Goal: Task Accomplishment & Management: Use online tool/utility

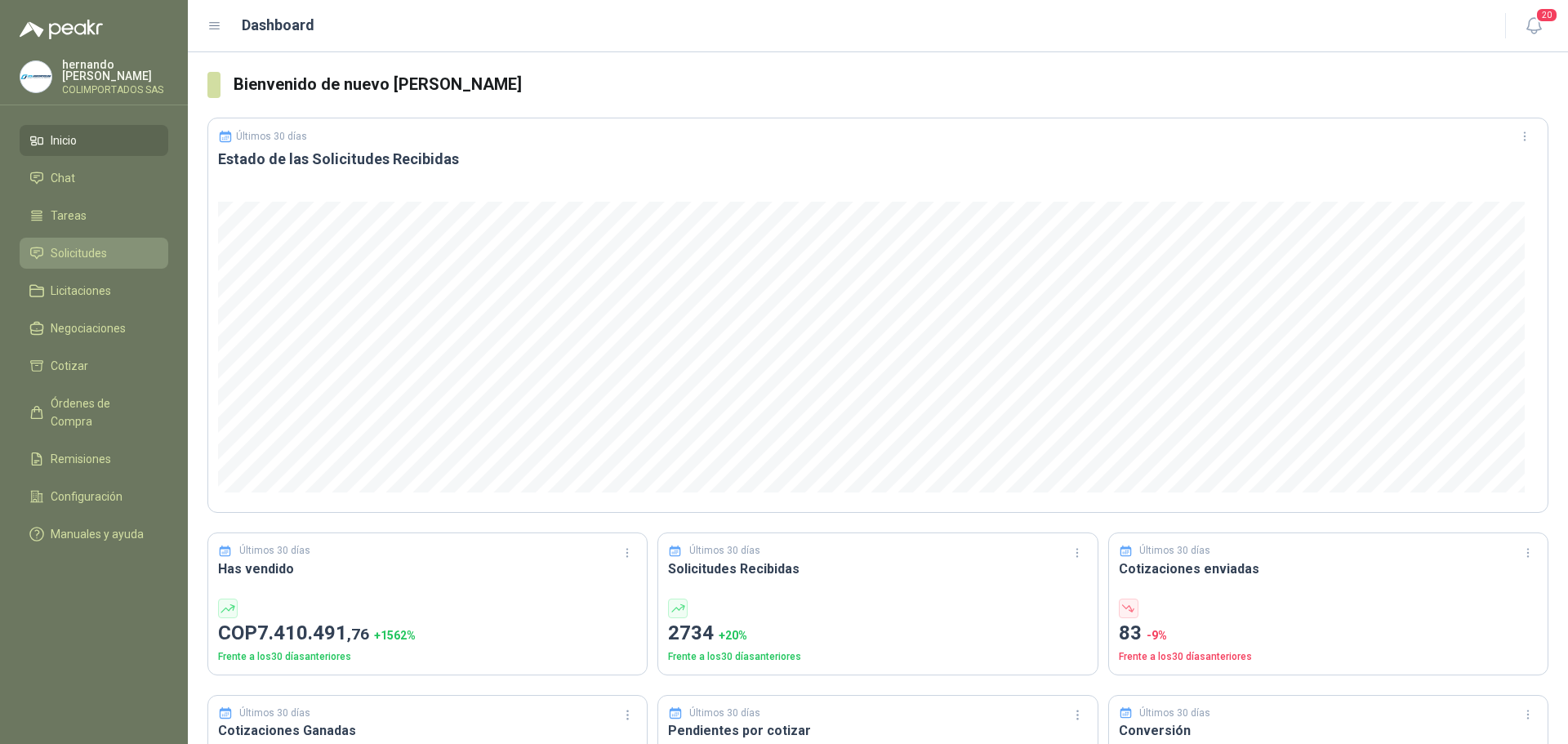
click at [119, 256] on li "Solicitudes" at bounding box center [94, 253] width 129 height 18
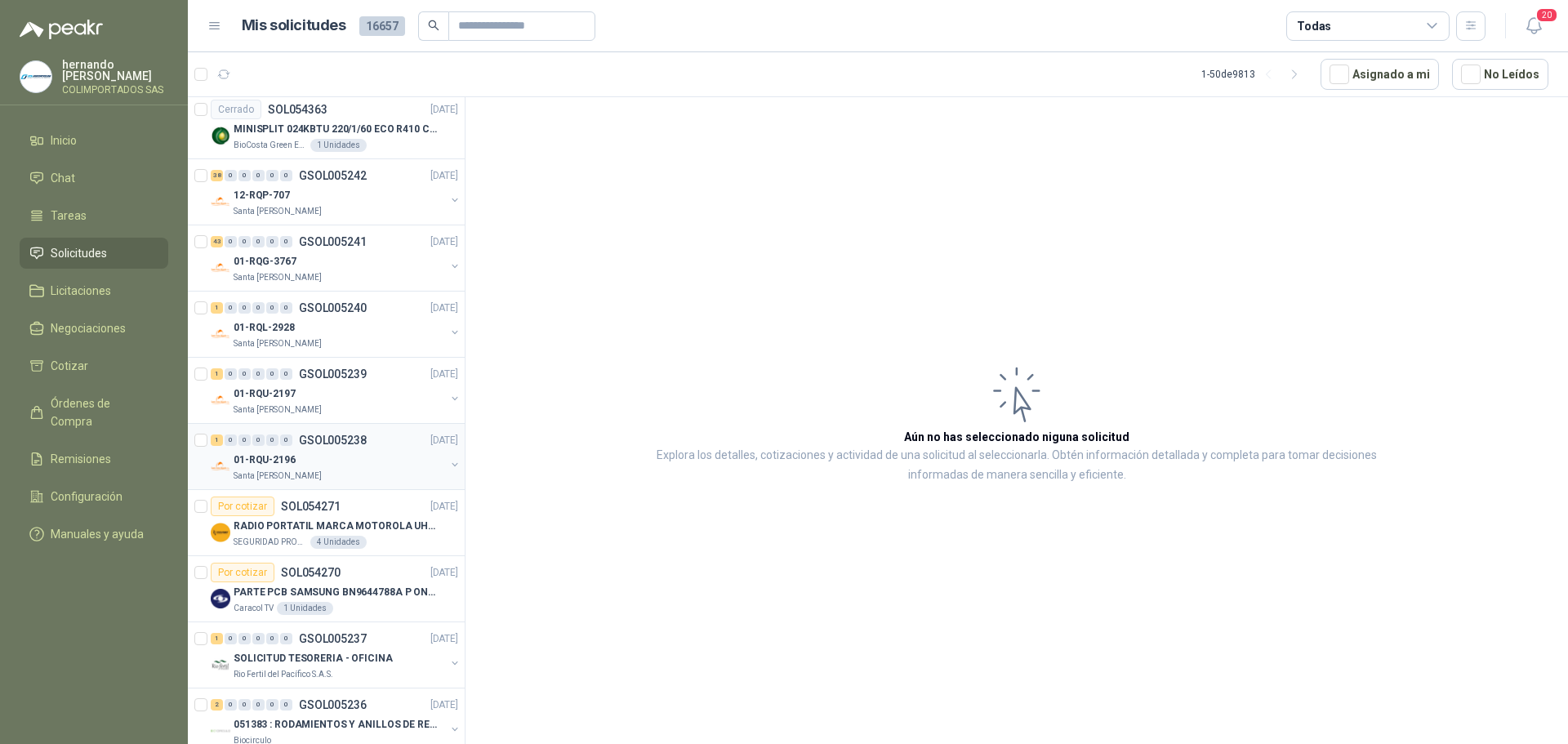
scroll to position [1552, 0]
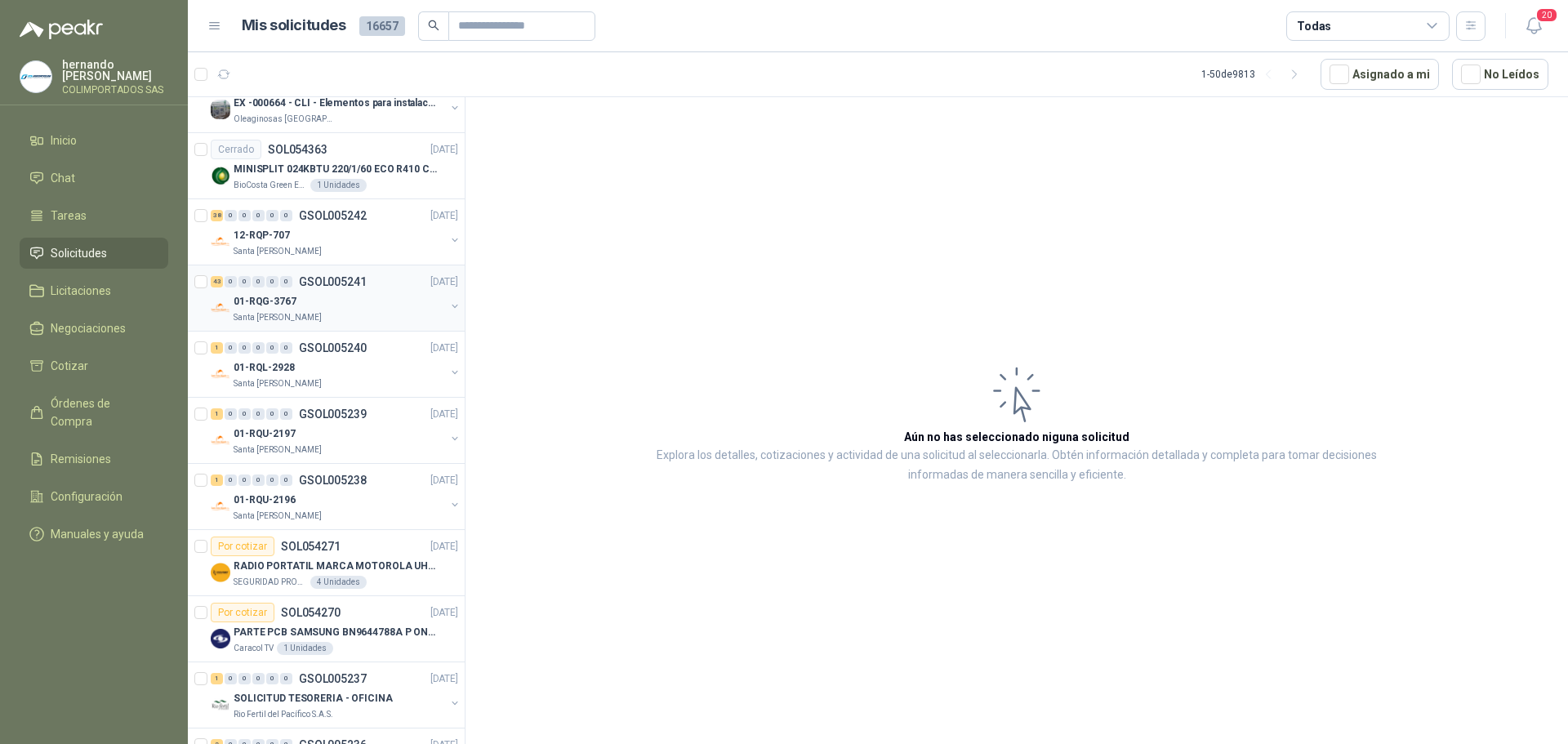
click at [370, 305] on div "01-RQG-3767" at bounding box center [339, 301] width 211 height 20
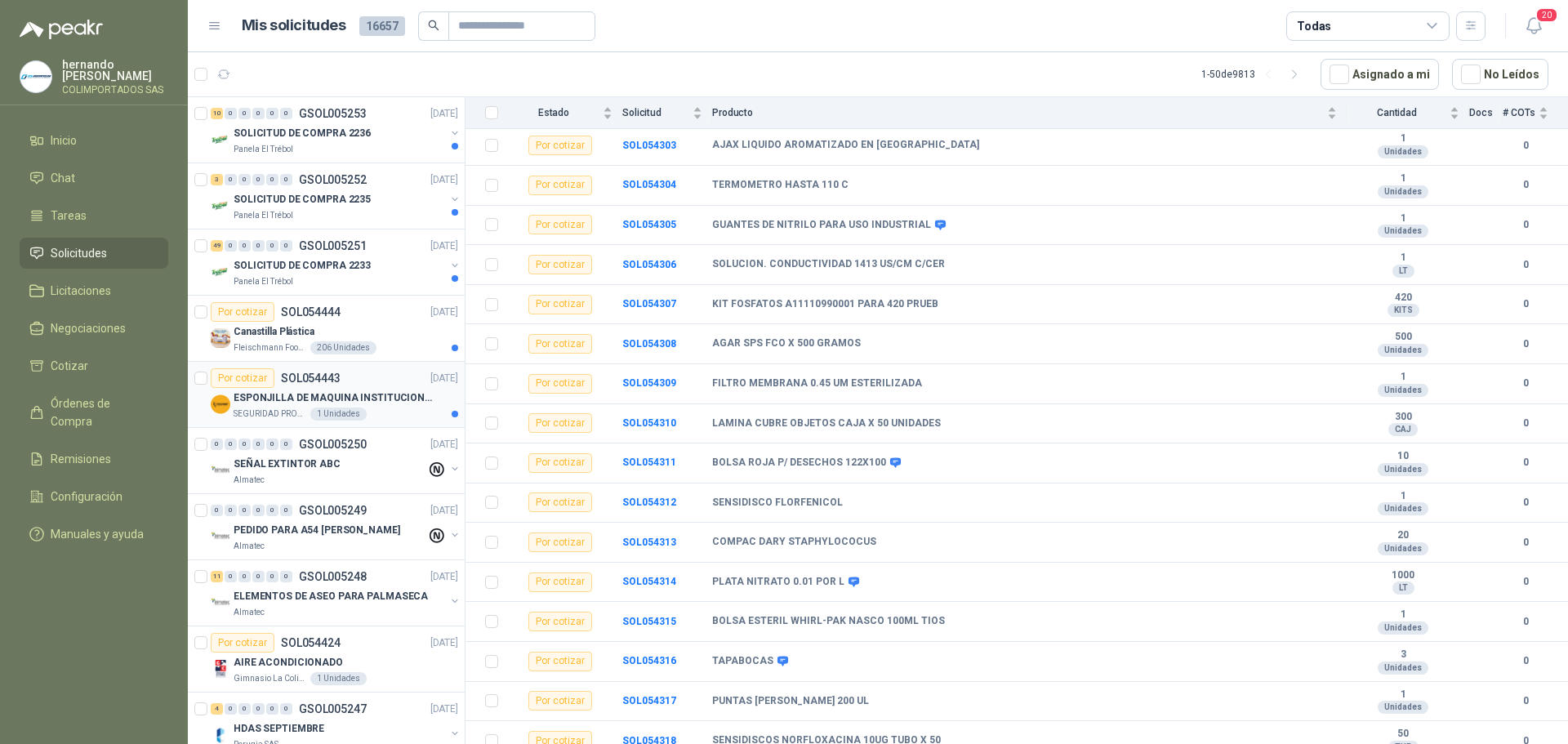
click at [386, 411] on div "SEGURIDAD PROVISER LTDA 1 Unidades" at bounding box center [346, 414] width 225 height 13
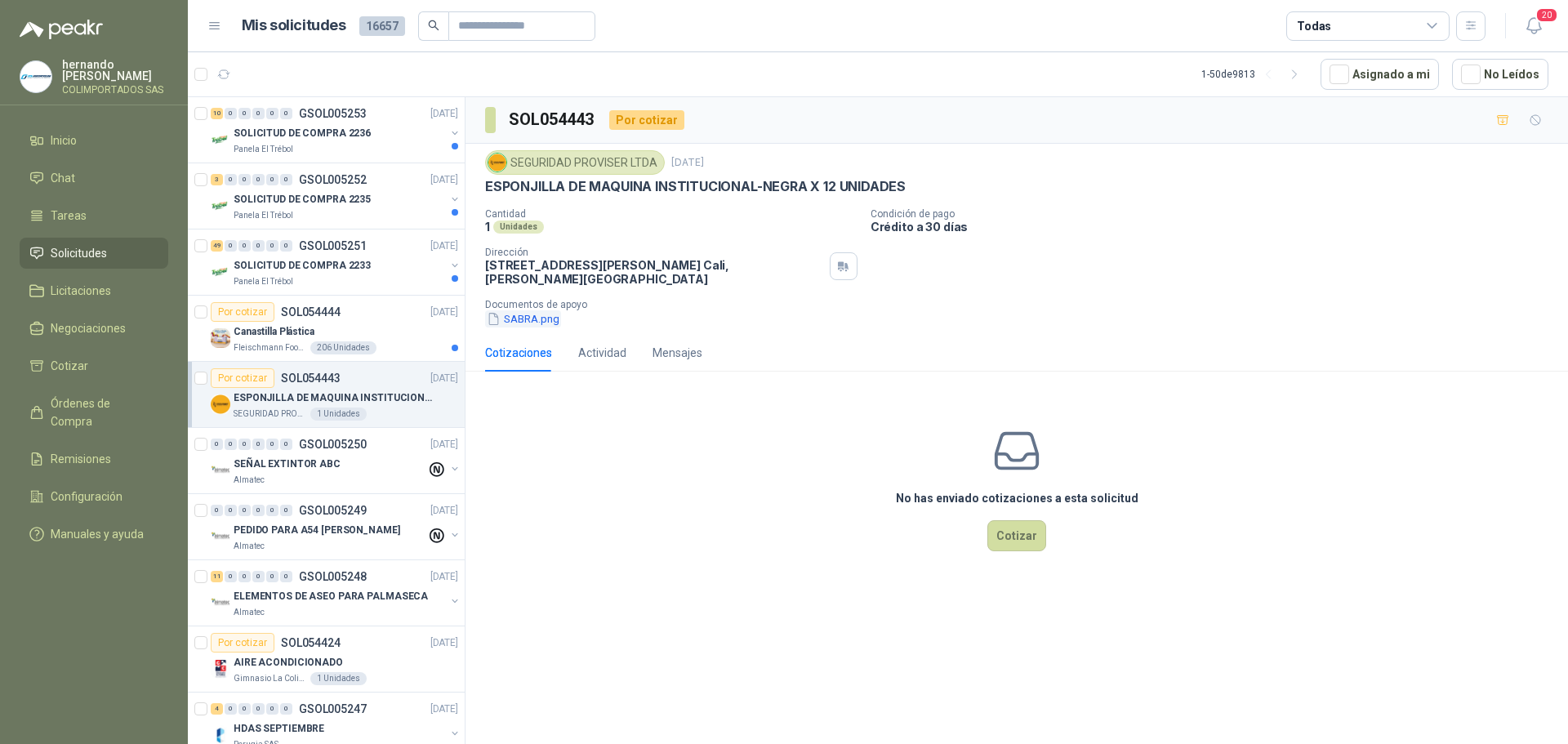
click at [523, 318] on button "SABRA.png" at bounding box center [523, 318] width 76 height 17
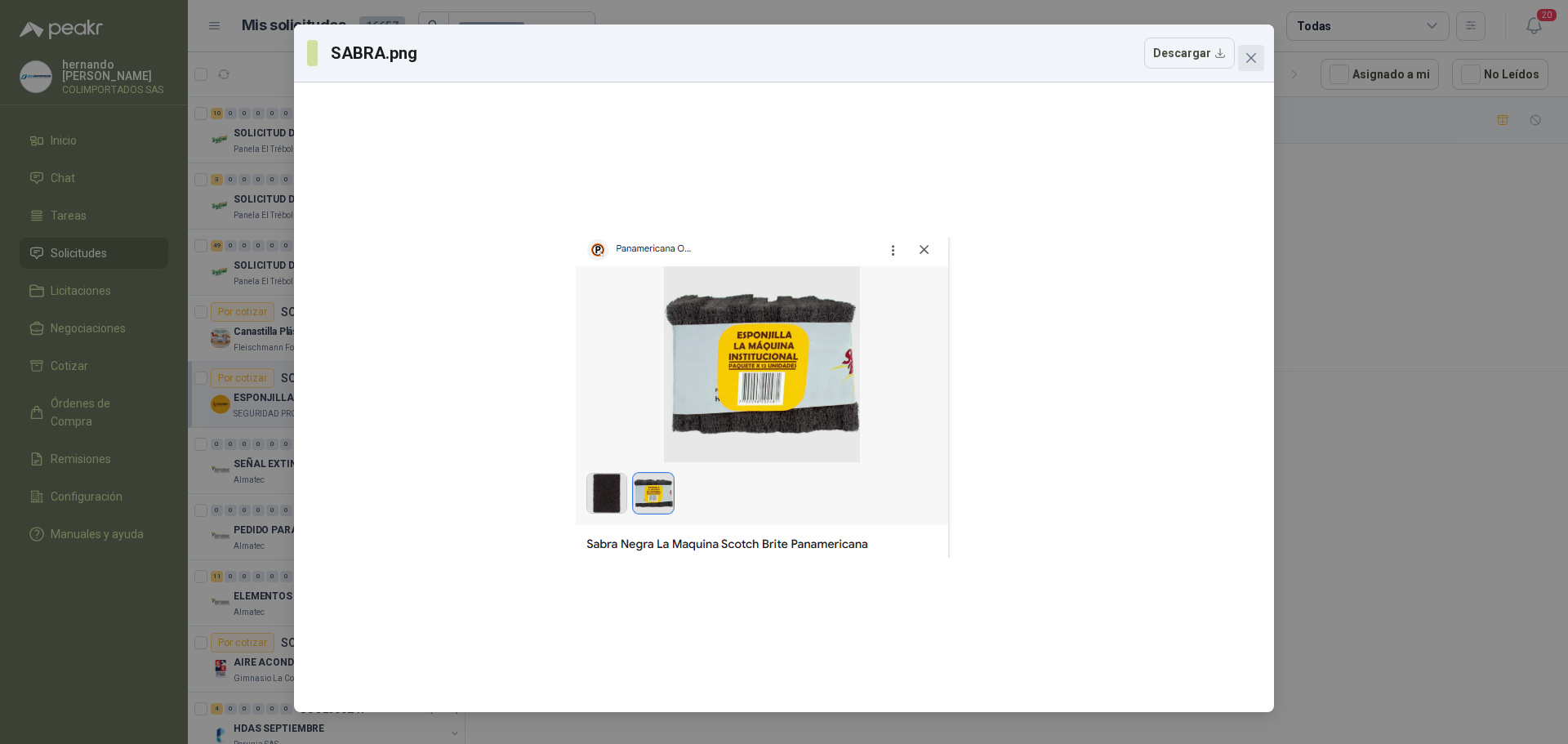
click at [1253, 56] on icon "close" at bounding box center [1250, 58] width 10 height 10
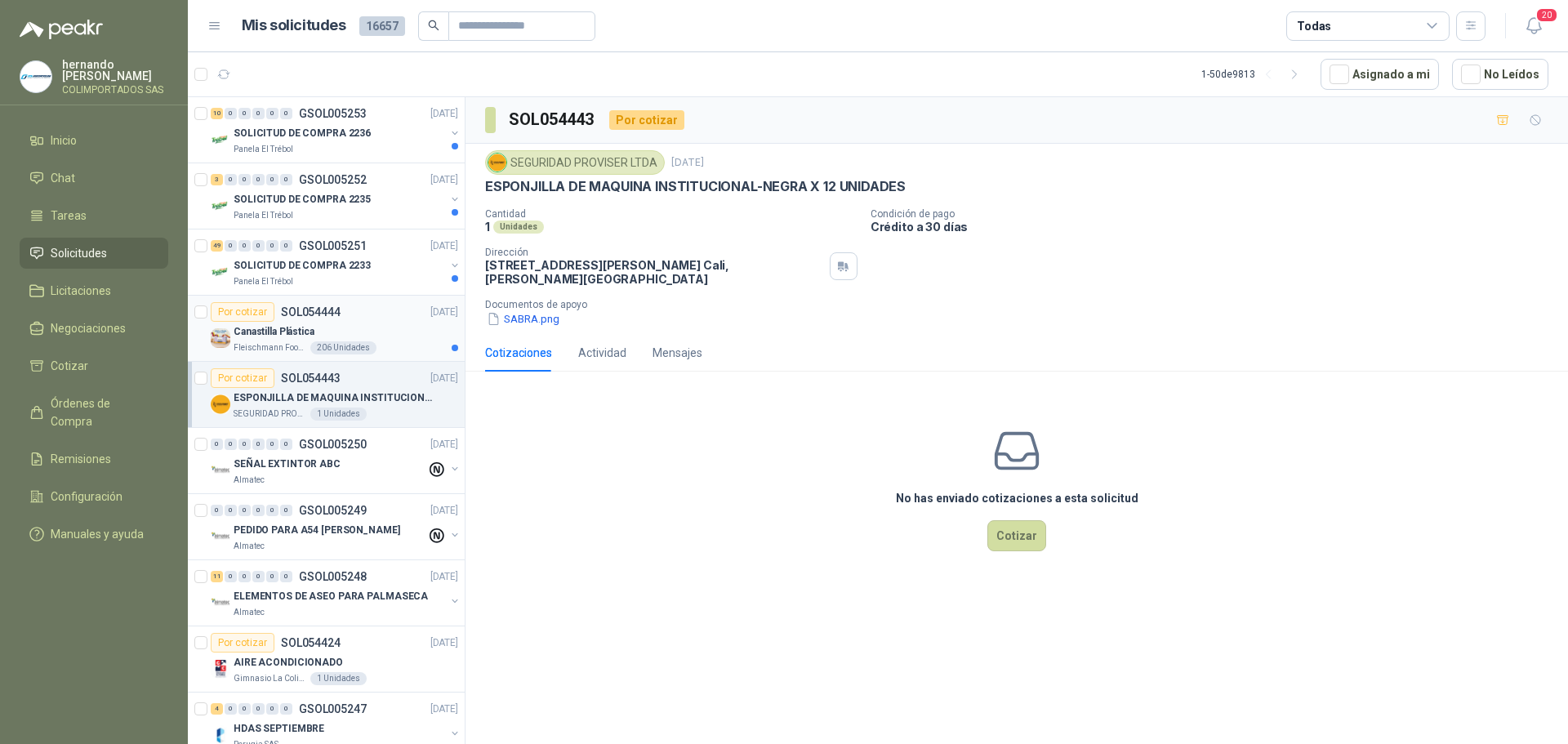
click at [385, 330] on div "Canastilla Plástica" at bounding box center [346, 332] width 225 height 20
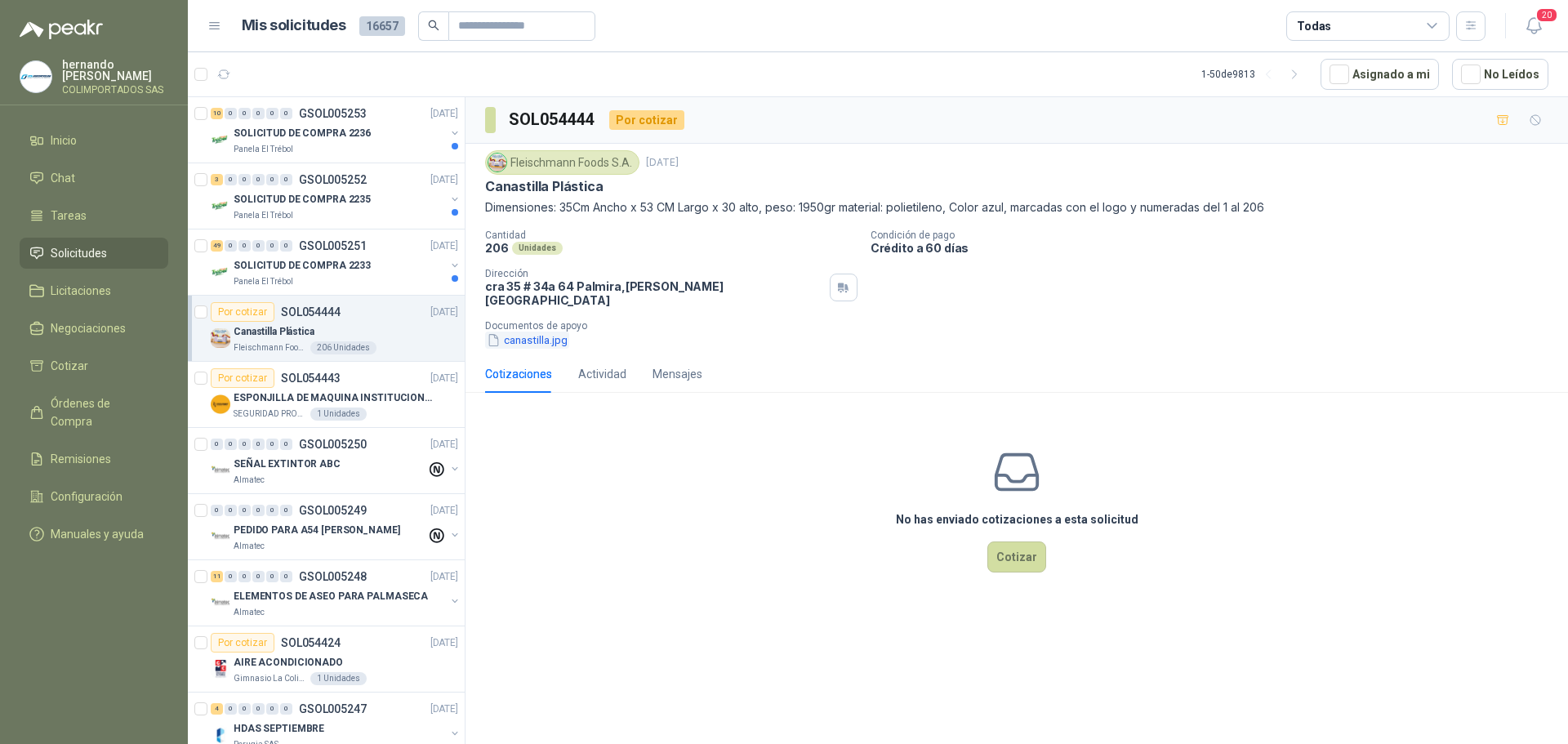
click at [521, 332] on button "canastilla.jpg" at bounding box center [527, 340] width 85 height 17
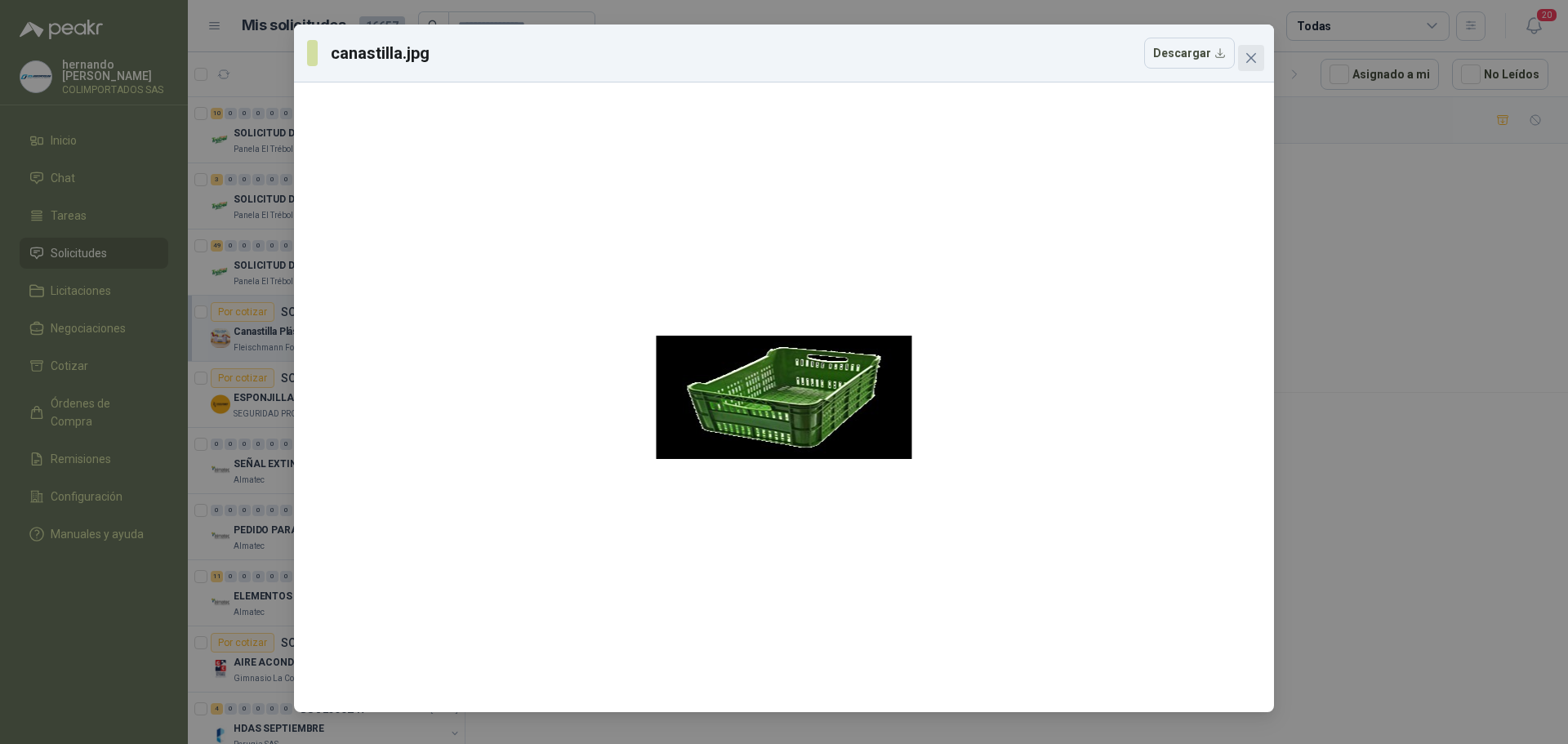
click at [1254, 59] on icon "close" at bounding box center [1251, 58] width 13 height 13
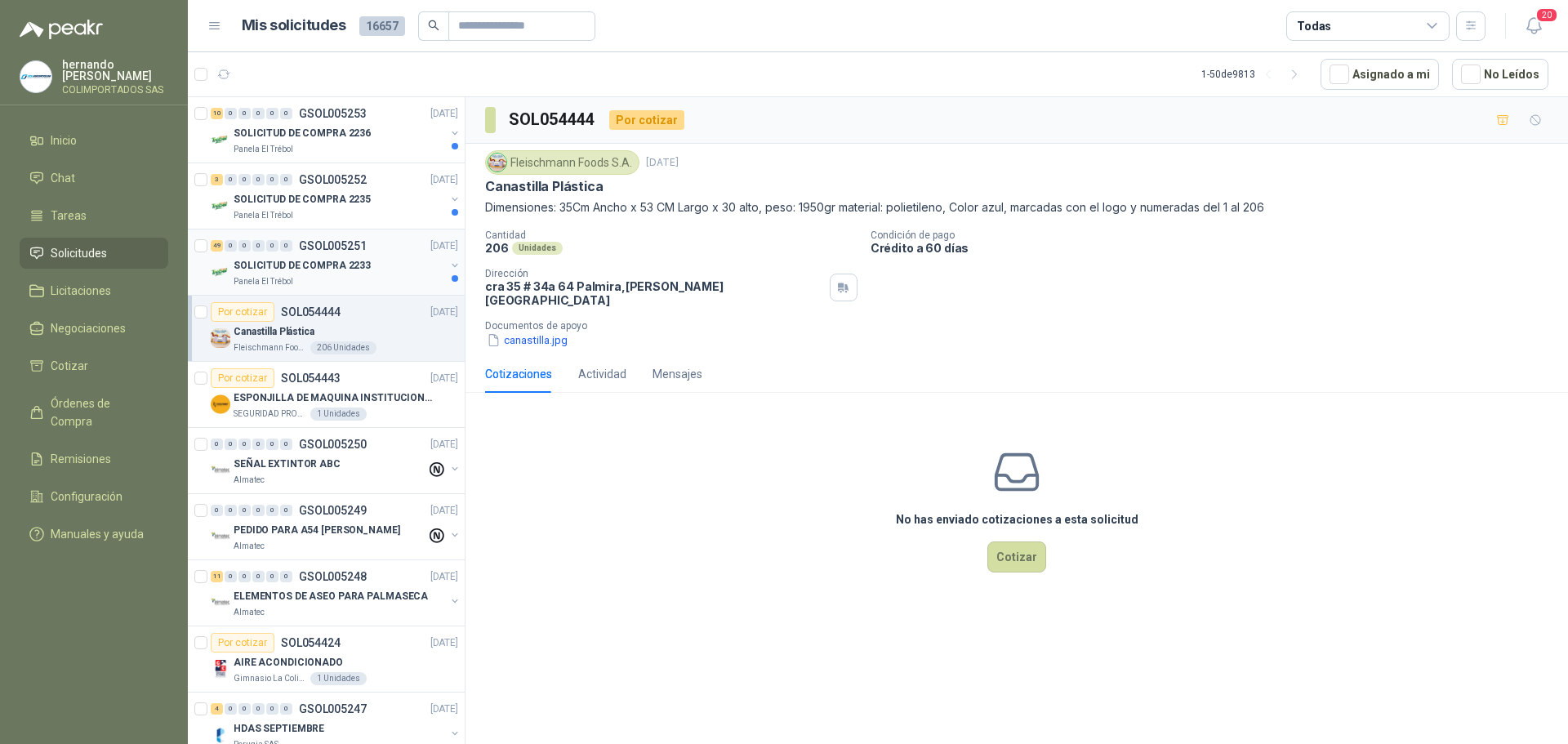
click at [372, 278] on div "Panela El Trébol" at bounding box center [339, 282] width 211 height 13
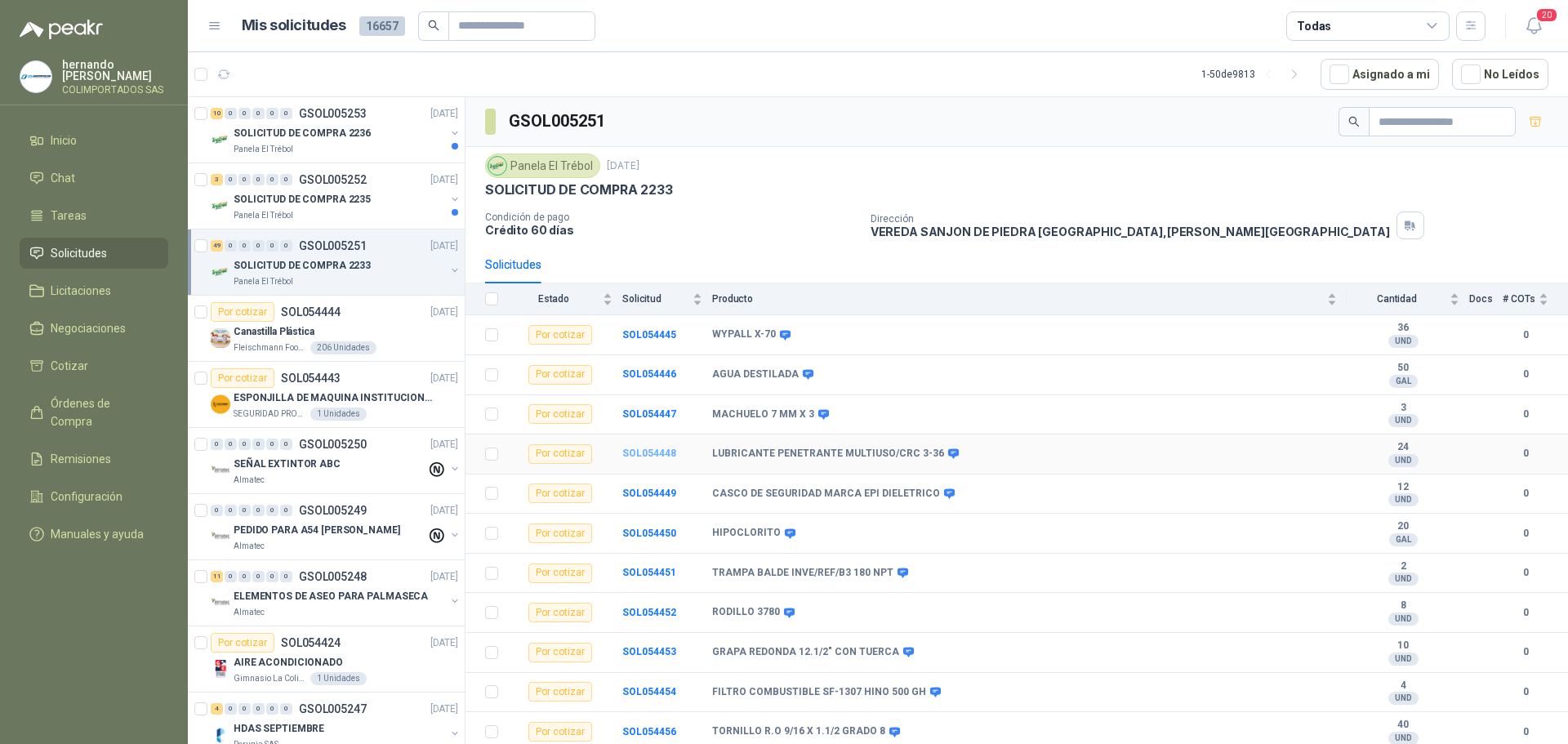
click at [665, 453] on b "SOL054448" at bounding box center [650, 453] width 54 height 12
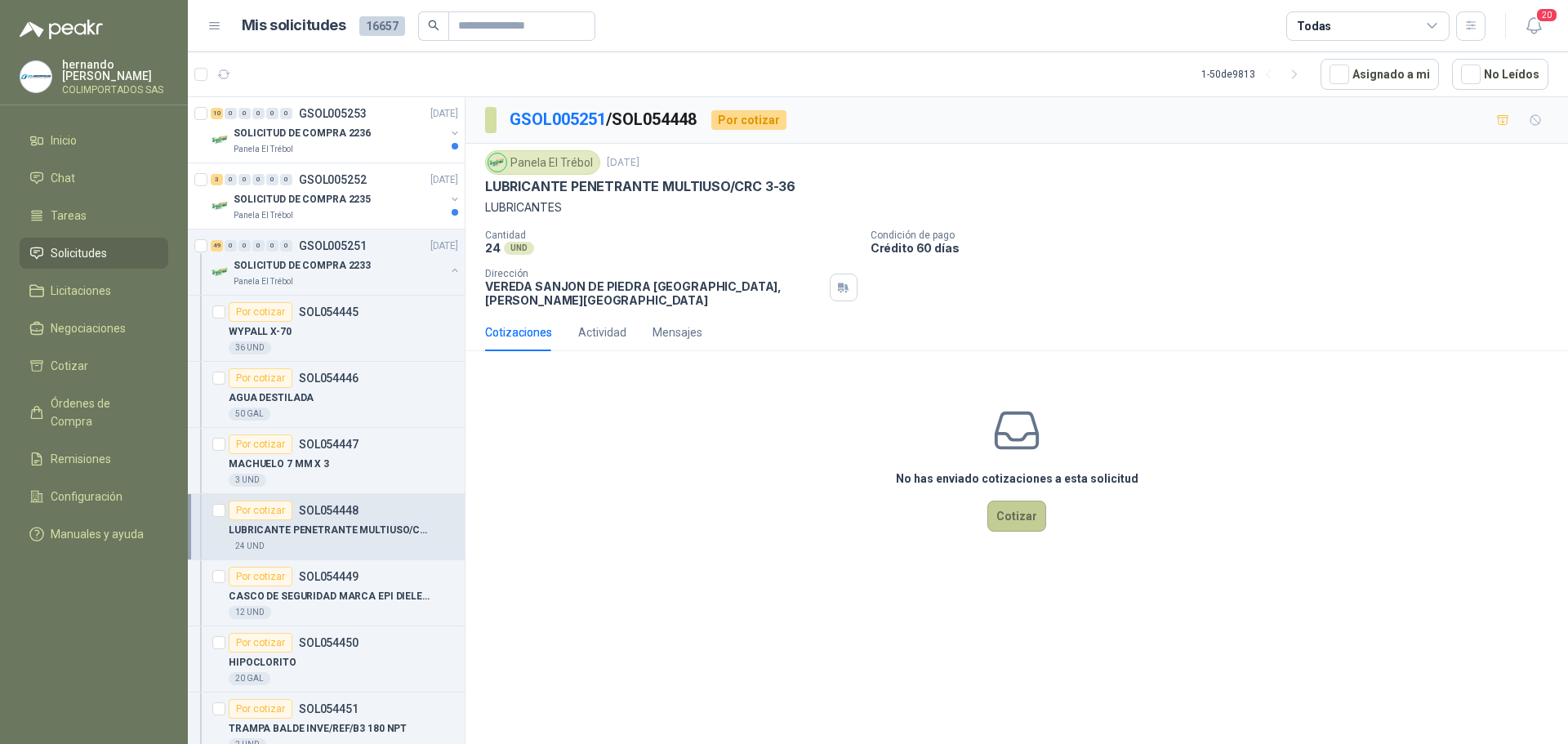
click at [1027, 511] on button "Cotizar" at bounding box center [1017, 516] width 58 height 31
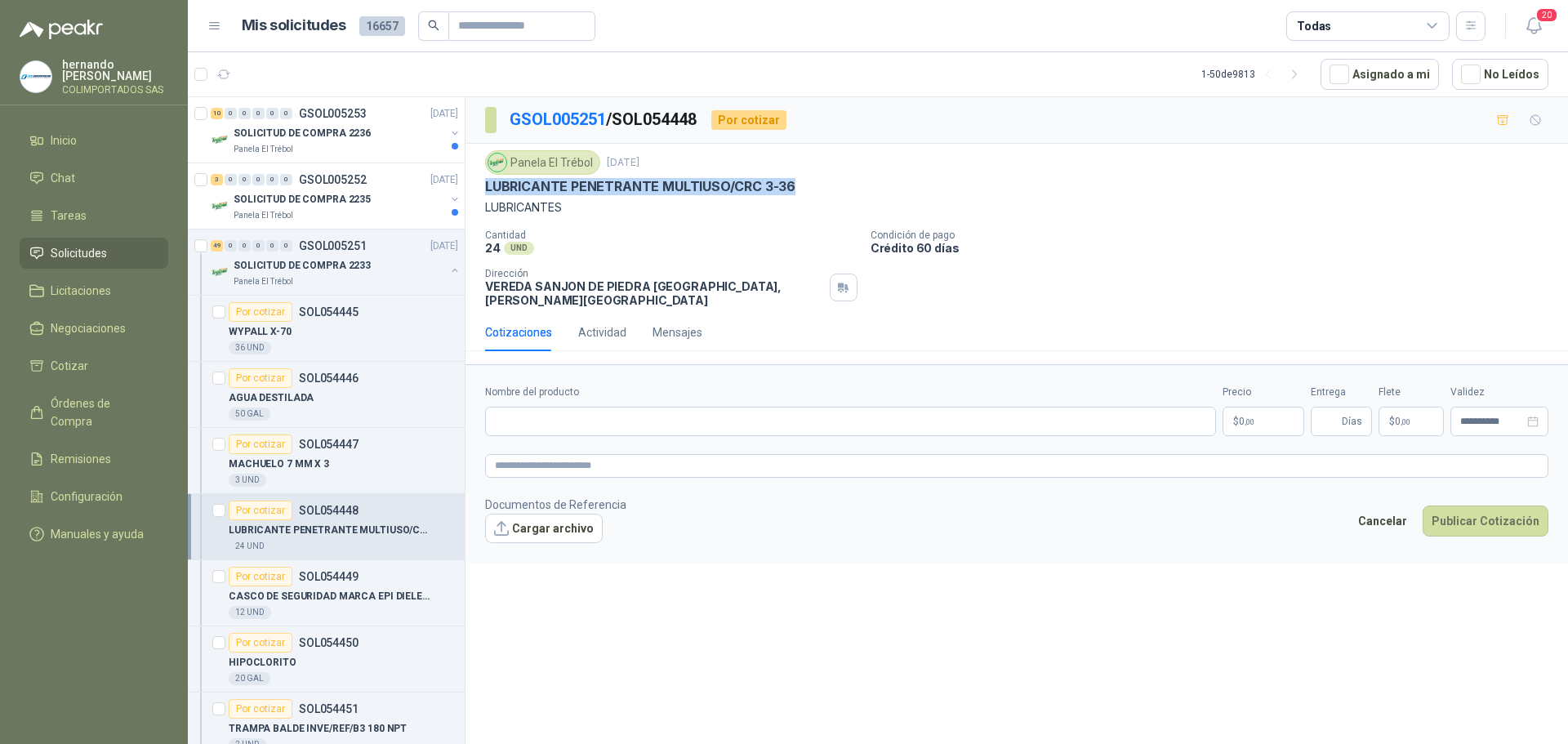
drag, startPoint x: 794, startPoint y: 187, endPoint x: 486, endPoint y: 184, distance: 308.0
click at [486, 184] on div "LUBRICANTE PENETRANTE MULTIUSO/CRC 3-36" at bounding box center [1017, 186] width 1063 height 17
copy p "LUBRICANTE PENETRANTE MULTIUSO/CRC 3-36"
click at [633, 407] on input "Nombre del producto" at bounding box center [850, 421] width 731 height 30
paste input "**********"
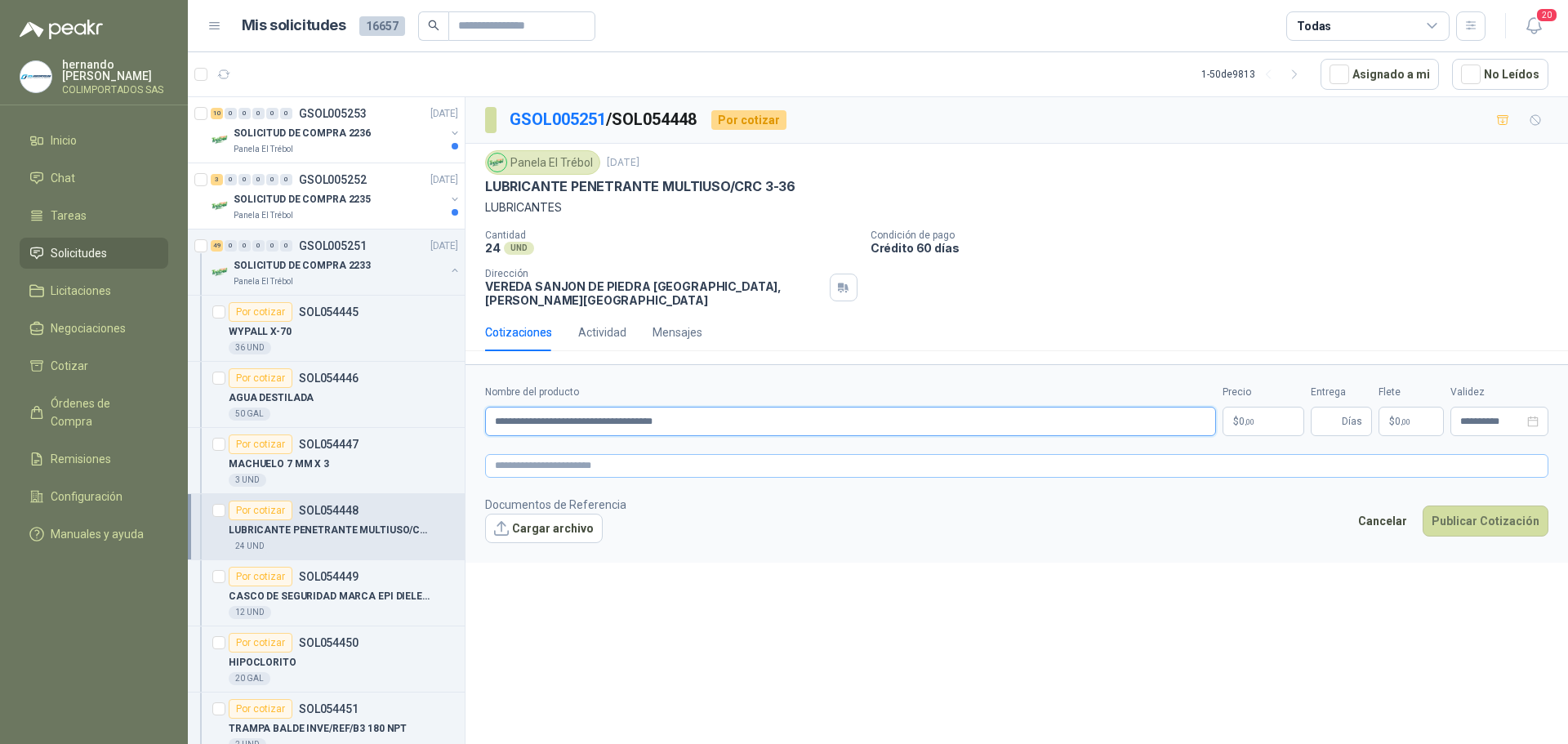
type input "**********"
click at [623, 455] on textarea at bounding box center [1017, 466] width 1063 height 23
paste textarea "**********"
type textarea "**********"
click at [1252, 417] on span ",00" at bounding box center [1250, 422] width 10 height 9
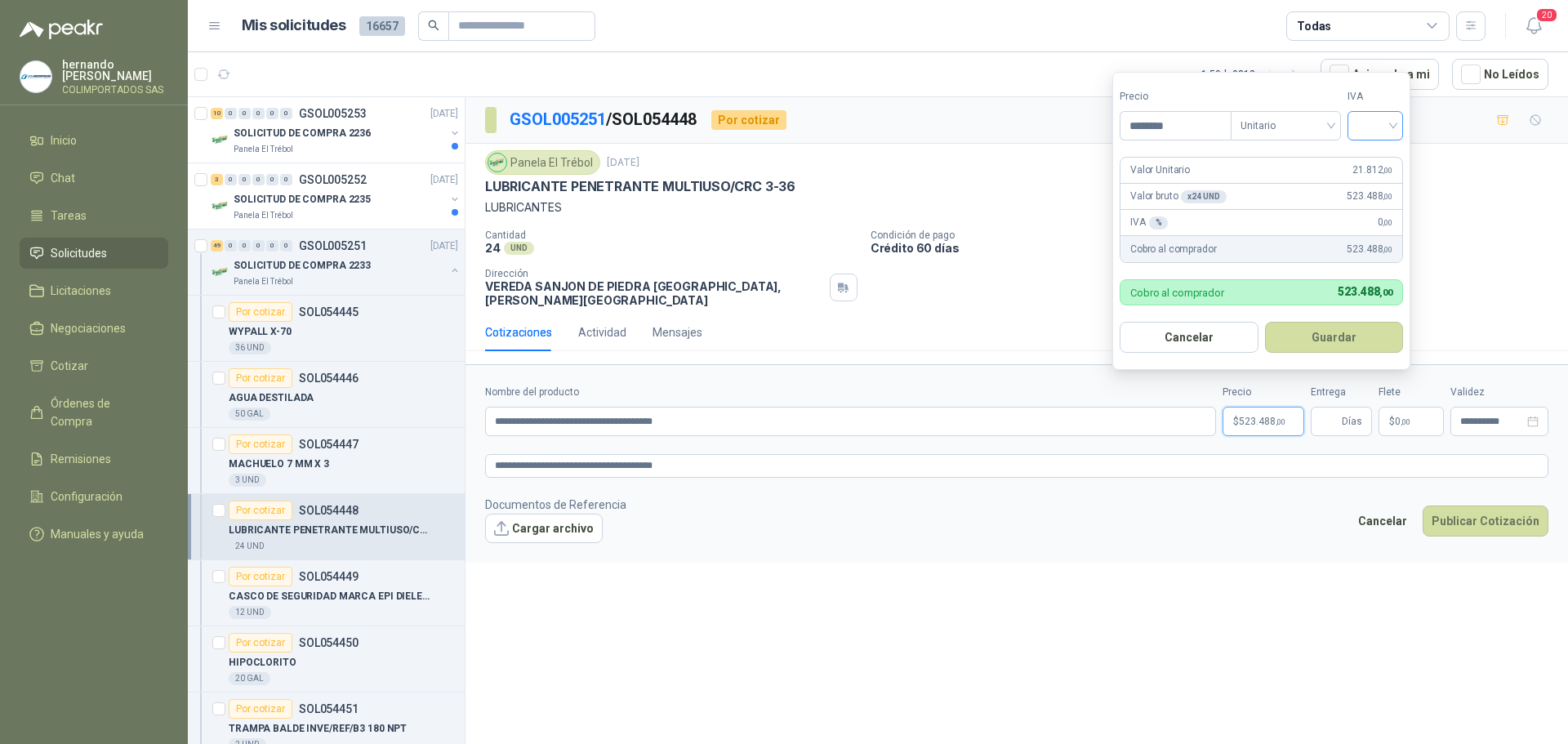
click at [1402, 123] on div at bounding box center [1375, 125] width 56 height 30
type input "********"
click at [1378, 154] on div "19%" at bounding box center [1379, 159] width 31 height 18
click at [1339, 337] on button "Guardar" at bounding box center [1337, 337] width 140 height 31
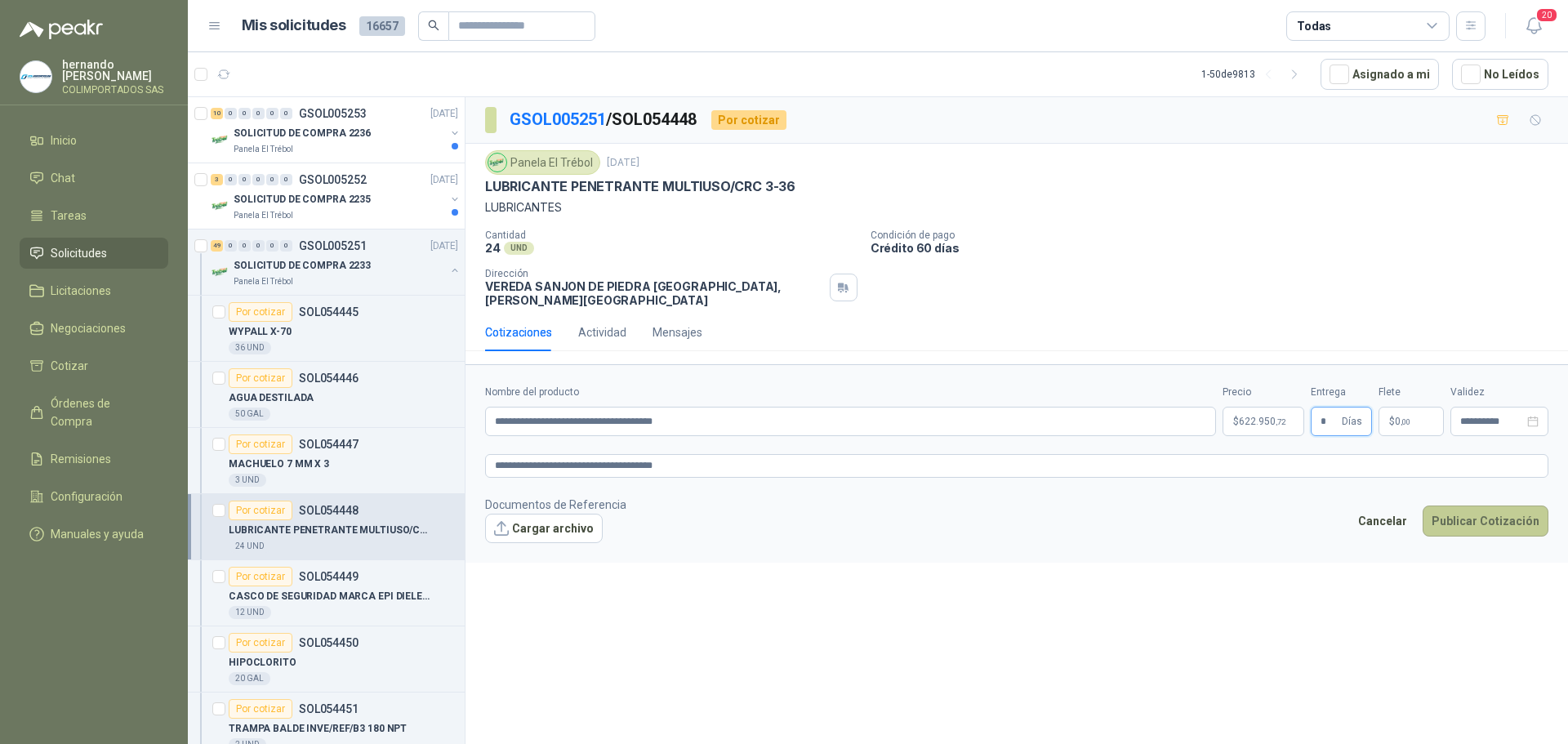
type input "*"
click at [1492, 506] on button "Publicar Cotización" at bounding box center [1485, 521] width 126 height 31
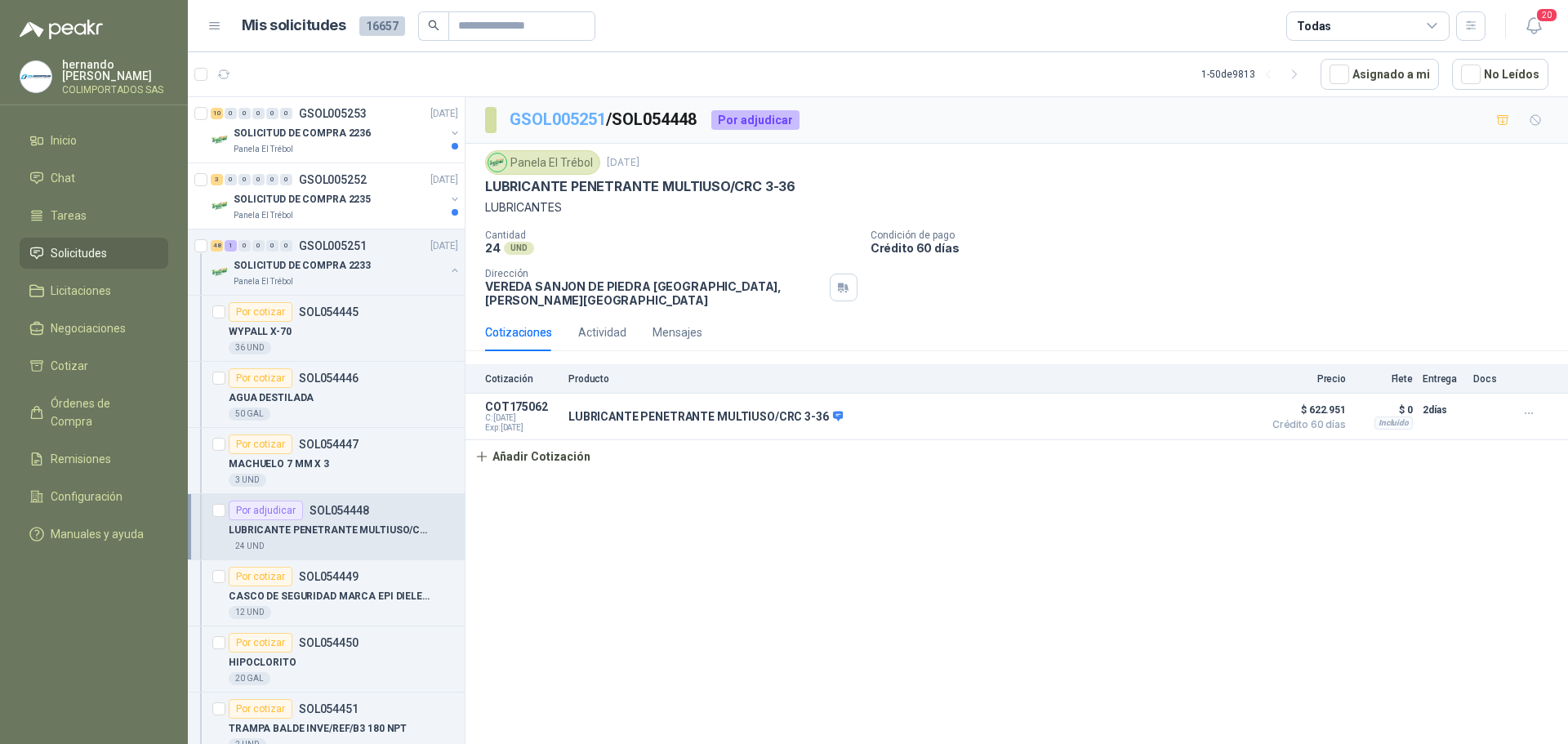
click at [560, 120] on link "GSOL005251" at bounding box center [557, 120] width 96 height 20
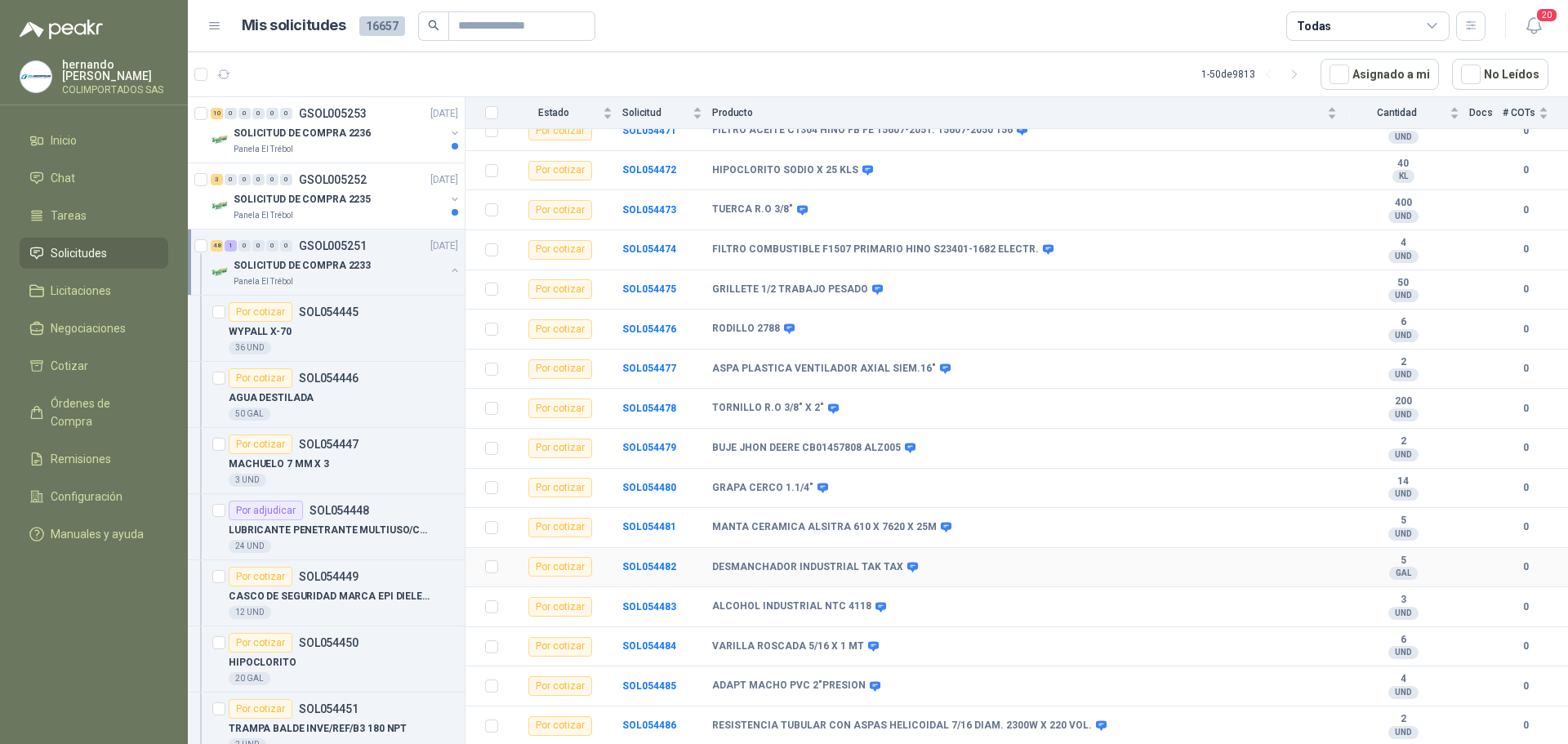
scroll to position [1225, 0]
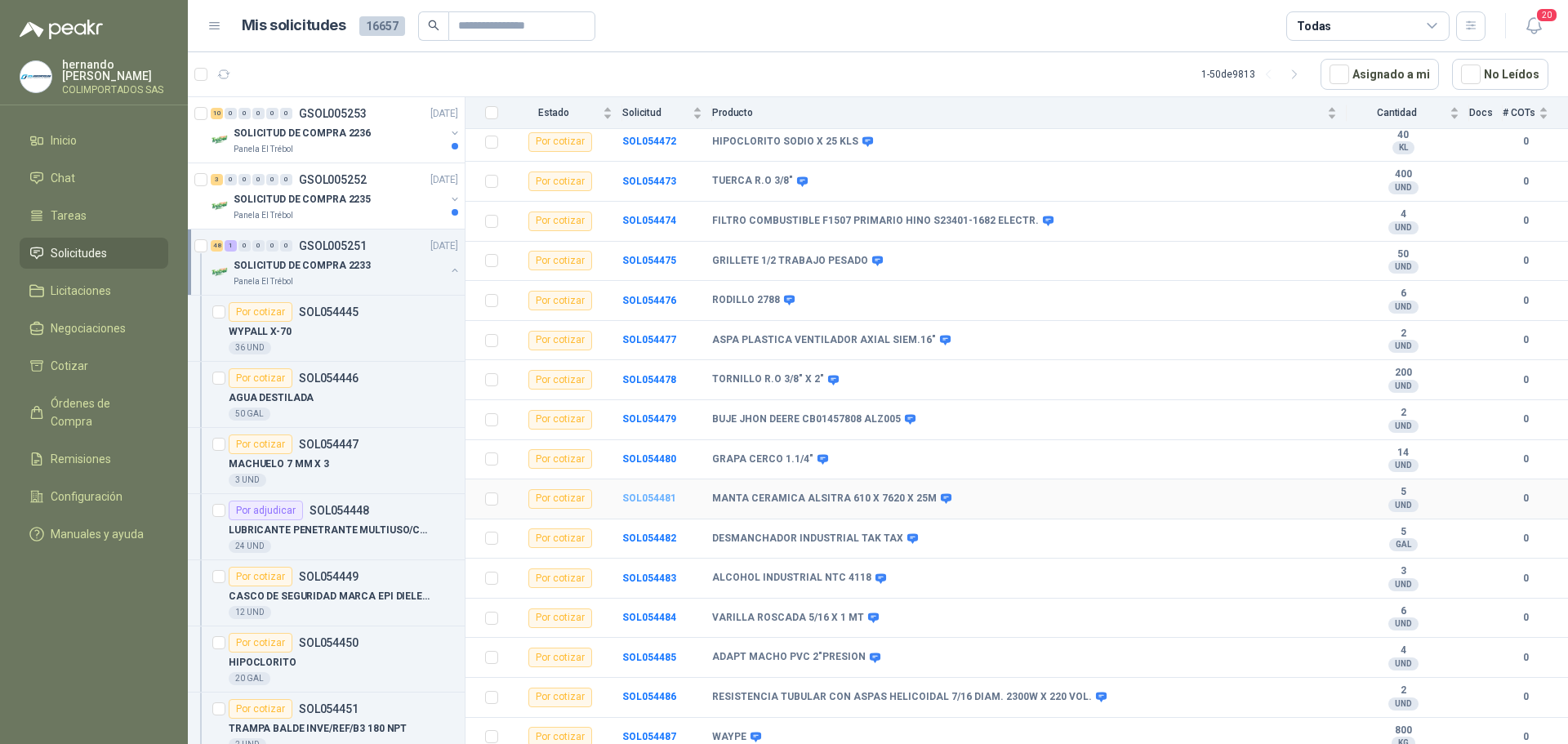
click at [651, 497] on b "SOL054481" at bounding box center [650, 497] width 54 height 12
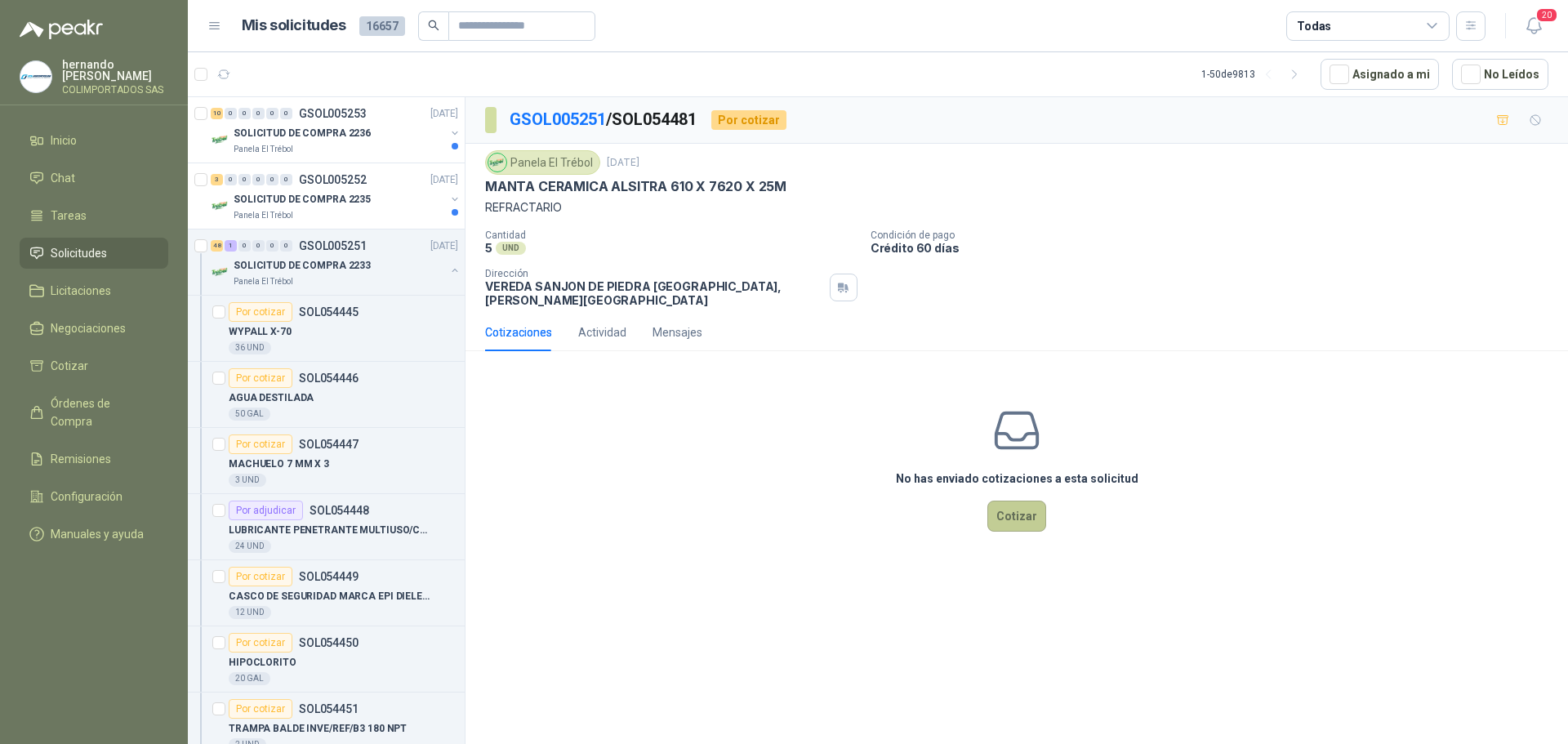
click at [1018, 509] on button "Cotizar" at bounding box center [1017, 516] width 58 height 31
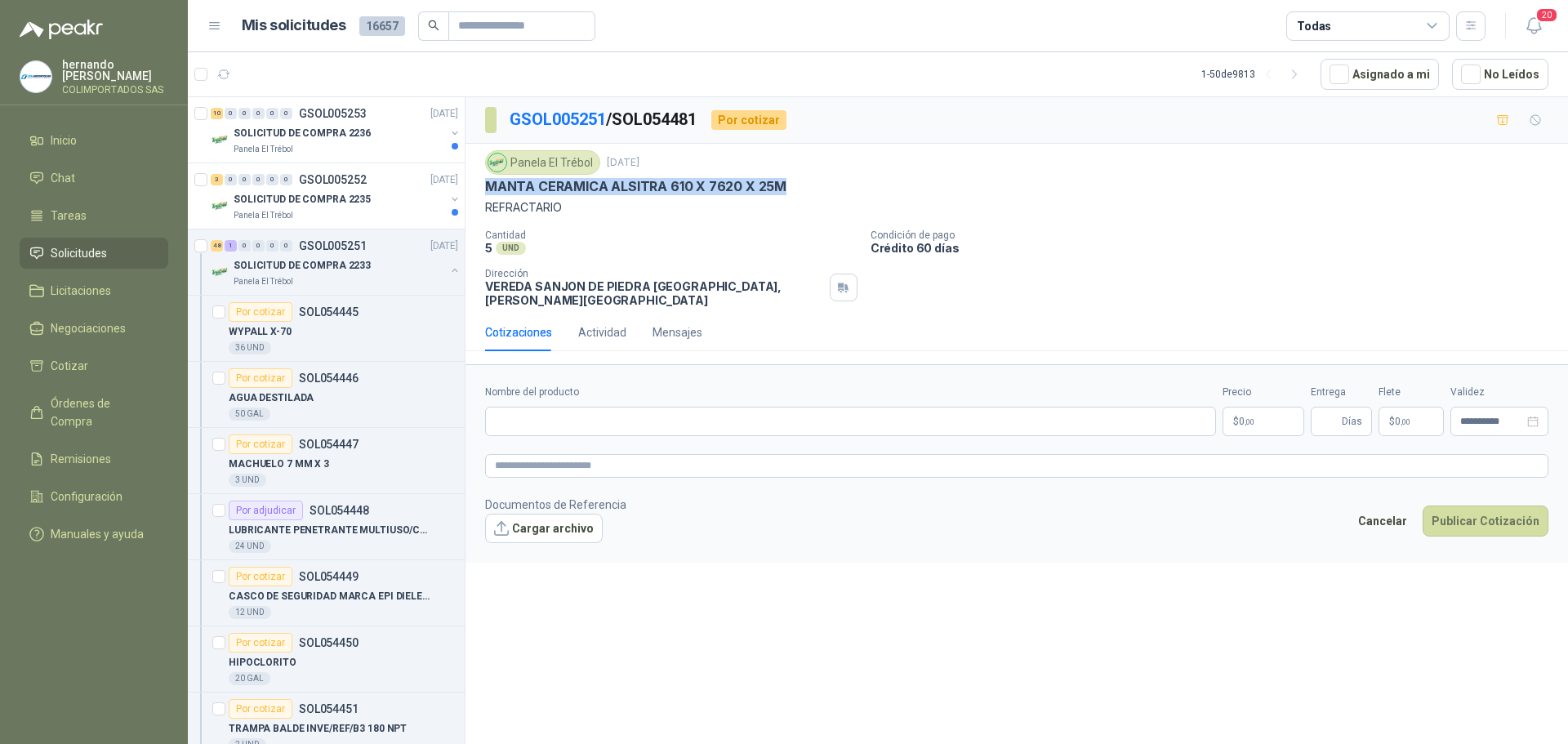
drag, startPoint x: 787, startPoint y: 184, endPoint x: 487, endPoint y: 190, distance: 300.1
click at [487, 190] on div "MANTA CERAMICA ALSITRA 610 X 7620 X 25M" at bounding box center [1017, 186] width 1063 height 17
copy p "MANTA CERAMICA ALSITRA 610 X 7620 X 25M"
click at [628, 408] on input "Nombre del producto" at bounding box center [850, 421] width 731 height 30
paste input "**********"
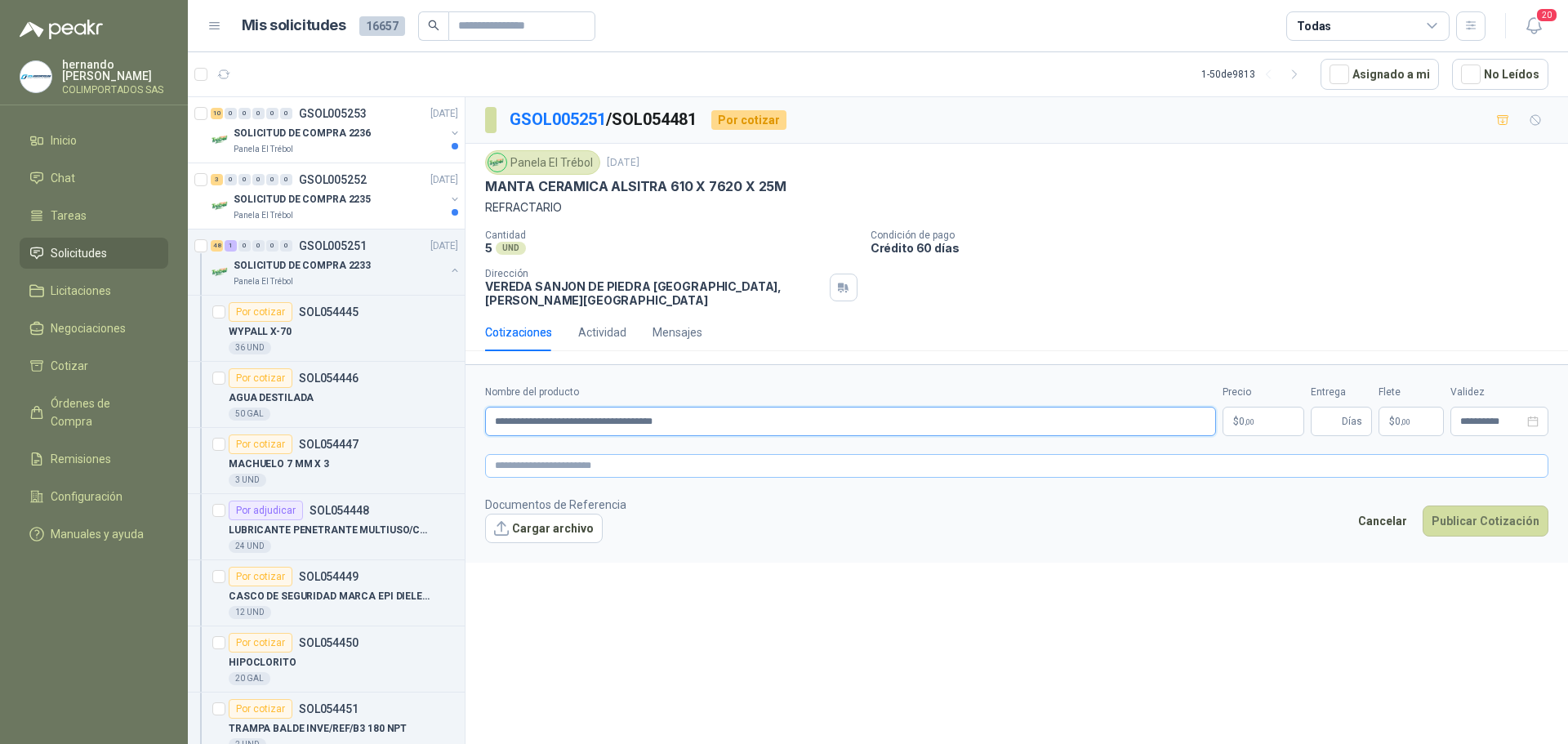
type input "**********"
click at [620, 454] on textarea at bounding box center [1017, 466] width 1063 height 23
paste textarea "**********"
type textarea "**********"
click at [1251, 417] on span ",00" at bounding box center [1250, 422] width 10 height 9
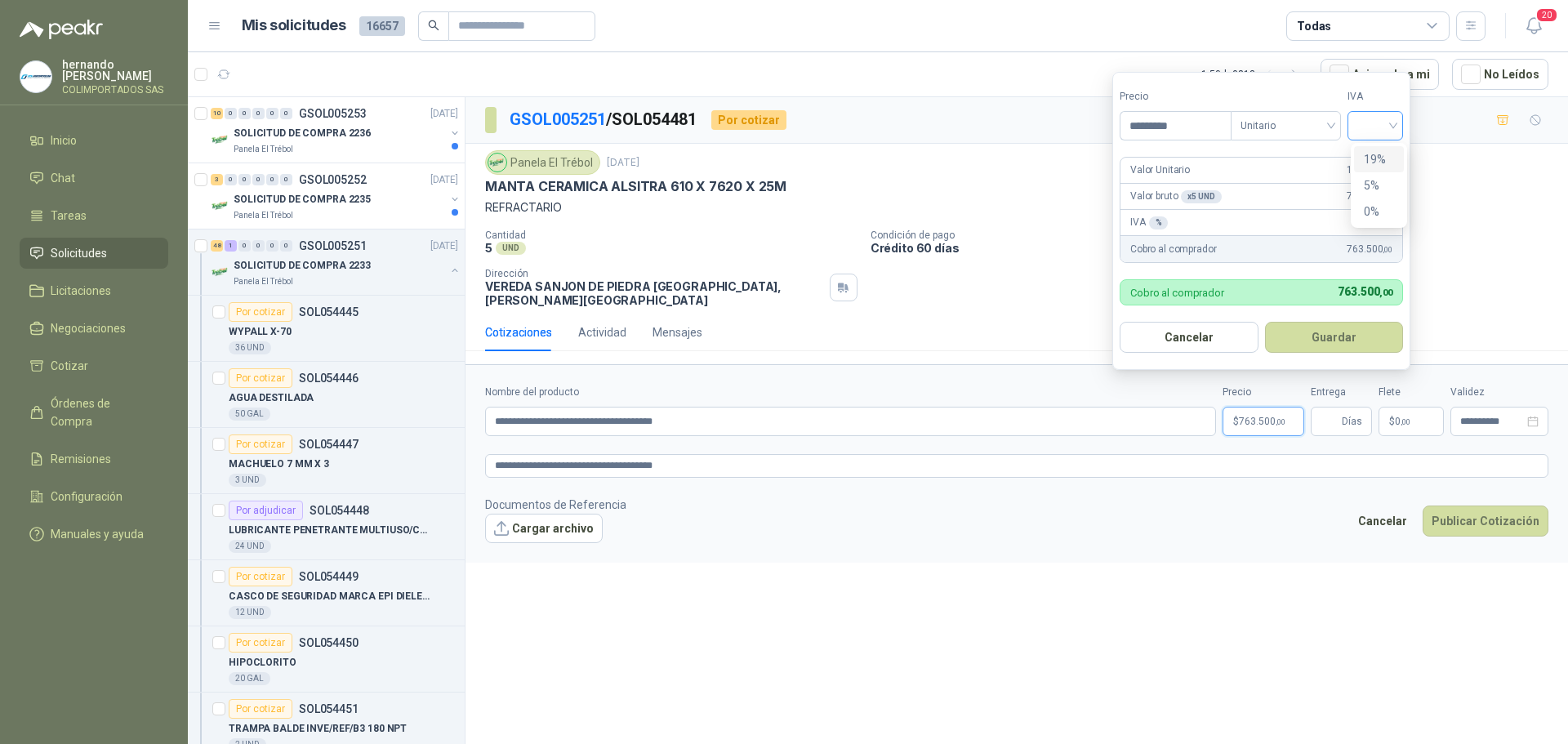
click at [1401, 122] on div at bounding box center [1375, 125] width 56 height 30
type input "*********"
click at [1375, 153] on div "19%" at bounding box center [1379, 159] width 31 height 18
click at [1335, 336] on button "Guardar" at bounding box center [1337, 337] width 140 height 31
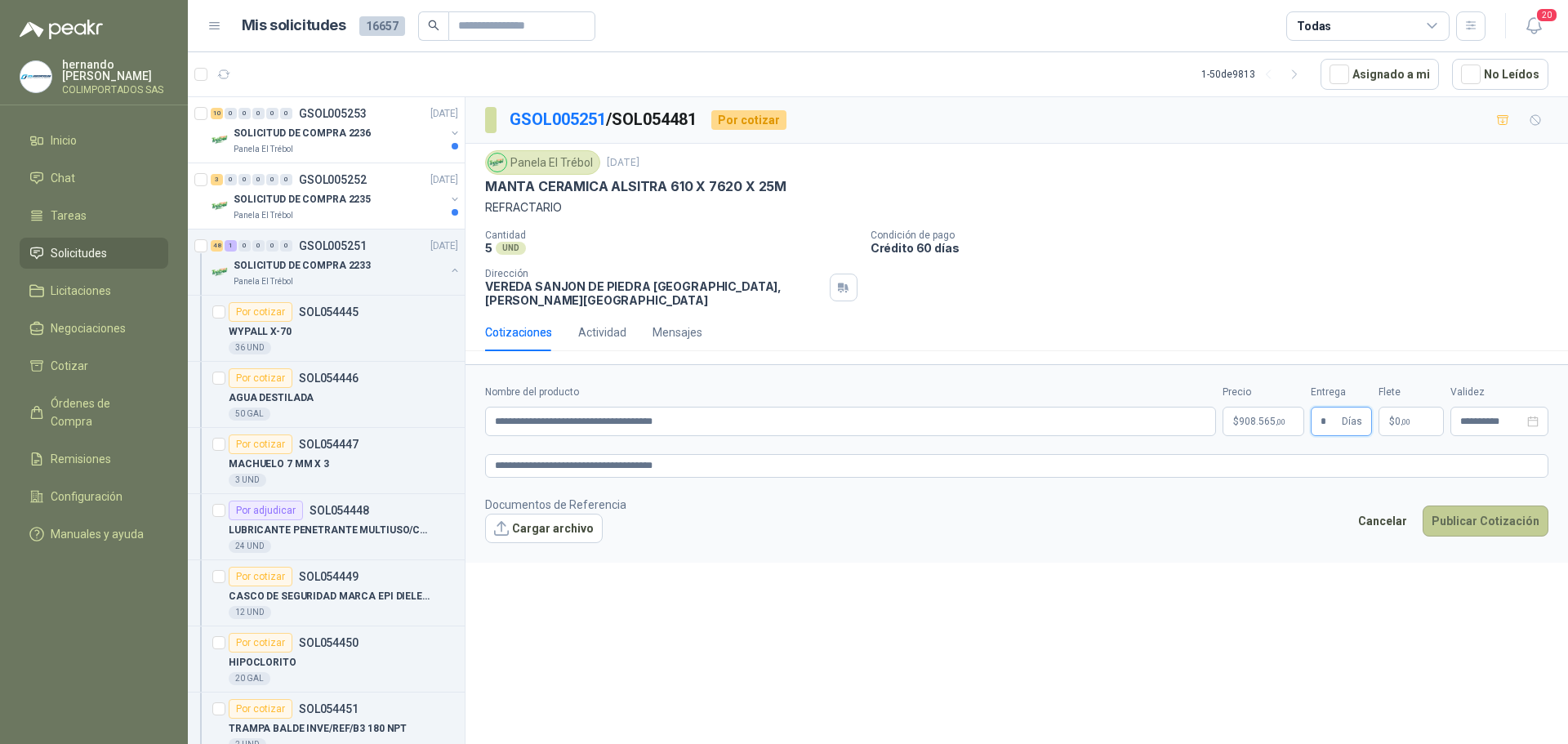
type input "*"
click at [1475, 509] on button "Publicar Cotización" at bounding box center [1485, 521] width 126 height 31
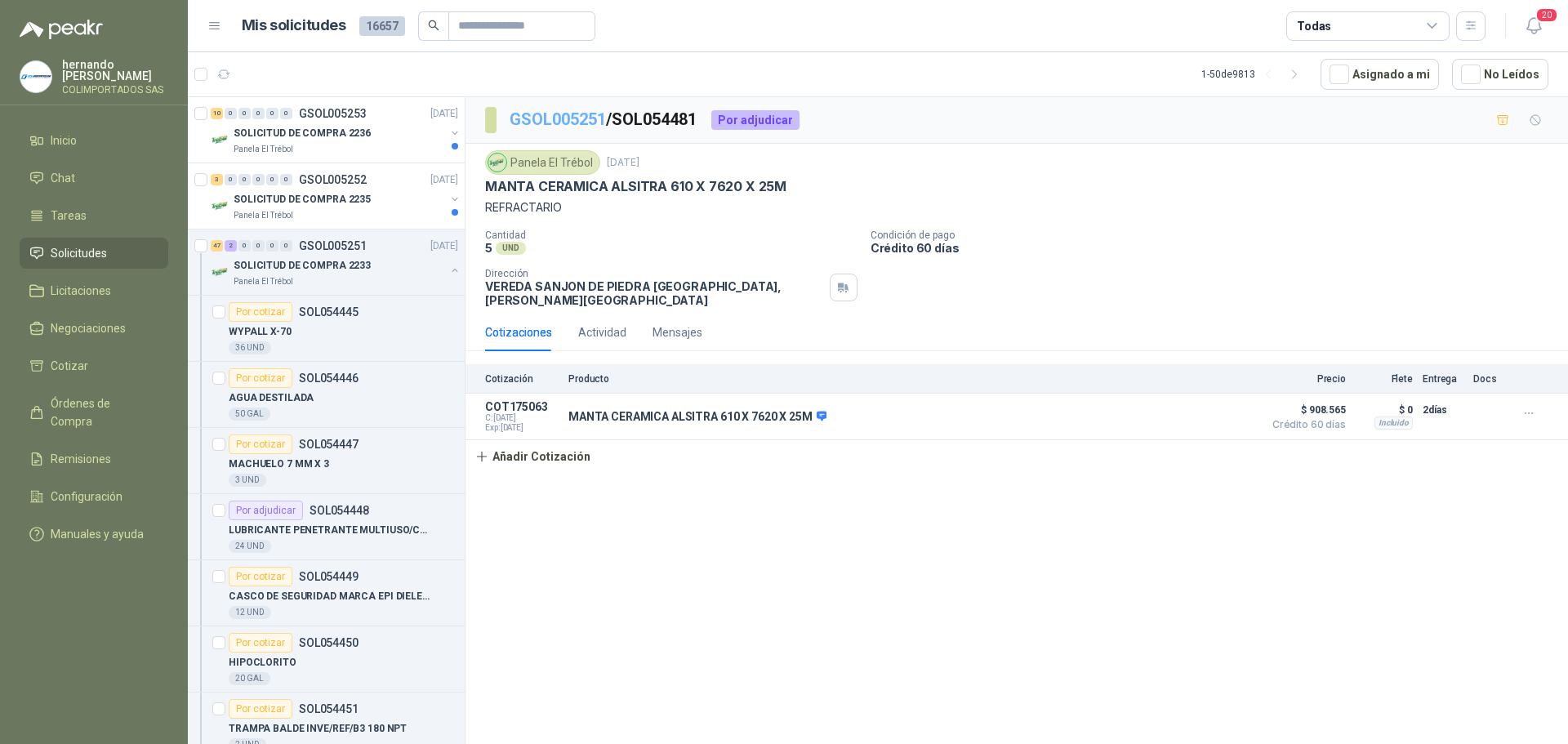
click at [566, 119] on link "GSOL005251" at bounding box center [557, 120] width 96 height 20
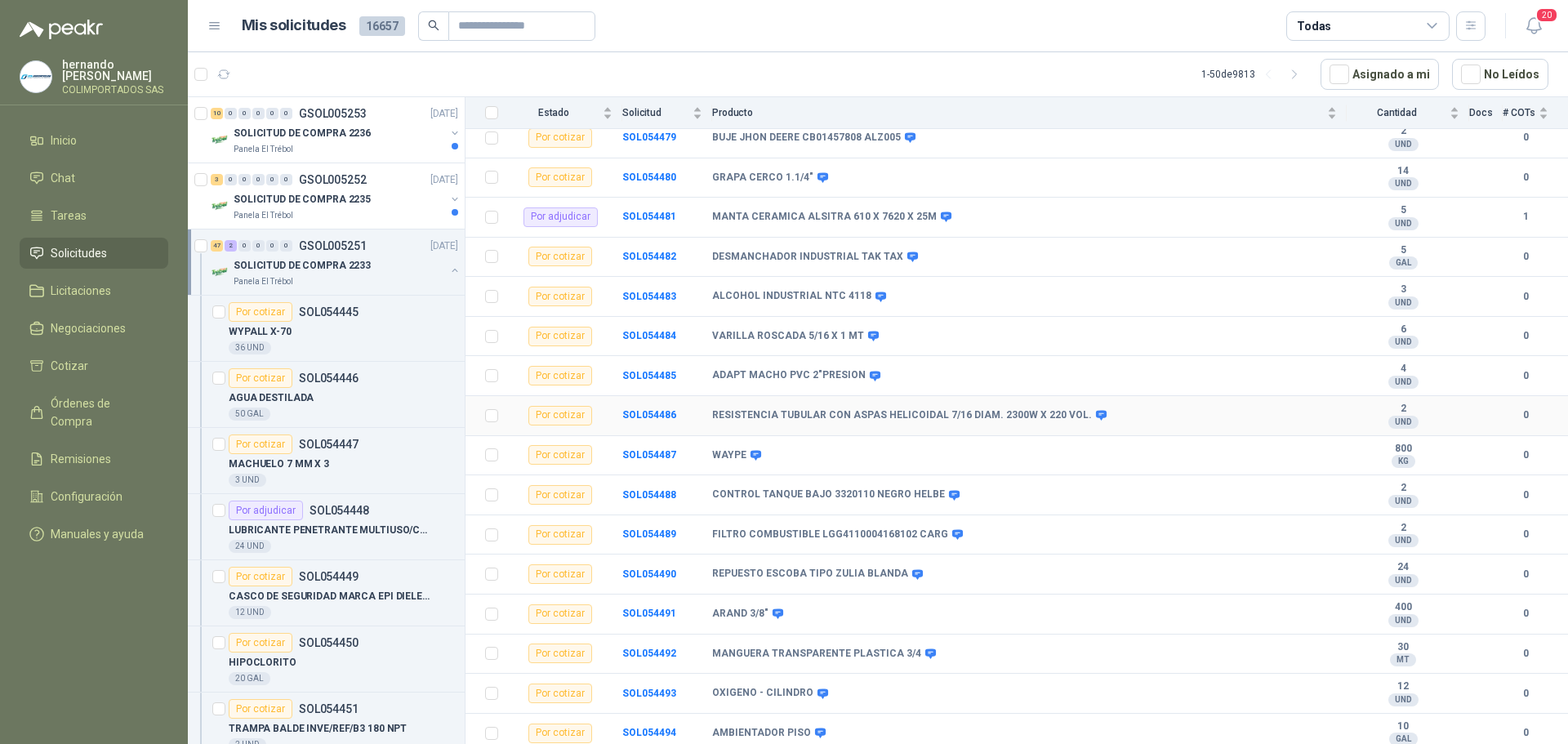
scroll to position [1510, 0]
click at [659, 647] on b "SOL054492" at bounding box center [650, 650] width 54 height 12
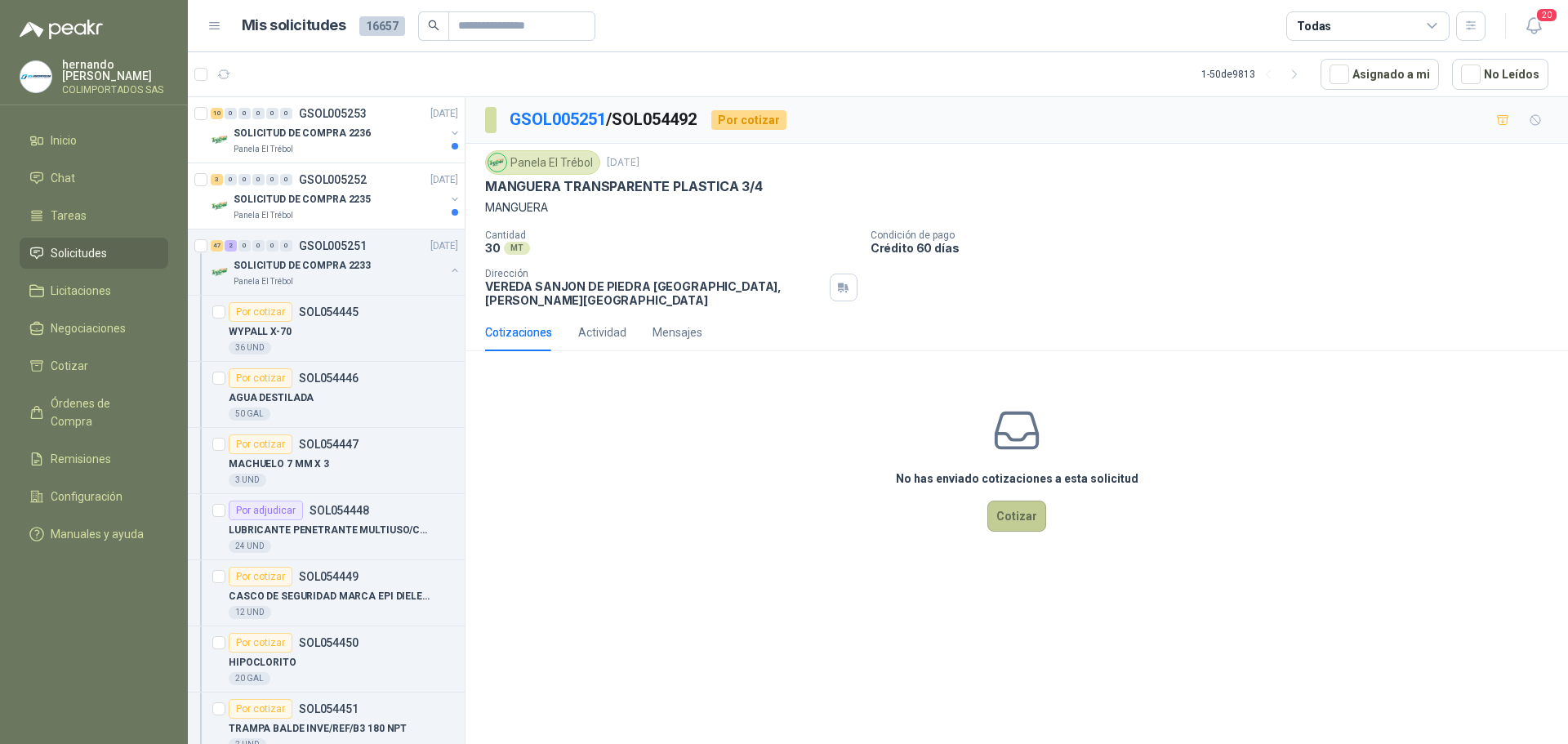
click at [1020, 503] on button "Cotizar" at bounding box center [1017, 516] width 58 height 31
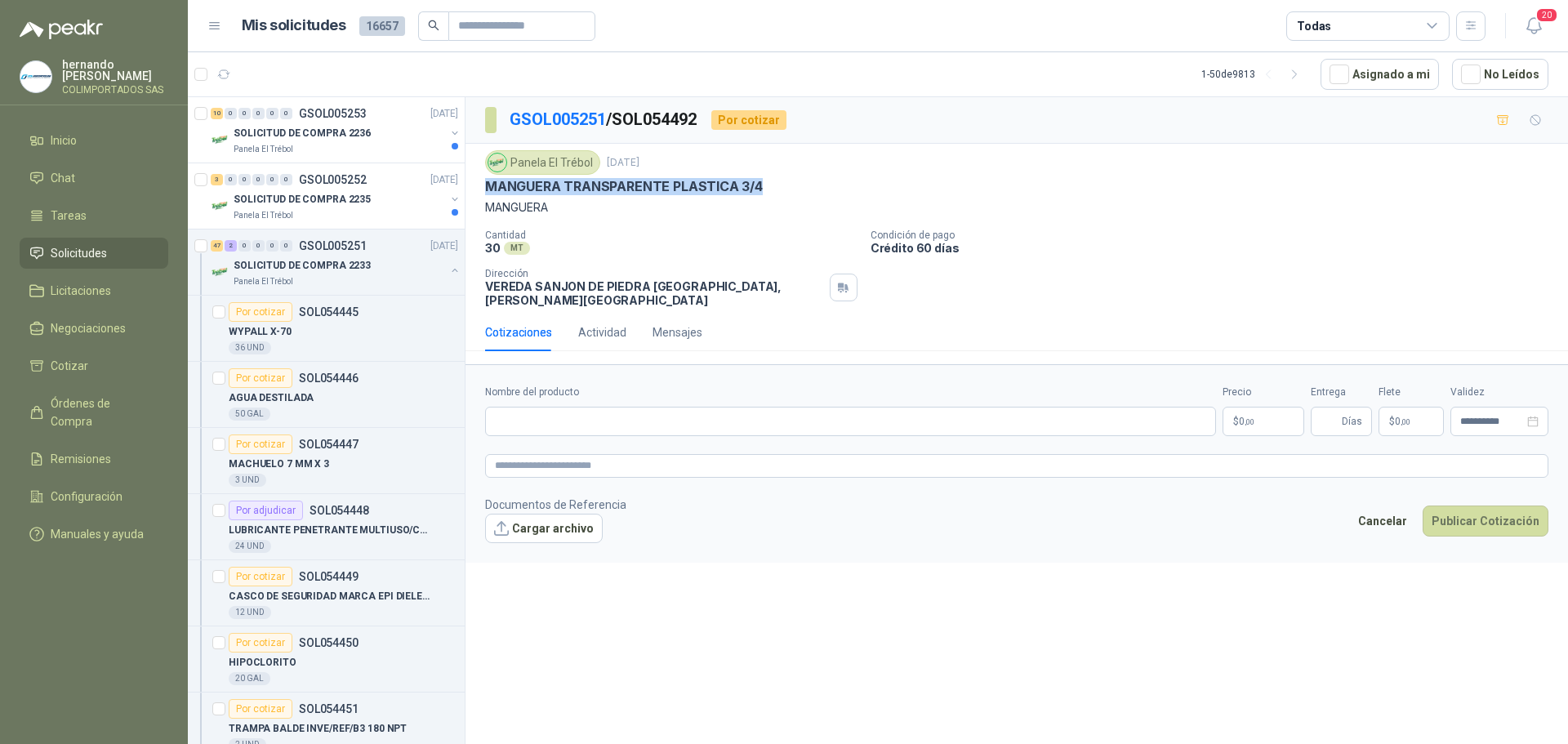
drag, startPoint x: 766, startPoint y: 189, endPoint x: 489, endPoint y: 188, distance: 277.0
click at [489, 188] on div "MANGUERA TRANSPARENTE PLASTICA 3/4" at bounding box center [1017, 186] width 1063 height 17
copy p "MANGUERA TRANSPARENTE PLASTICA 3/4"
click at [650, 407] on input "Nombre del producto" at bounding box center [850, 421] width 731 height 30
paste input "**********"
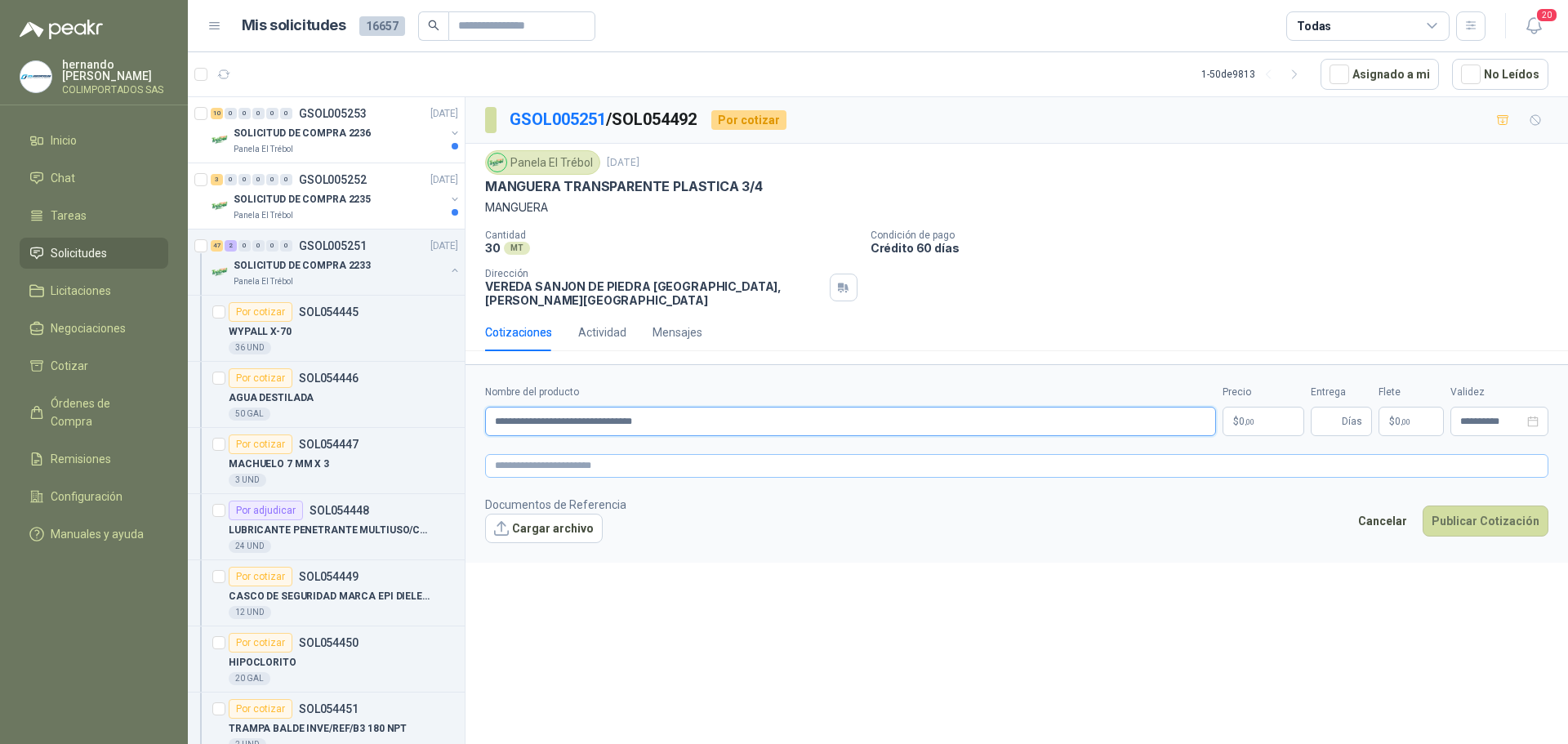
type input "**********"
click at [648, 462] on textarea at bounding box center [1017, 466] width 1063 height 23
paste textarea "**********"
type textarea "**********"
click at [1254, 417] on span ",00" at bounding box center [1250, 422] width 10 height 9
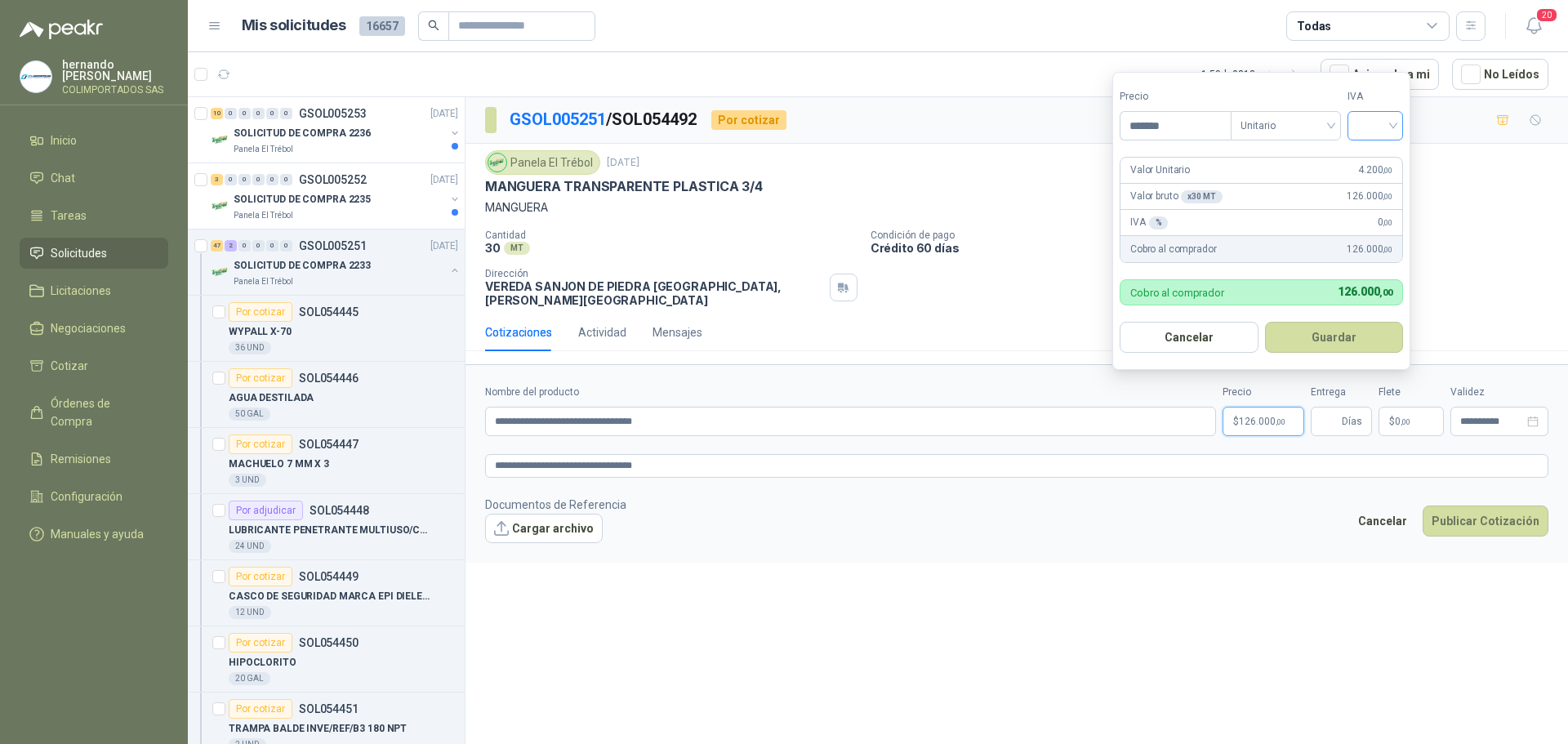
click at [1398, 124] on div at bounding box center [1375, 125] width 56 height 30
type input "*******"
click at [1379, 148] on div "19%" at bounding box center [1378, 159] width 49 height 26
click at [1347, 333] on button "Guardar" at bounding box center [1337, 337] width 140 height 31
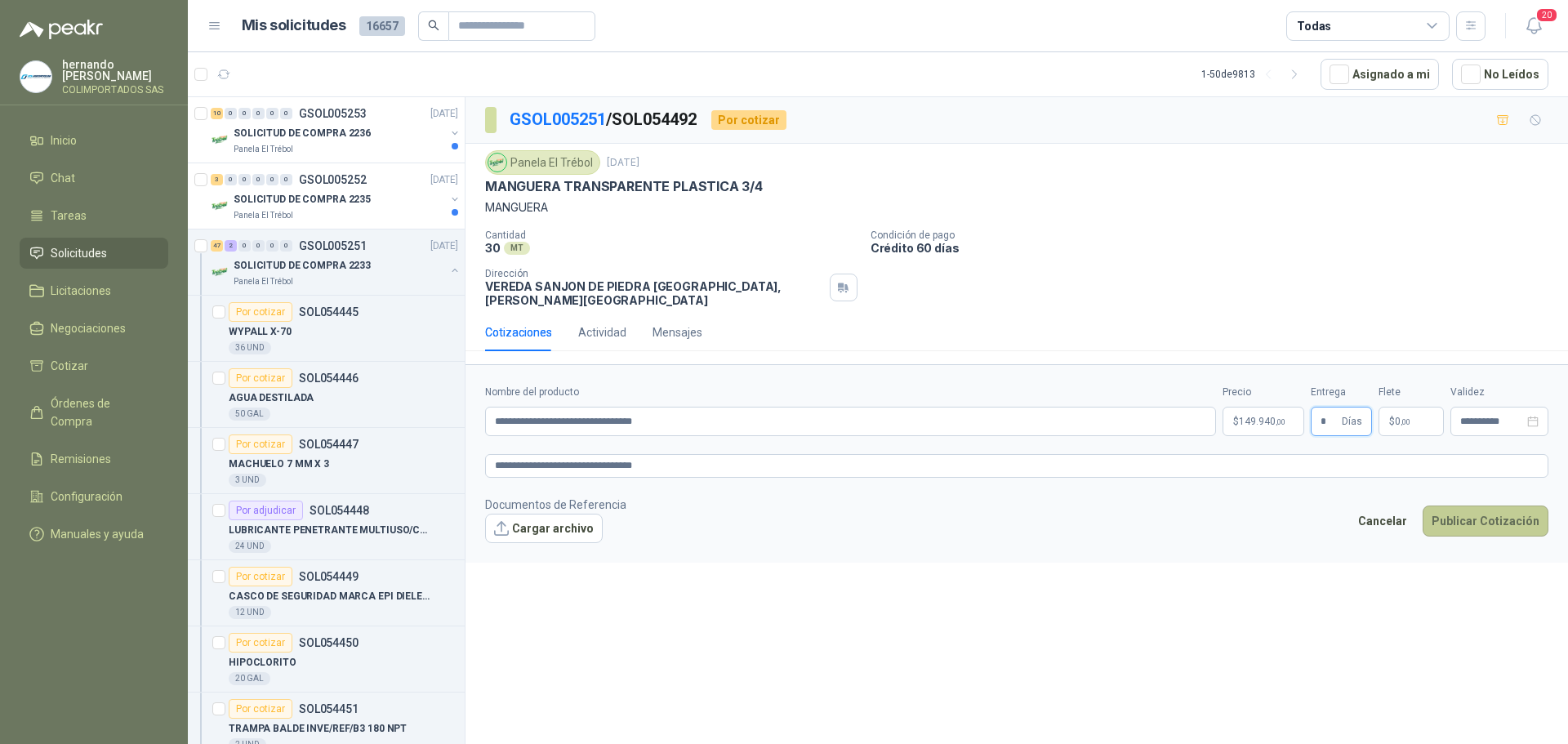
type input "*"
click at [1475, 507] on button "Publicar Cotización" at bounding box center [1485, 521] width 126 height 31
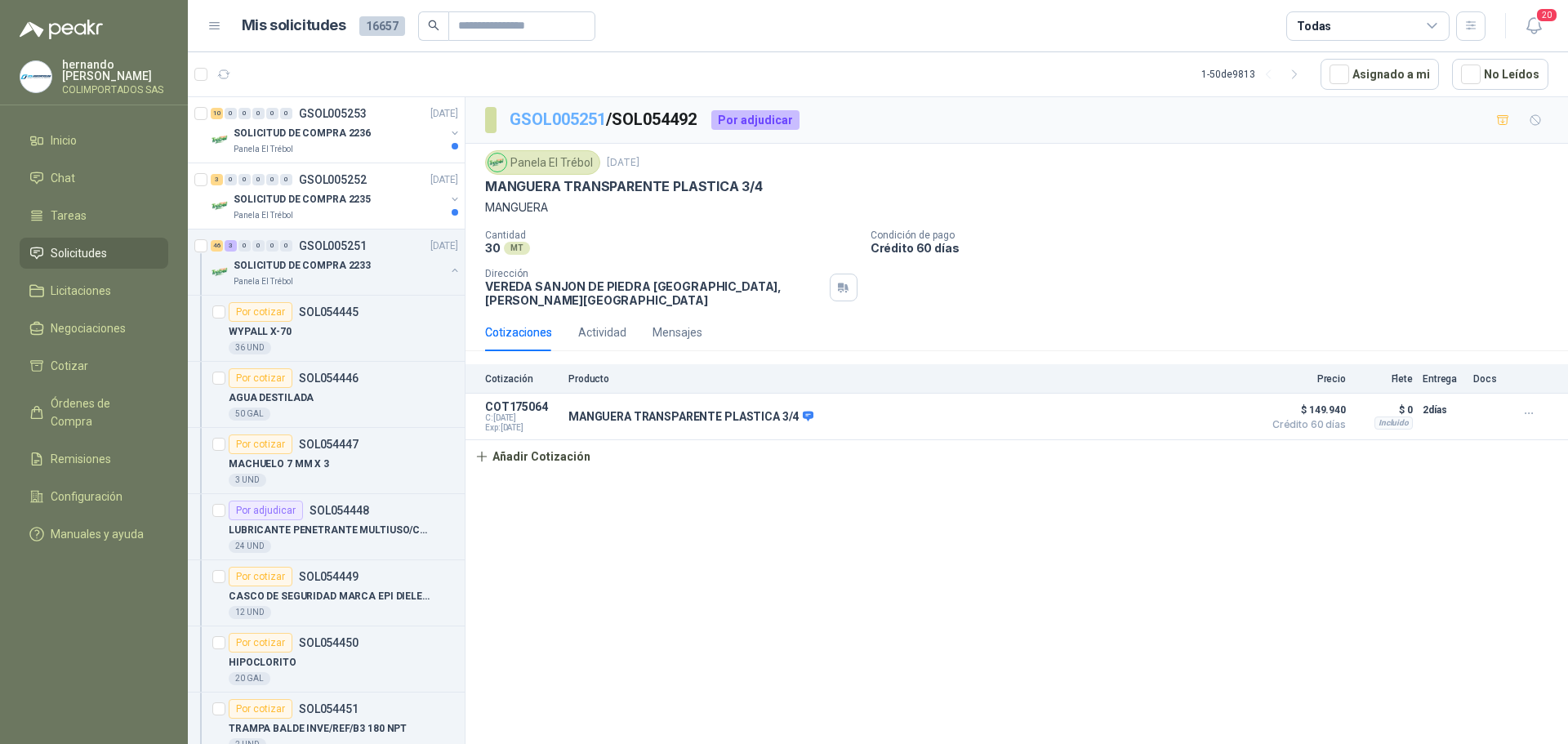
click at [566, 121] on link "GSOL005251" at bounding box center [557, 120] width 96 height 20
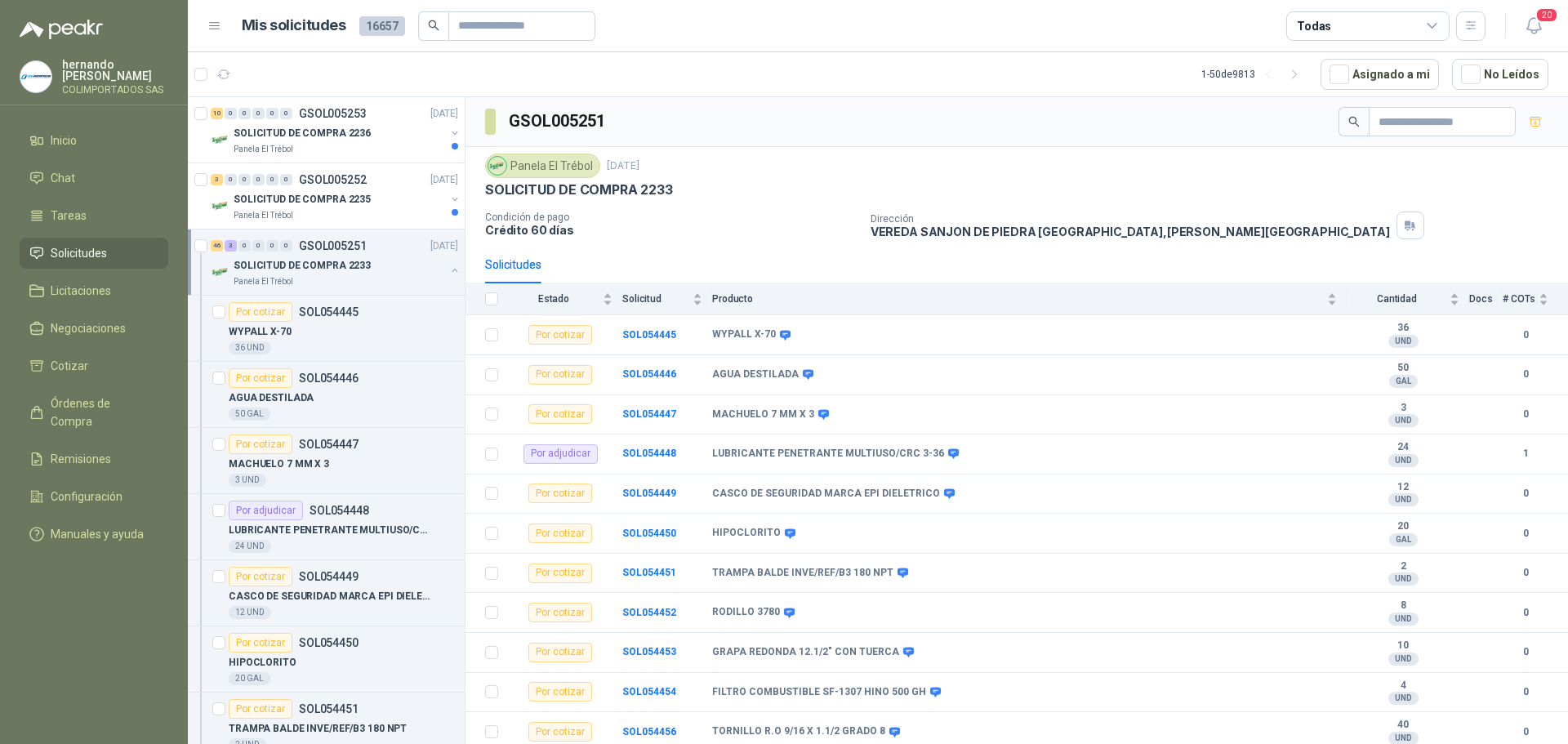
click at [448, 270] on button "button" at bounding box center [454, 270] width 13 height 13
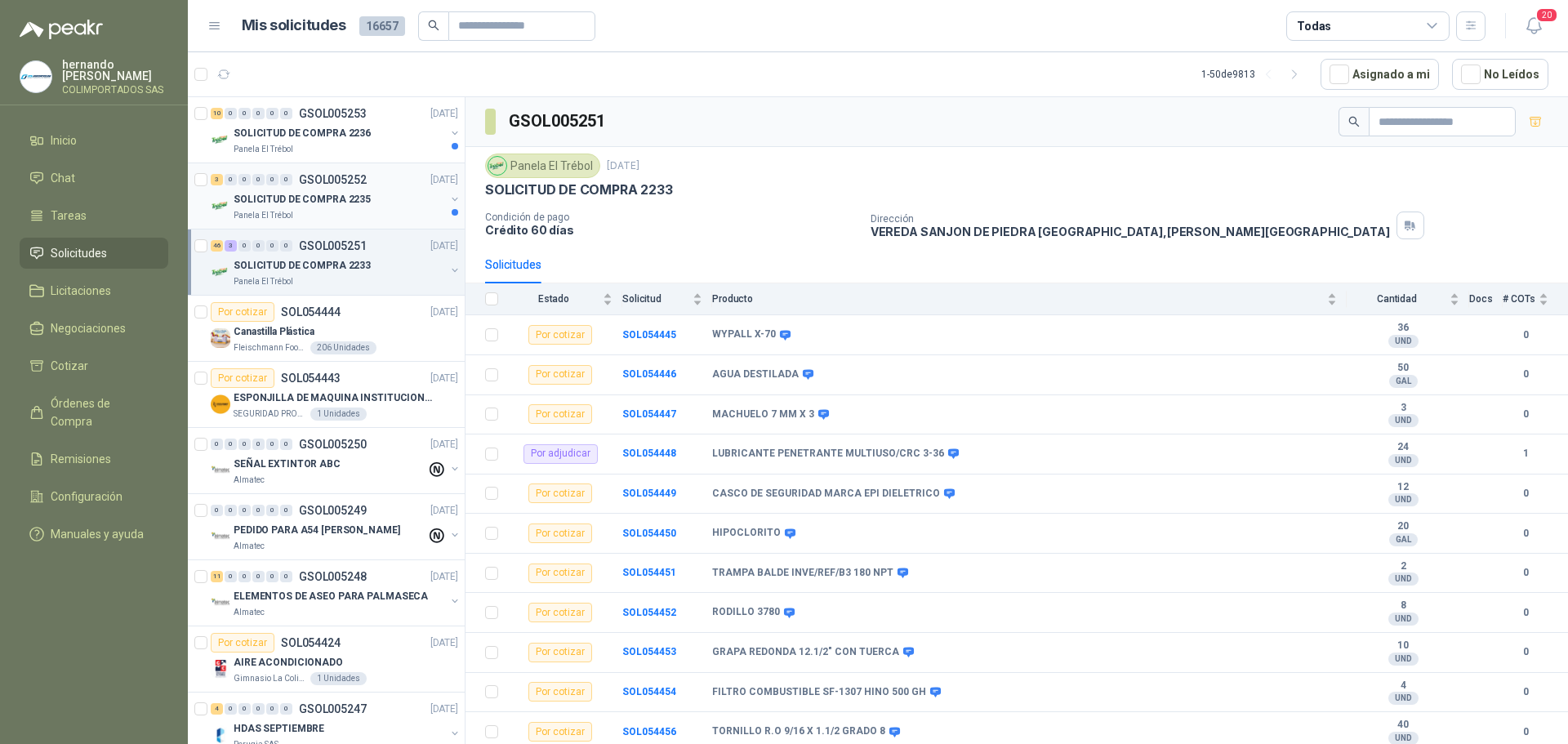
scroll to position [5, 0]
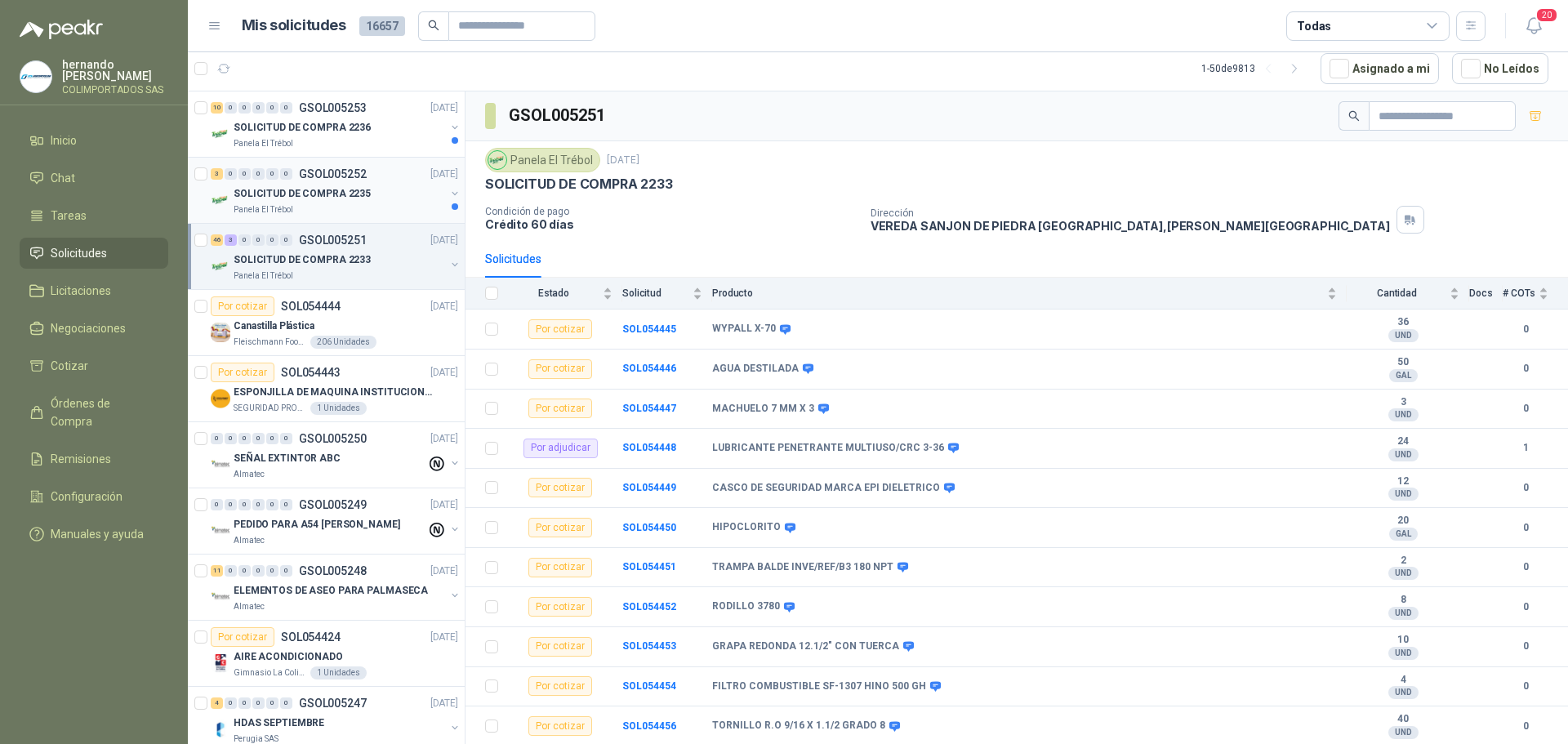
click at [387, 202] on div "SOLICITUD DE COMPRA 2235" at bounding box center [339, 193] width 211 height 20
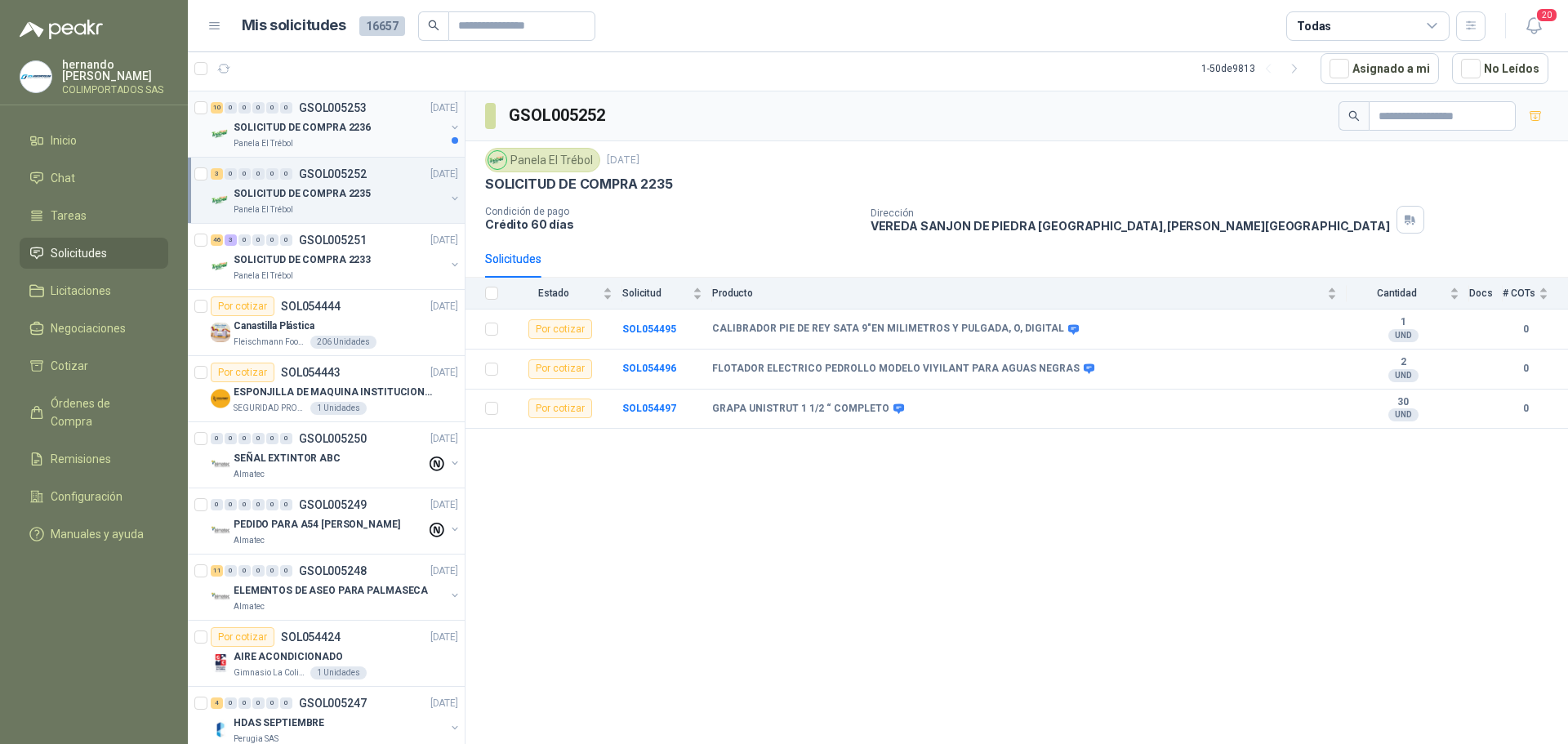
click at [384, 134] on div "SOLICITUD DE COMPRA 2236" at bounding box center [339, 128] width 211 height 20
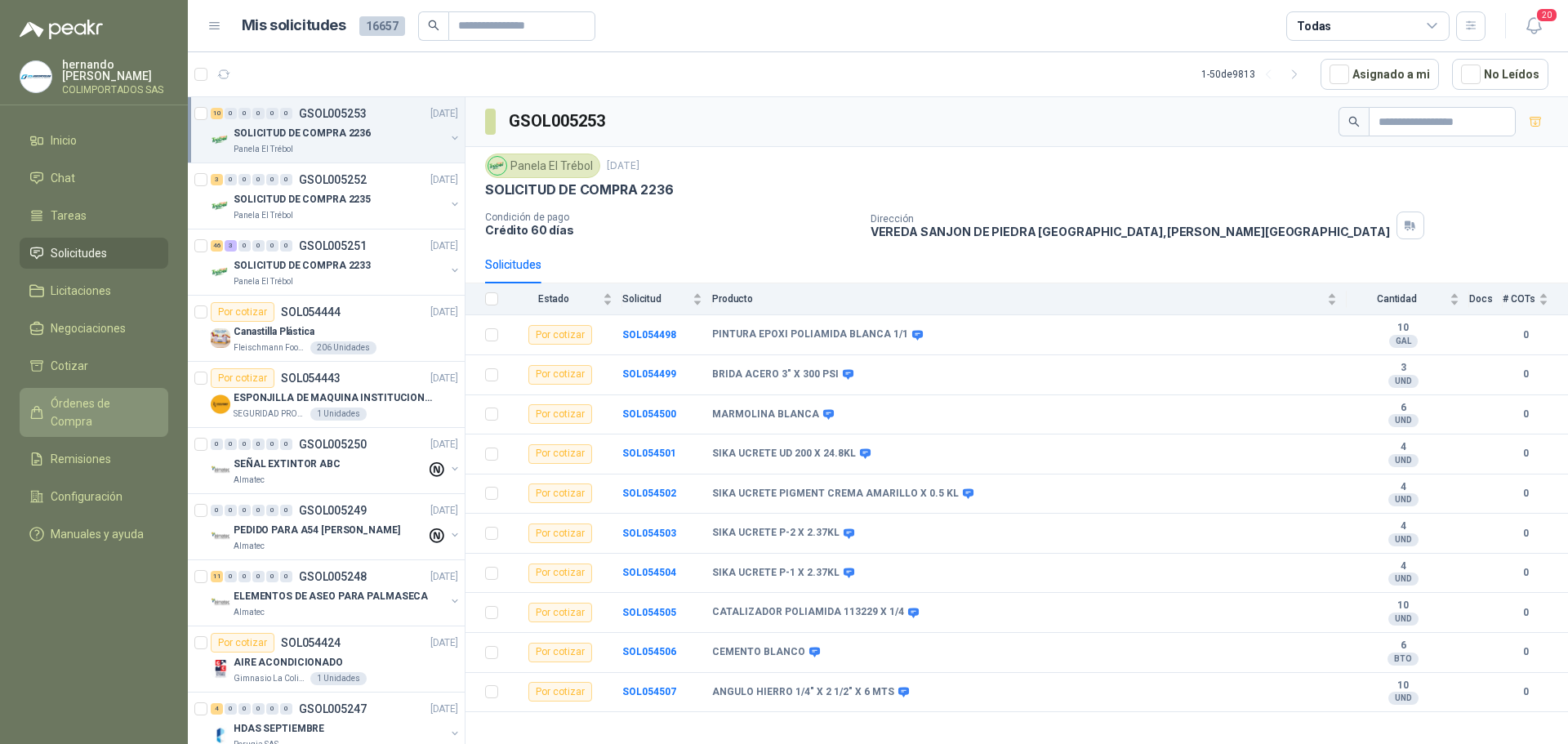
click at [105, 409] on span "Órdenes de Compra" at bounding box center [101, 412] width 102 height 36
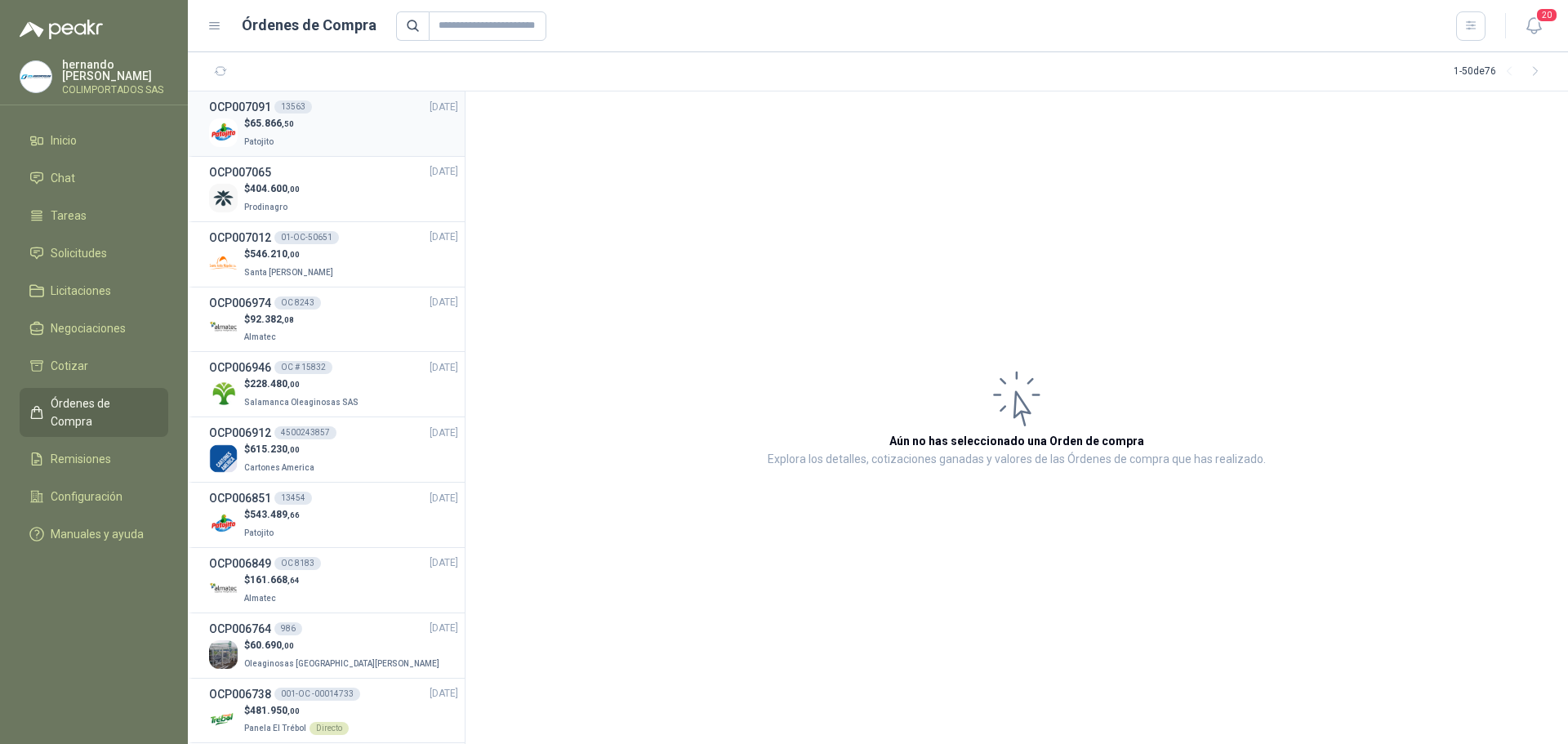
click at [324, 136] on div "$ 65.866 ,50 Patojito" at bounding box center [333, 132] width 249 height 33
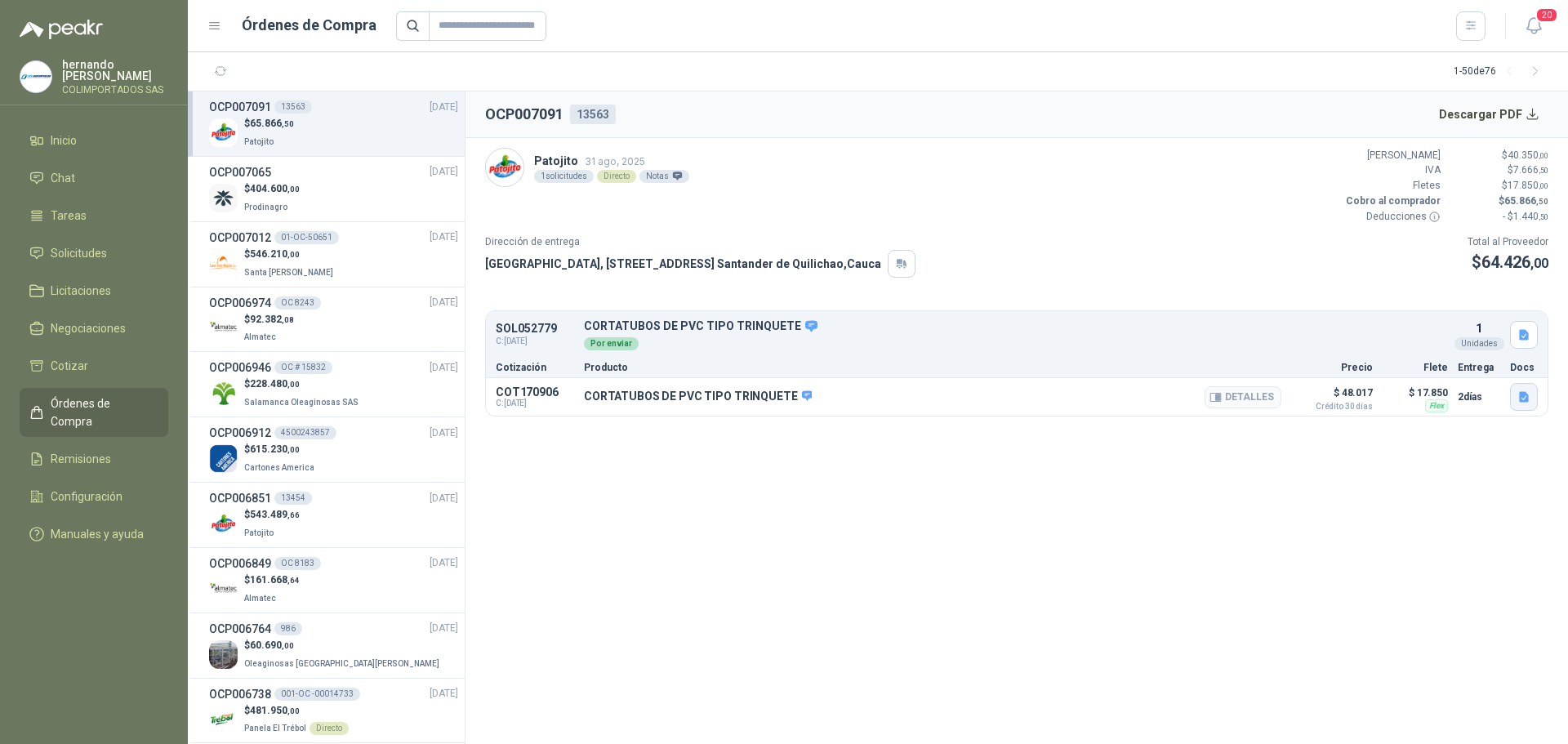
click at [1524, 398] on icon "button" at bounding box center [1524, 397] width 10 height 11
click at [1456, 362] on button "CORTATUBOS DE PVC.pdf" at bounding box center [1454, 360] width 147 height 17
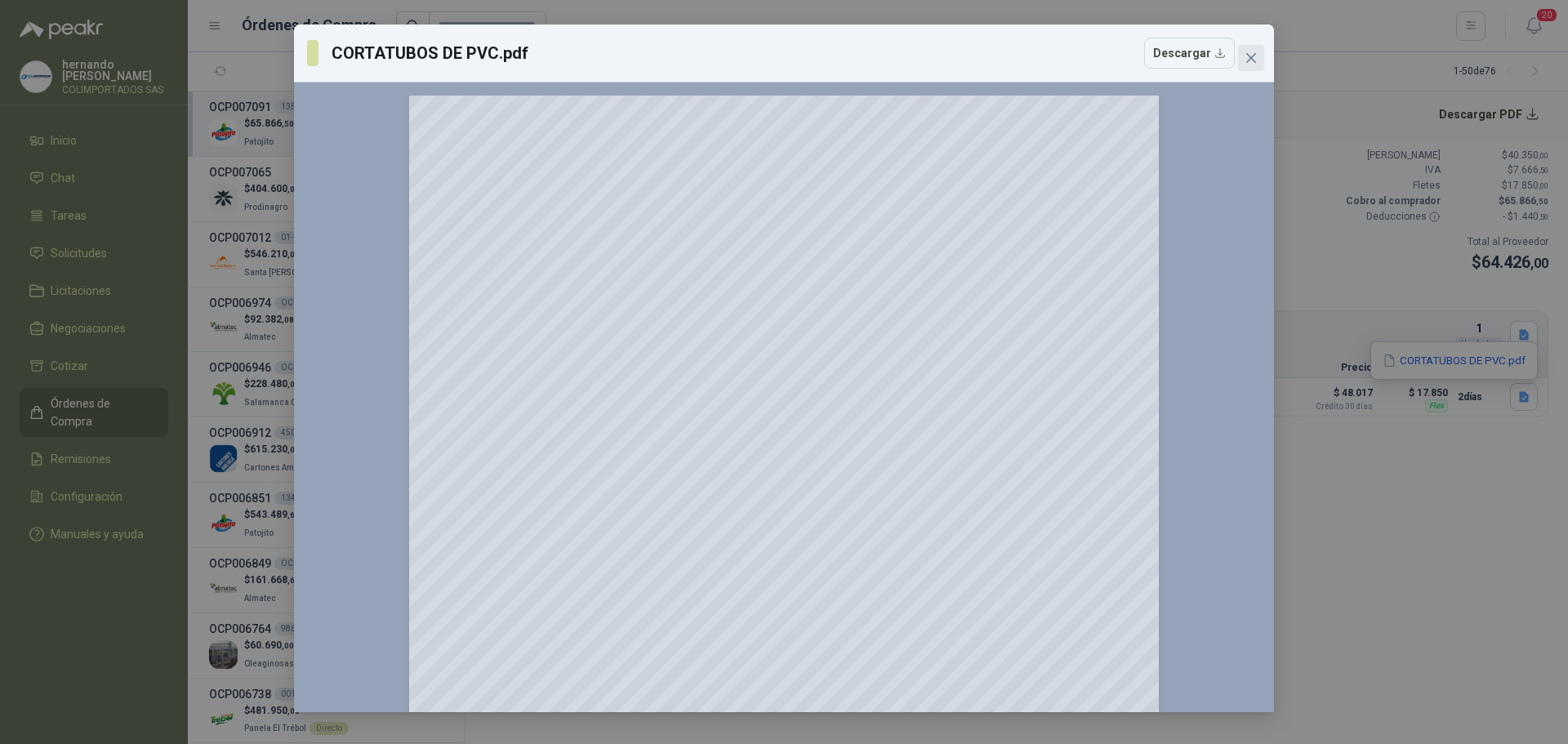
click at [1250, 57] on icon "close" at bounding box center [1250, 58] width 10 height 10
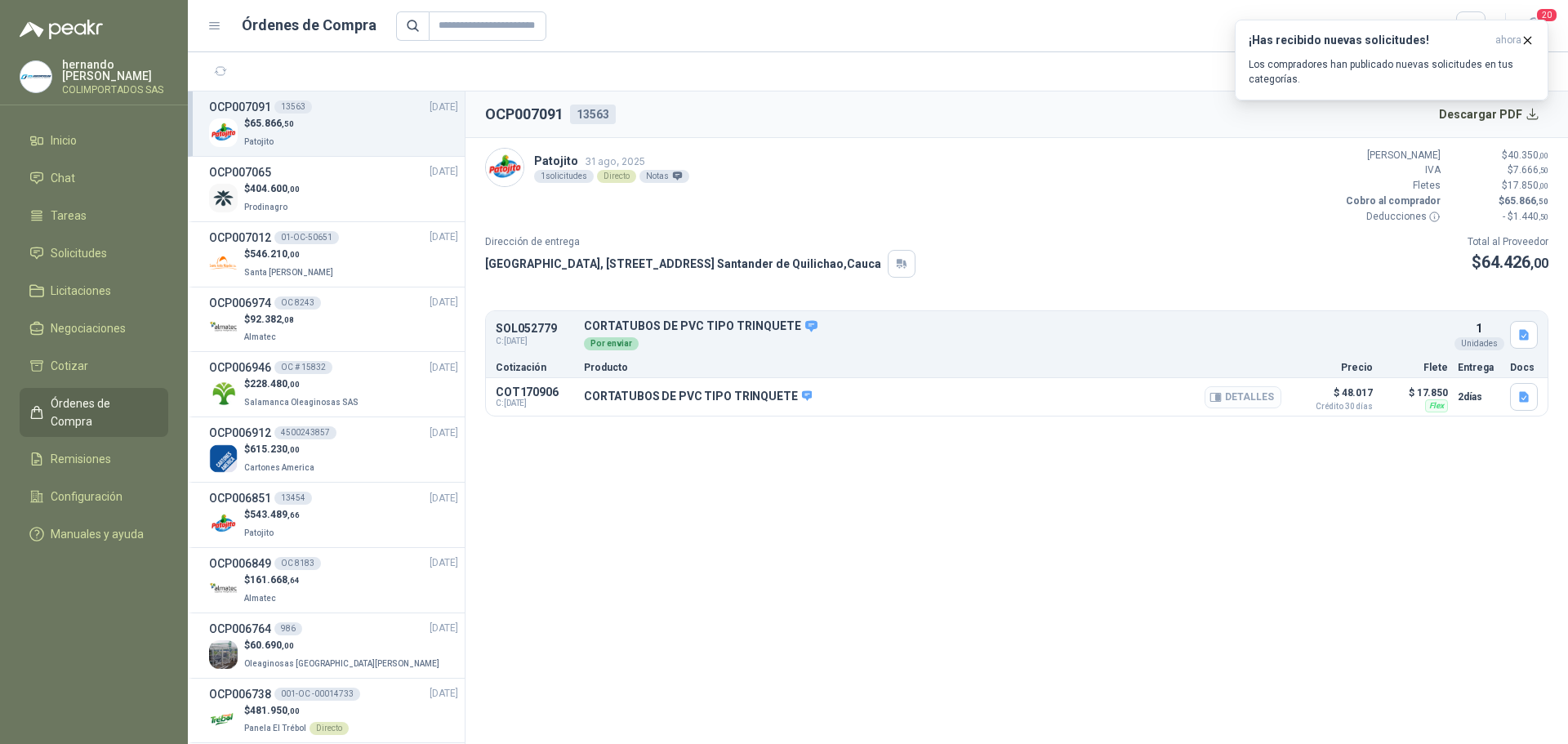
click at [1249, 396] on button "Detalles" at bounding box center [1242, 397] width 76 height 22
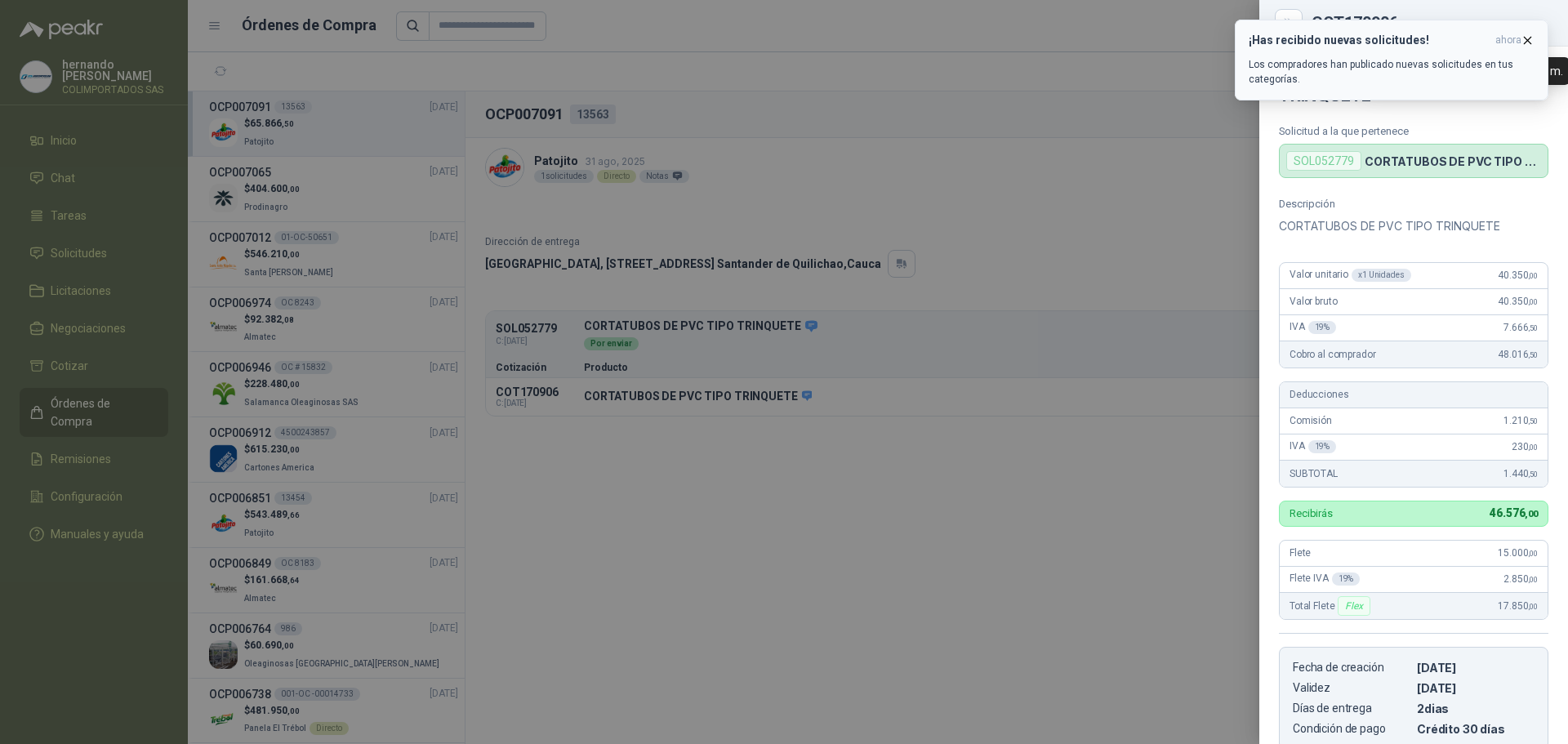
scroll to position [269, 0]
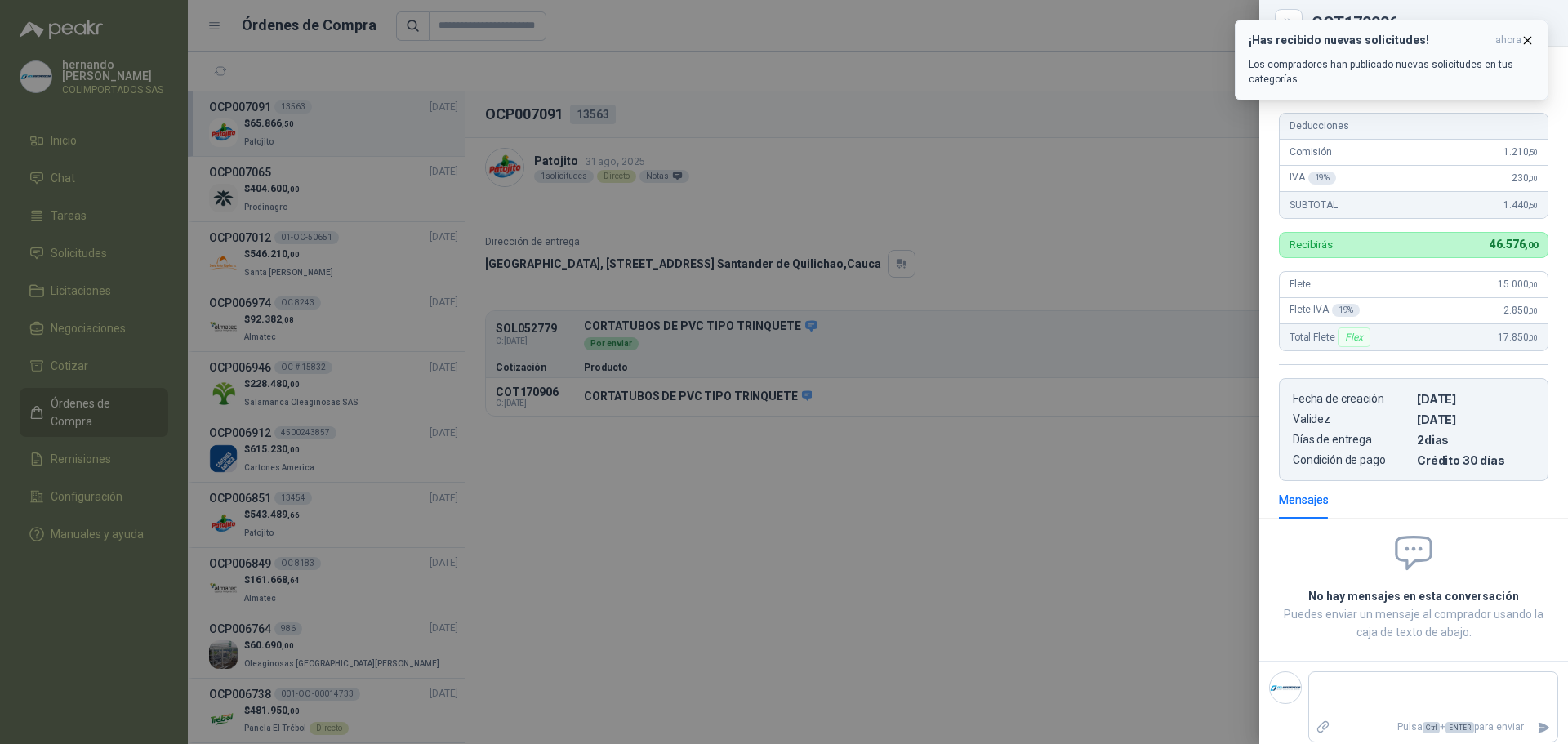
click at [1528, 39] on icon "button" at bounding box center [1527, 40] width 13 height 13
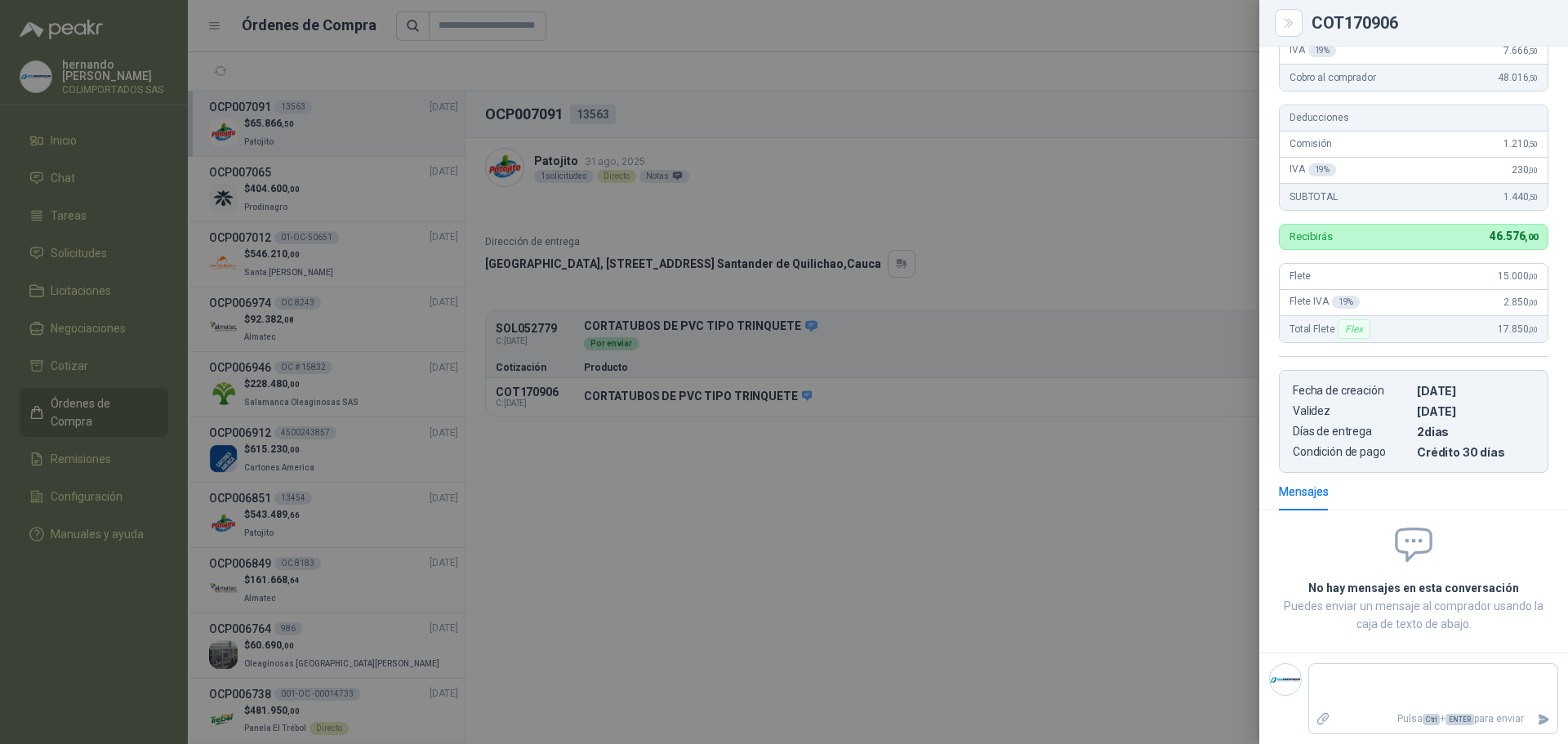
scroll to position [0, 0]
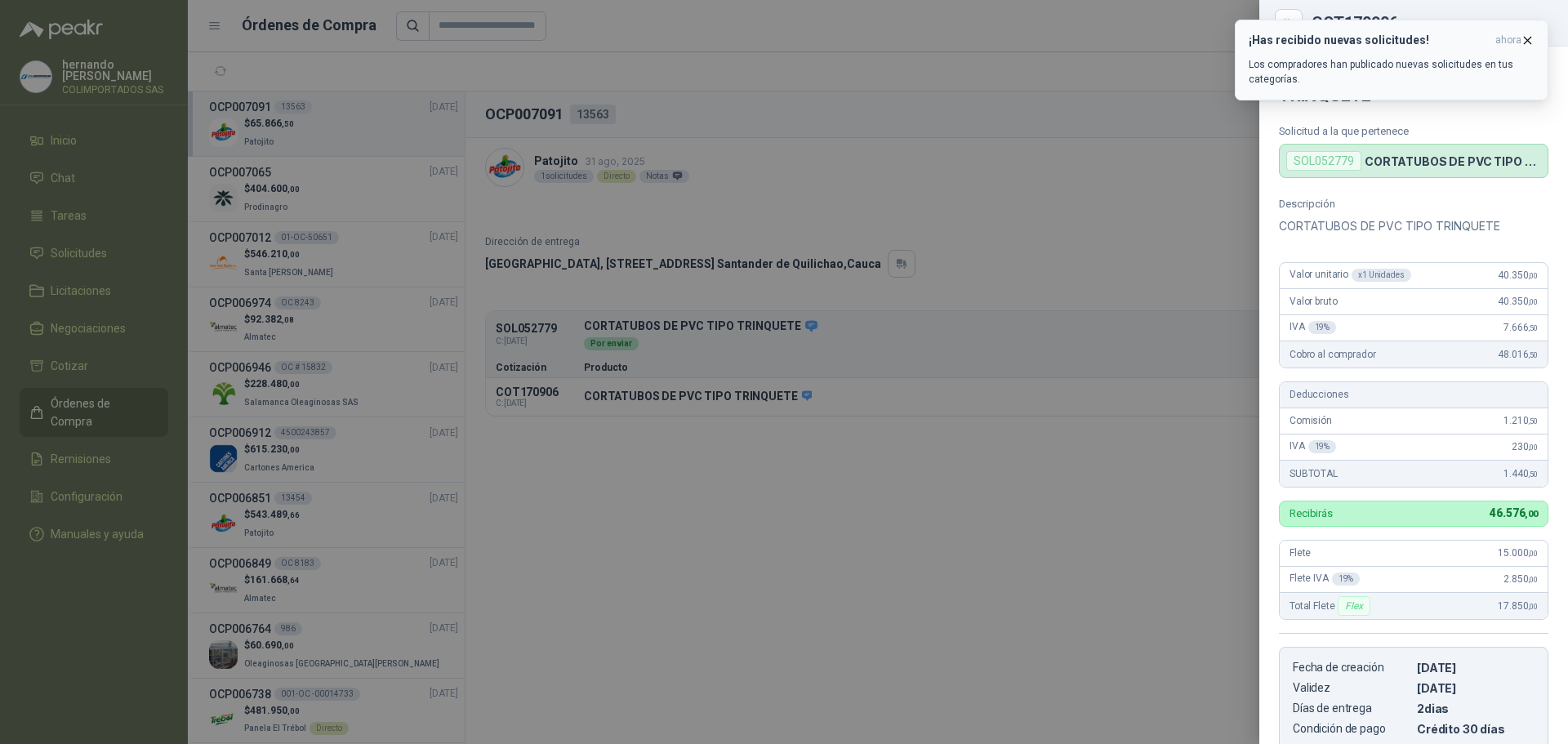
click at [1528, 39] on icon "button" at bounding box center [1527, 40] width 13 height 13
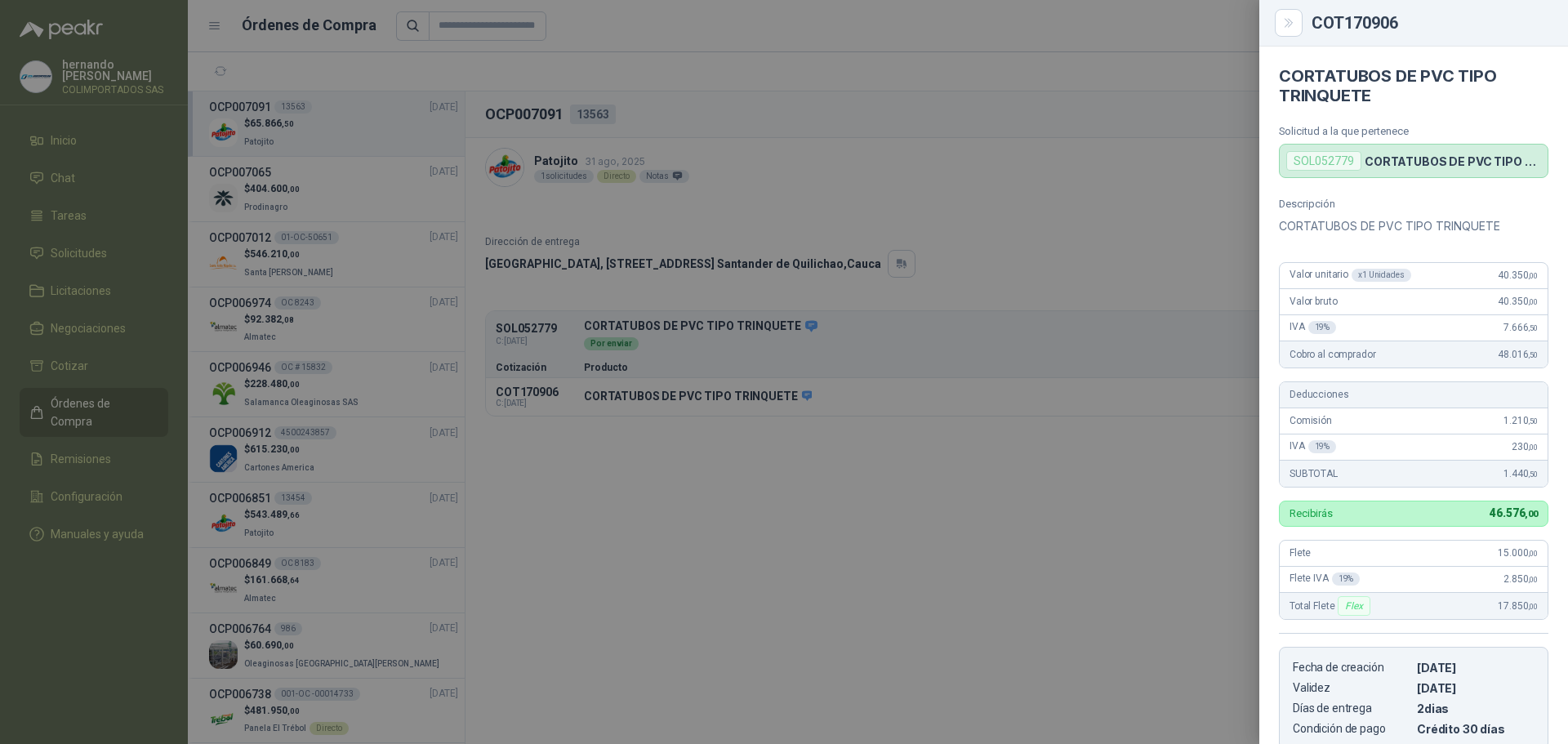
click at [907, 564] on div at bounding box center [784, 372] width 1568 height 744
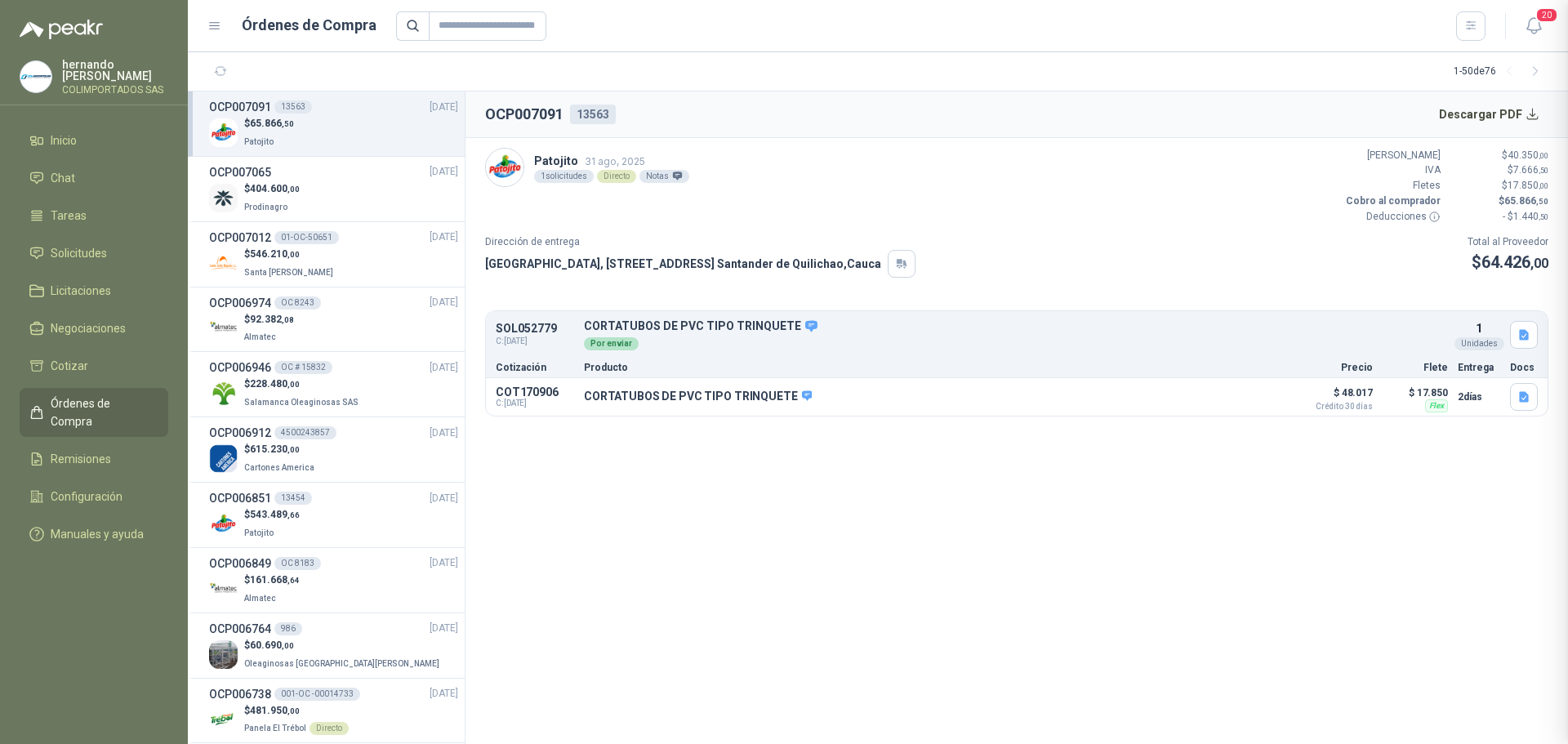
scroll to position [277, 0]
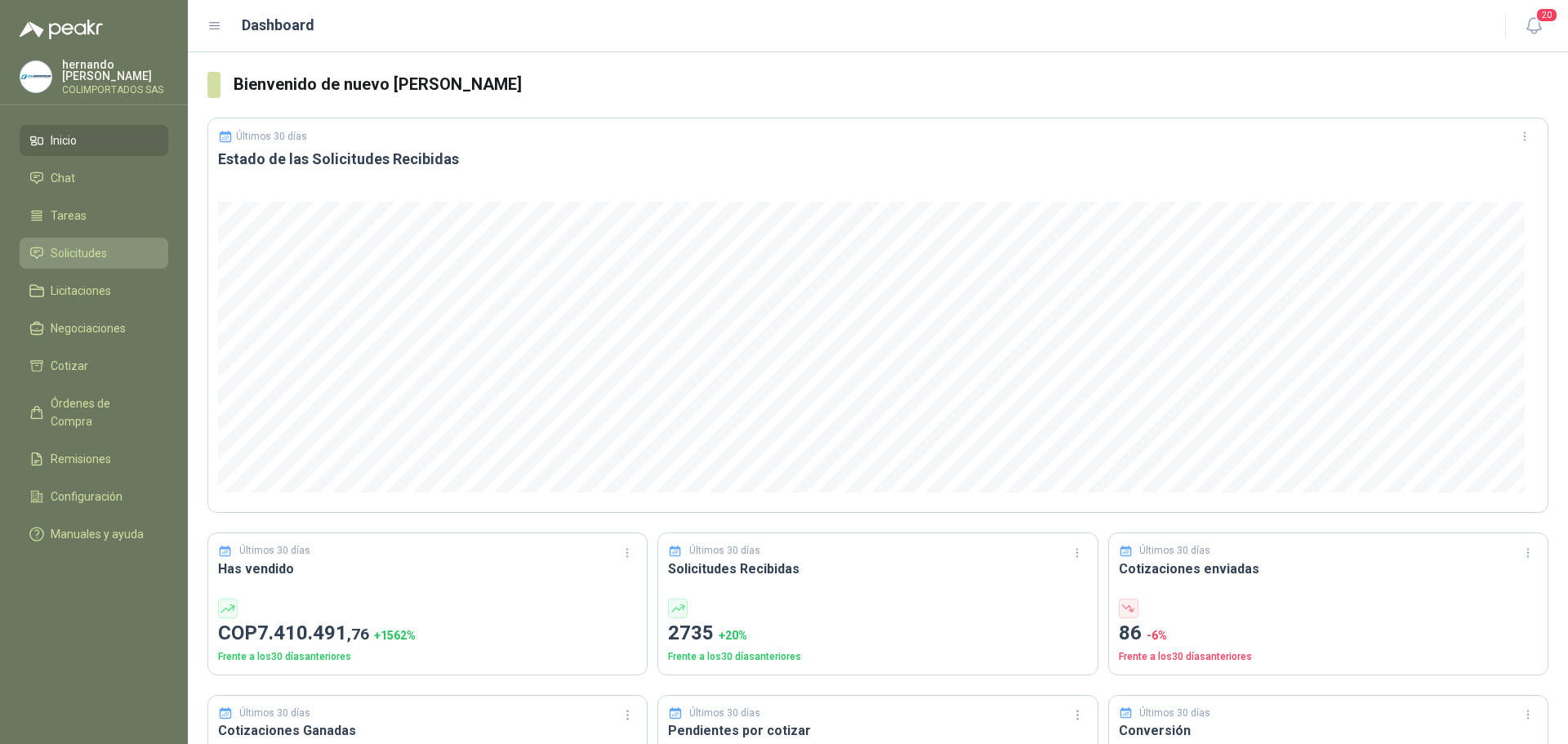
click at [90, 249] on span "Solicitudes" at bounding box center [78, 253] width 57 height 18
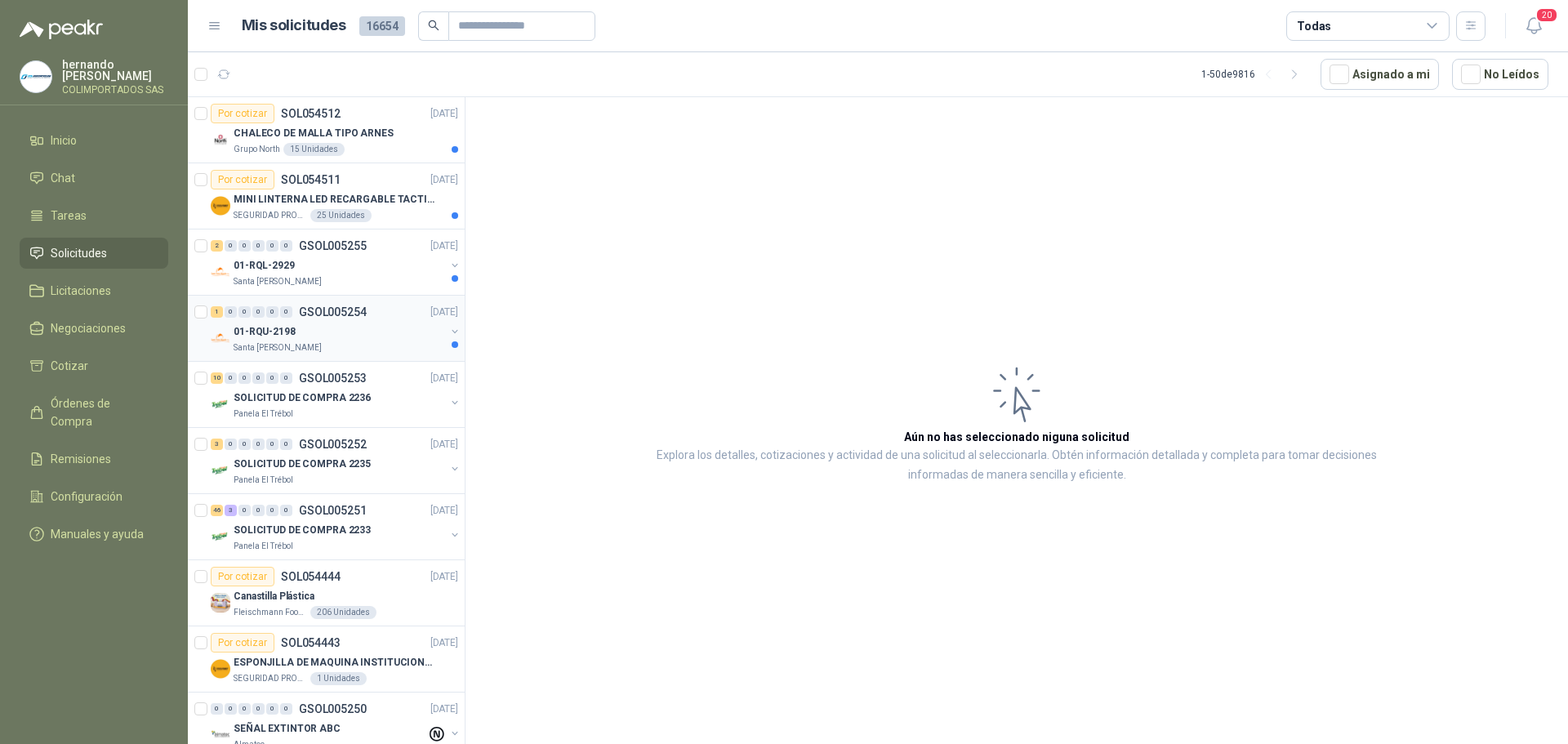
click at [363, 334] on div "01-RQU-2198" at bounding box center [339, 332] width 211 height 20
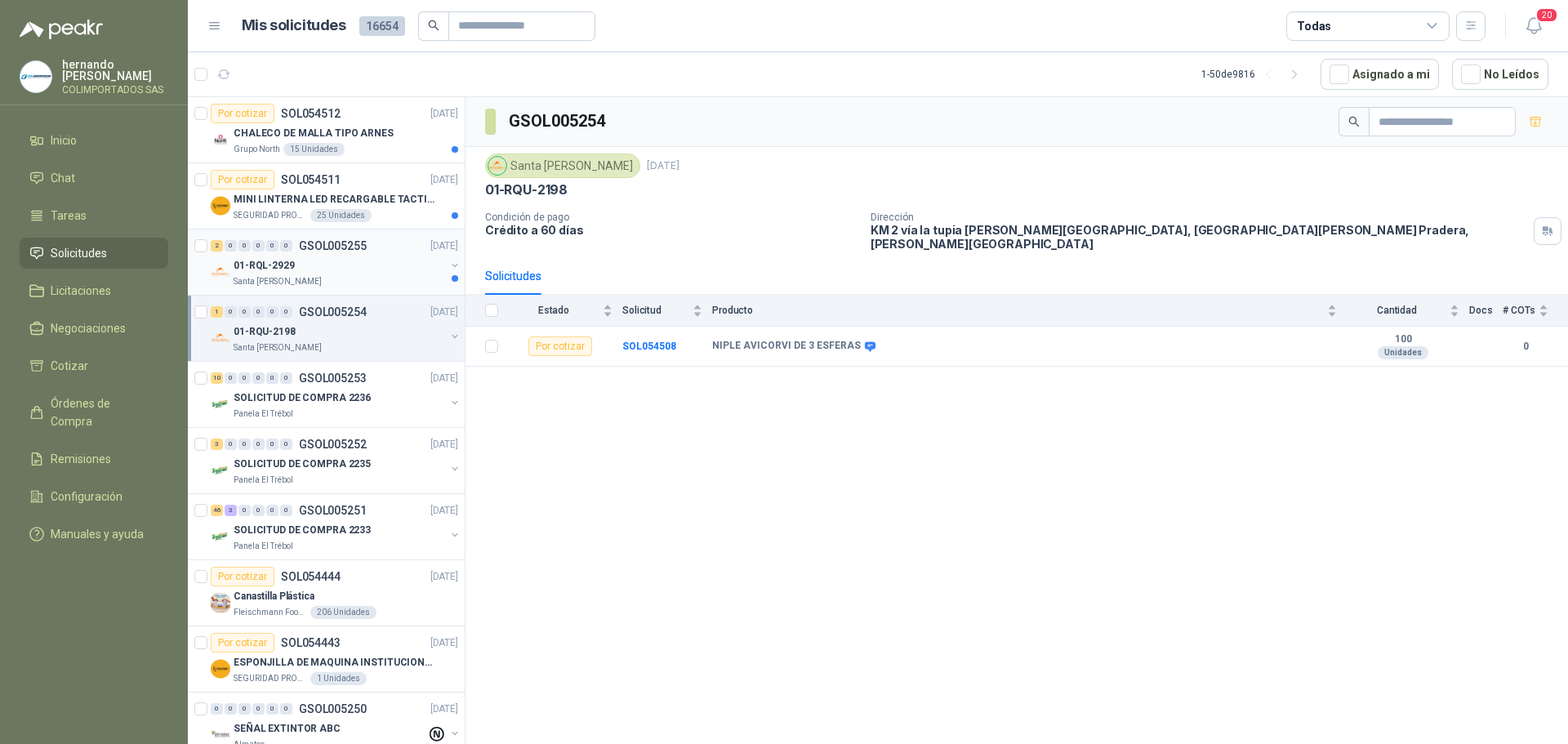
click at [359, 267] on div "01-RQL-2929" at bounding box center [339, 265] width 211 height 20
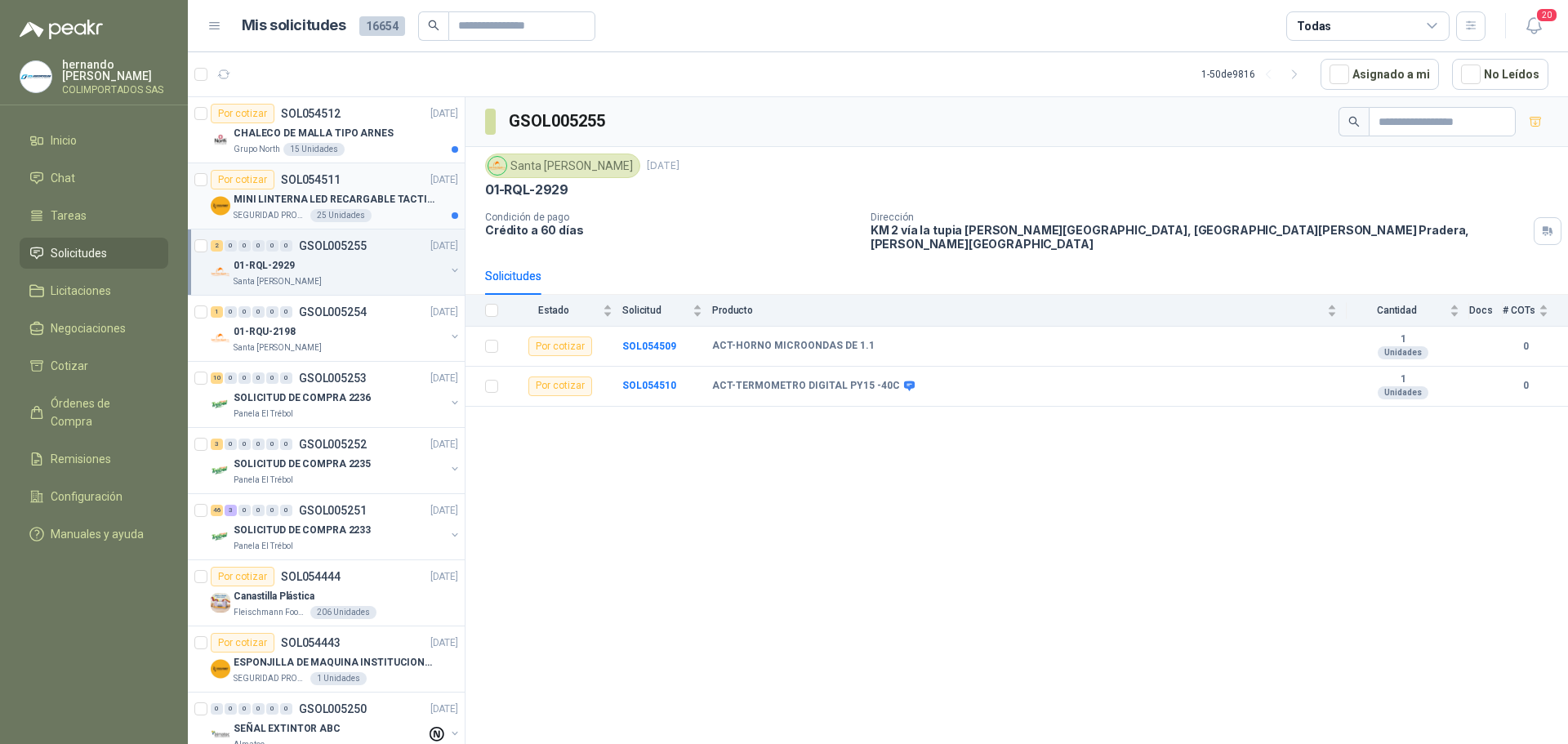
click at [390, 210] on div "SEGURIDAD PROVISER LTDA 25 Unidades" at bounding box center [346, 215] width 225 height 13
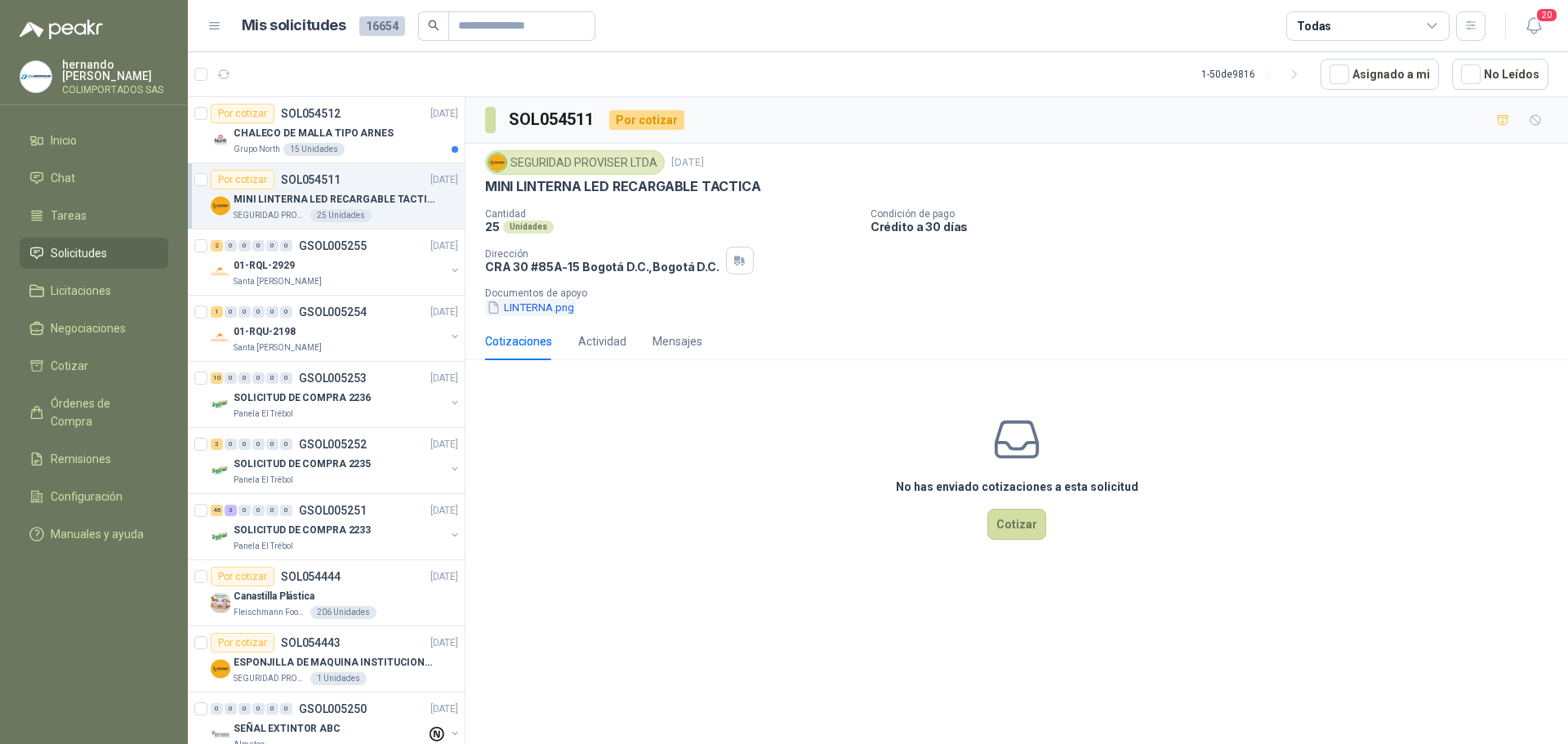
click at [516, 306] on button "LINTERNA.png" at bounding box center [530, 307] width 91 height 17
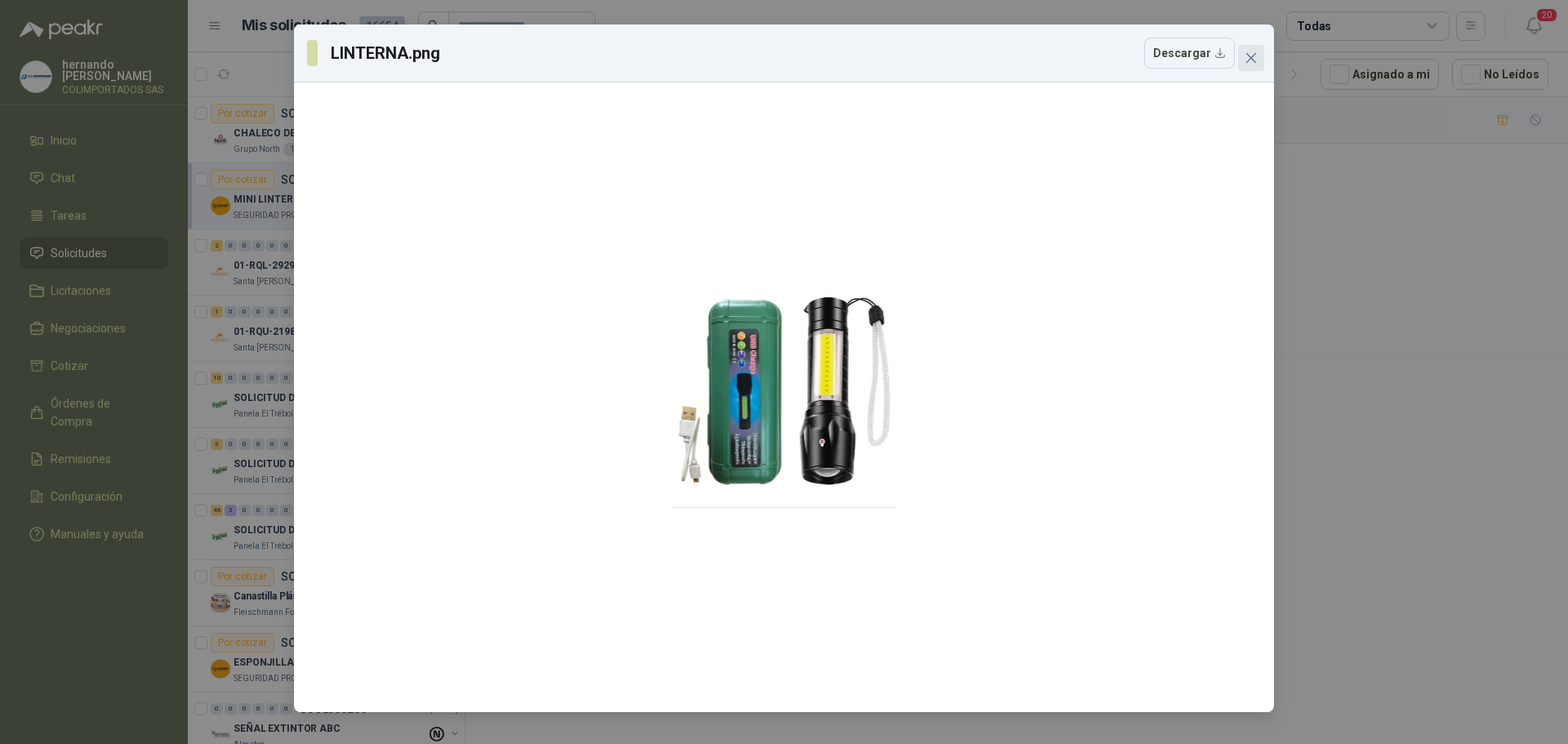
click at [1253, 57] on icon "close" at bounding box center [1250, 58] width 10 height 10
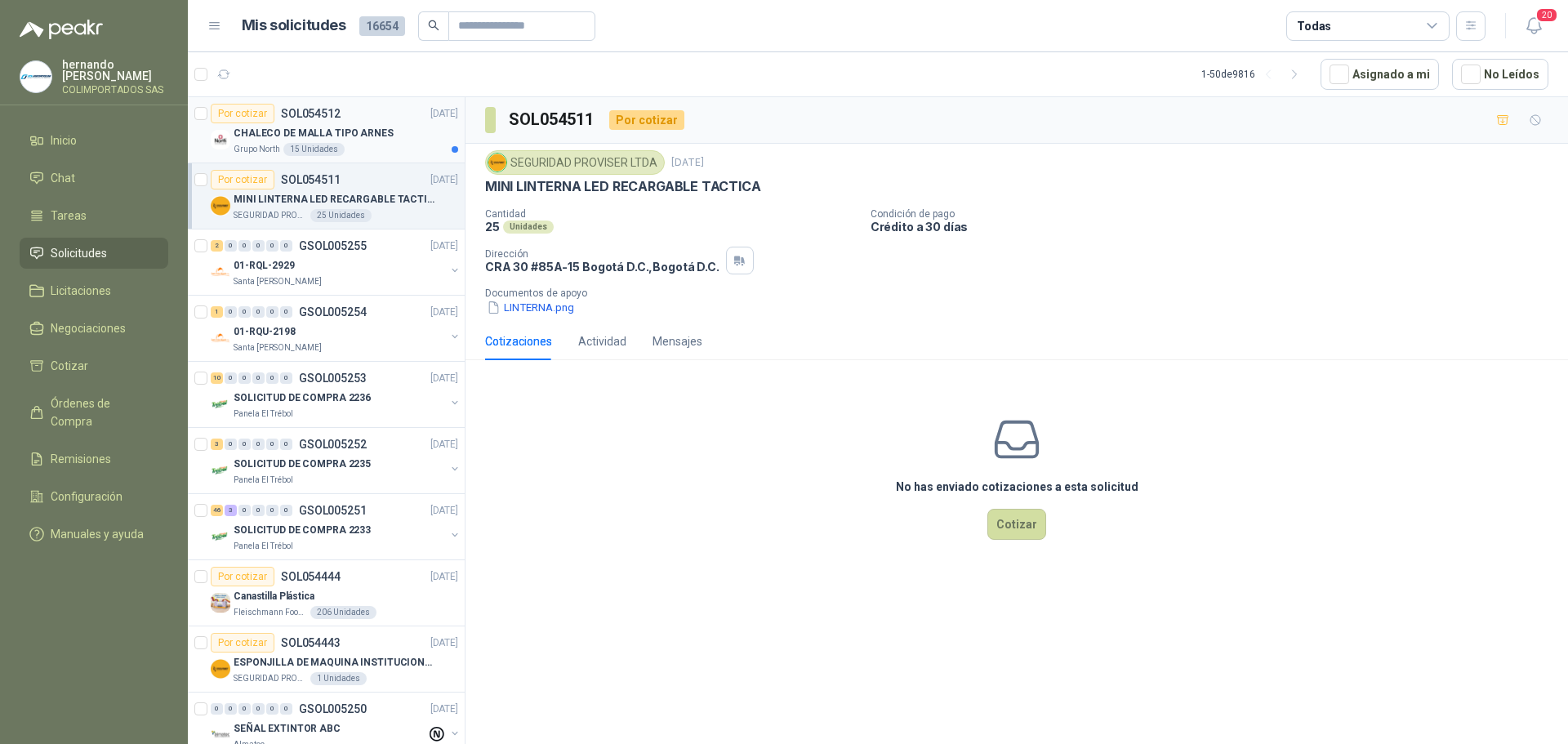
click at [360, 139] on p "CHALECO DE MALLA TIPO ARNES" at bounding box center [314, 133] width 160 height 15
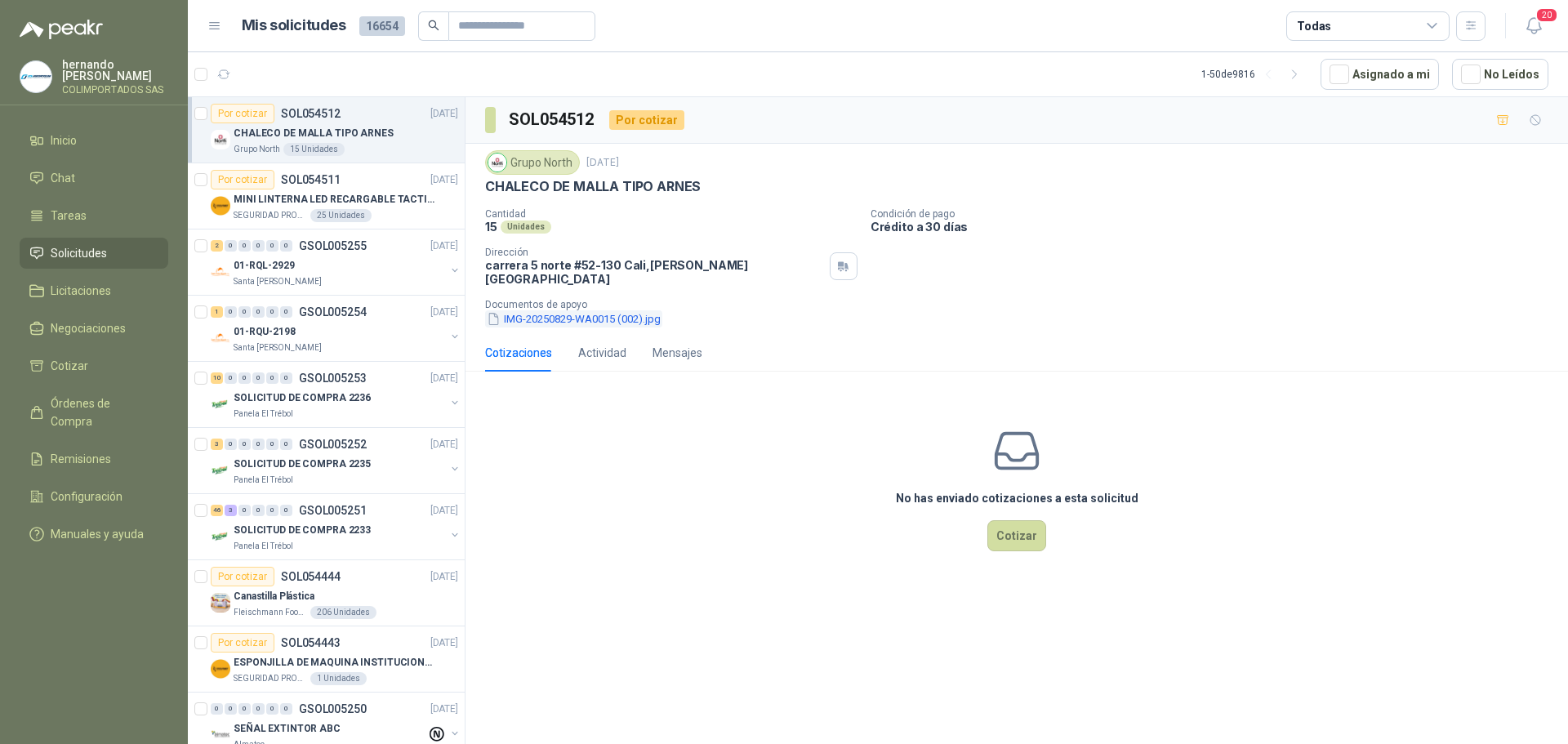
click at [596, 310] on button "IMG-20250829-WA0015 (002).jpg" at bounding box center [573, 318] width 177 height 17
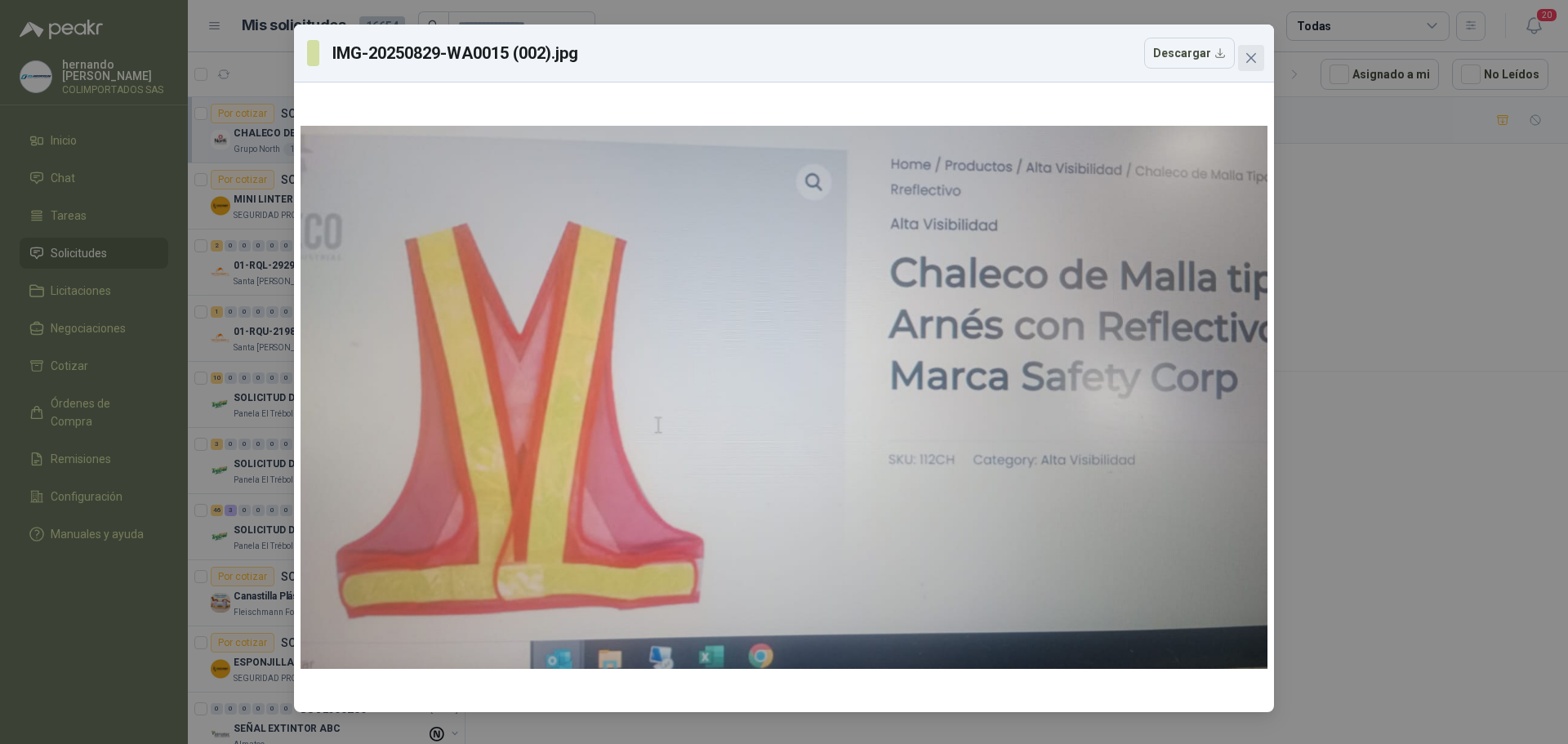
click at [1251, 58] on icon "close" at bounding box center [1250, 58] width 10 height 10
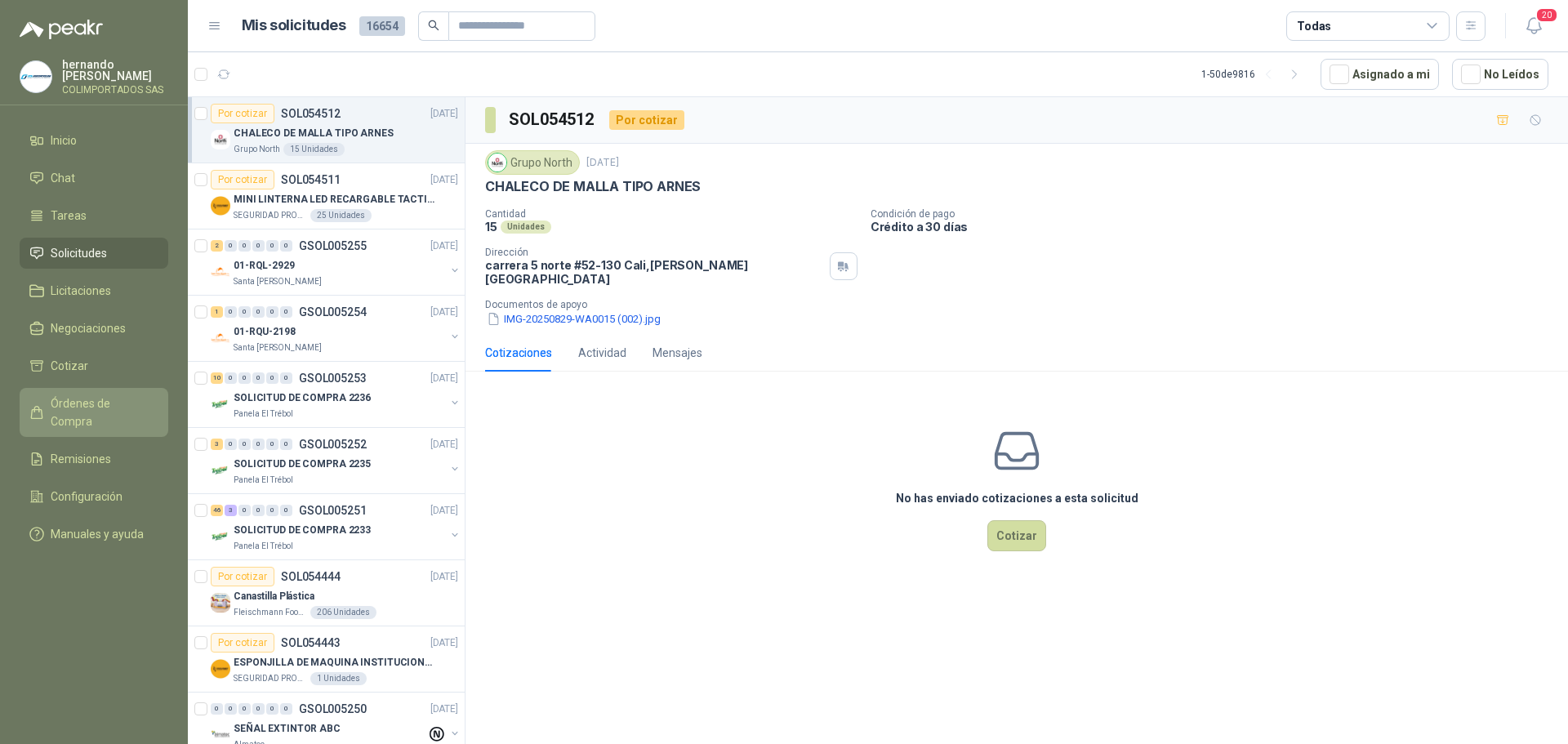
click at [120, 408] on span "Órdenes de Compra" at bounding box center [101, 412] width 102 height 36
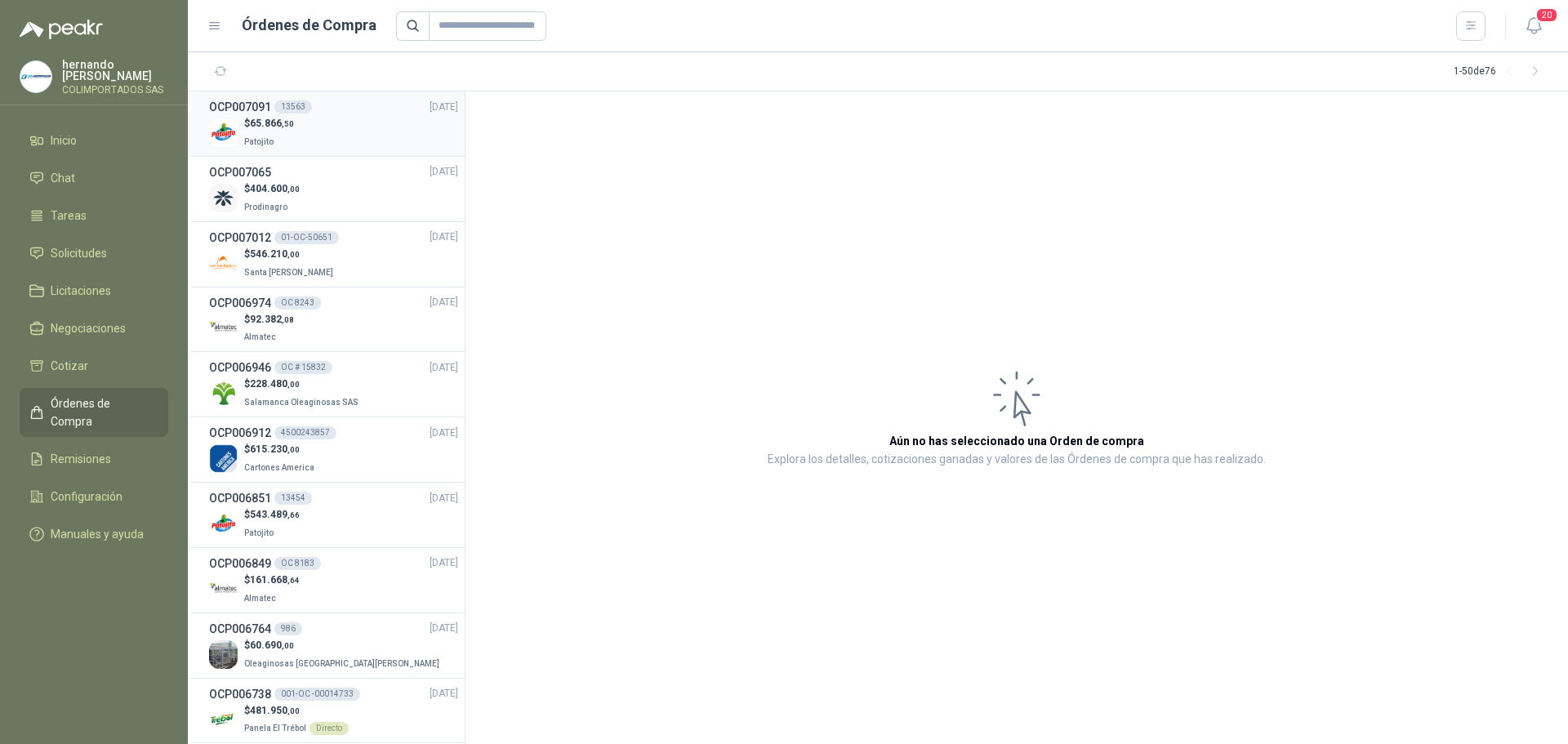
click at [341, 139] on div "$ 65.866 ,50 Patojito" at bounding box center [333, 132] width 249 height 33
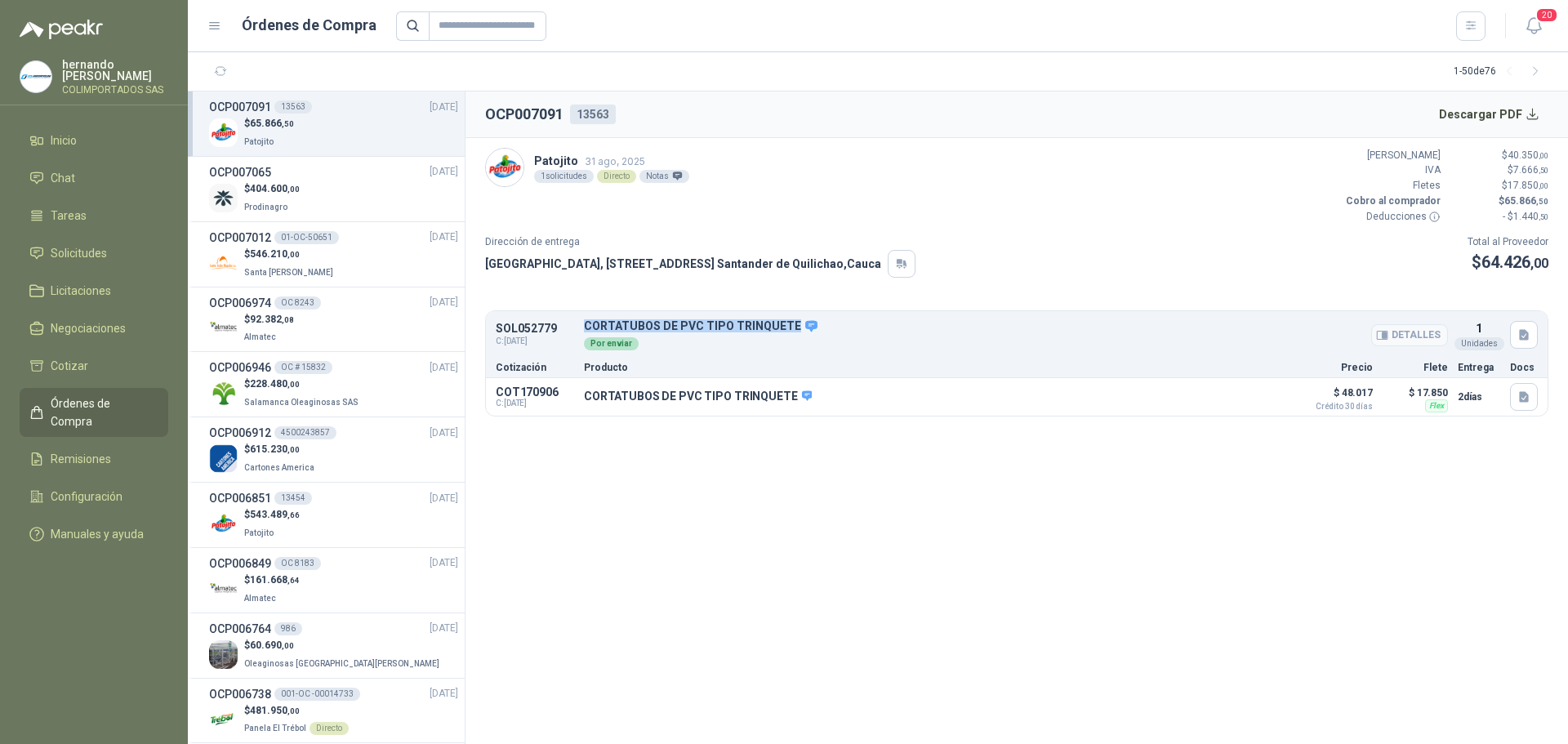
drag, startPoint x: 789, startPoint y: 324, endPoint x: 584, endPoint y: 327, distance: 205.0
click at [584, 327] on p "CORTATUBOS DE PVC TIPO TRINQUETE" at bounding box center [1016, 327] width 864 height 14
copy p "CORTATUBOS DE PVC TIPO TRINQUETE"
click at [1520, 399] on icon "button" at bounding box center [1524, 397] width 10 height 11
click at [1447, 362] on button "CORTATUBOS DE PVC.pdf" at bounding box center [1454, 360] width 147 height 17
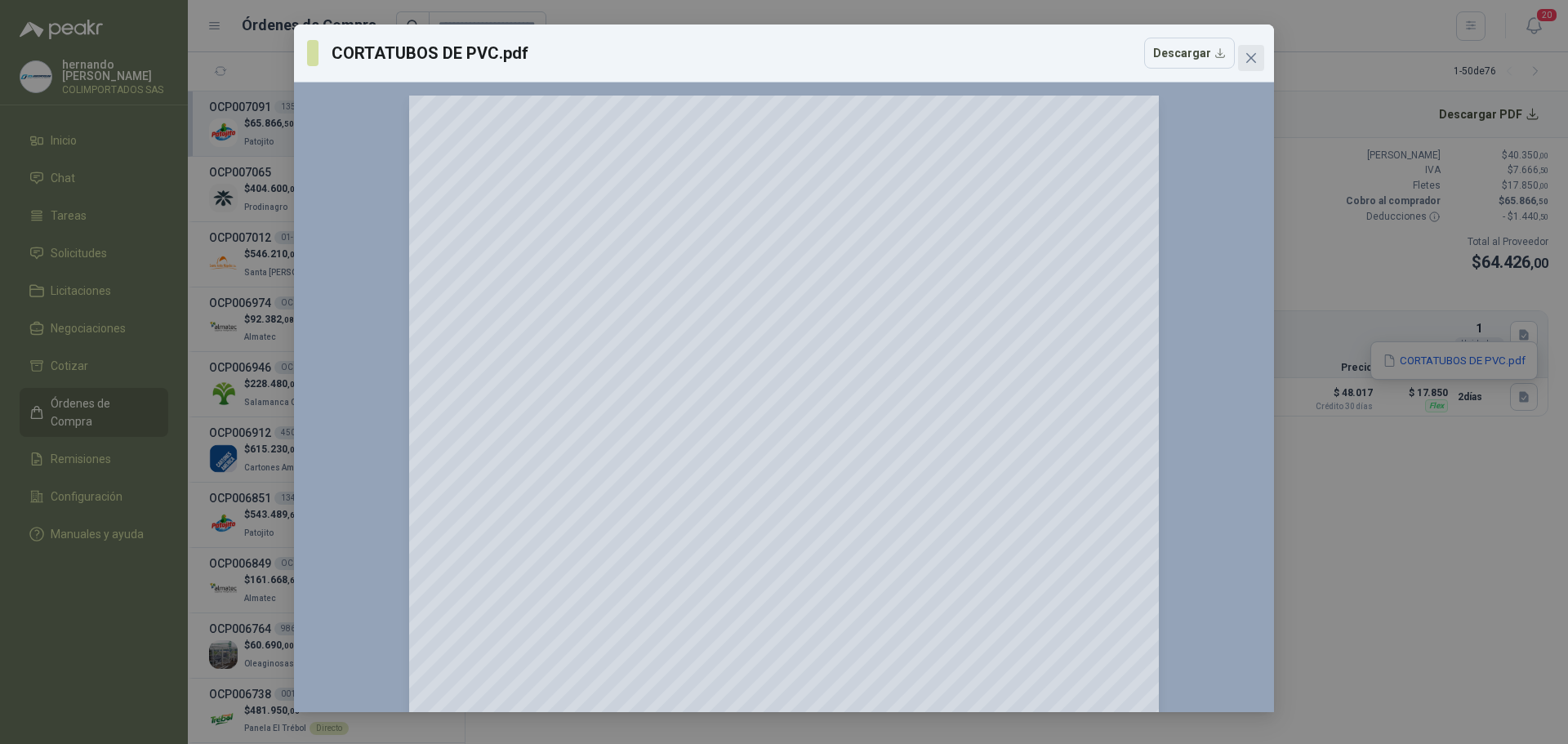
click at [1251, 58] on icon "close" at bounding box center [1250, 58] width 10 height 10
